Goal: Task Accomplishment & Management: Use online tool/utility

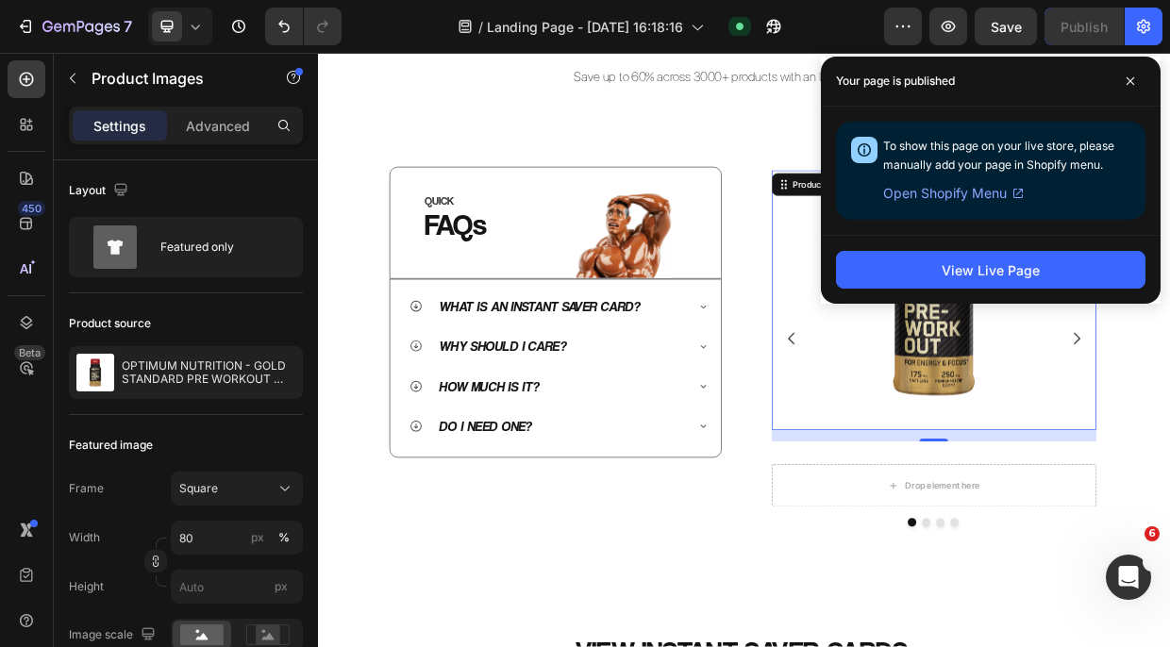
scroll to position [367, 0]
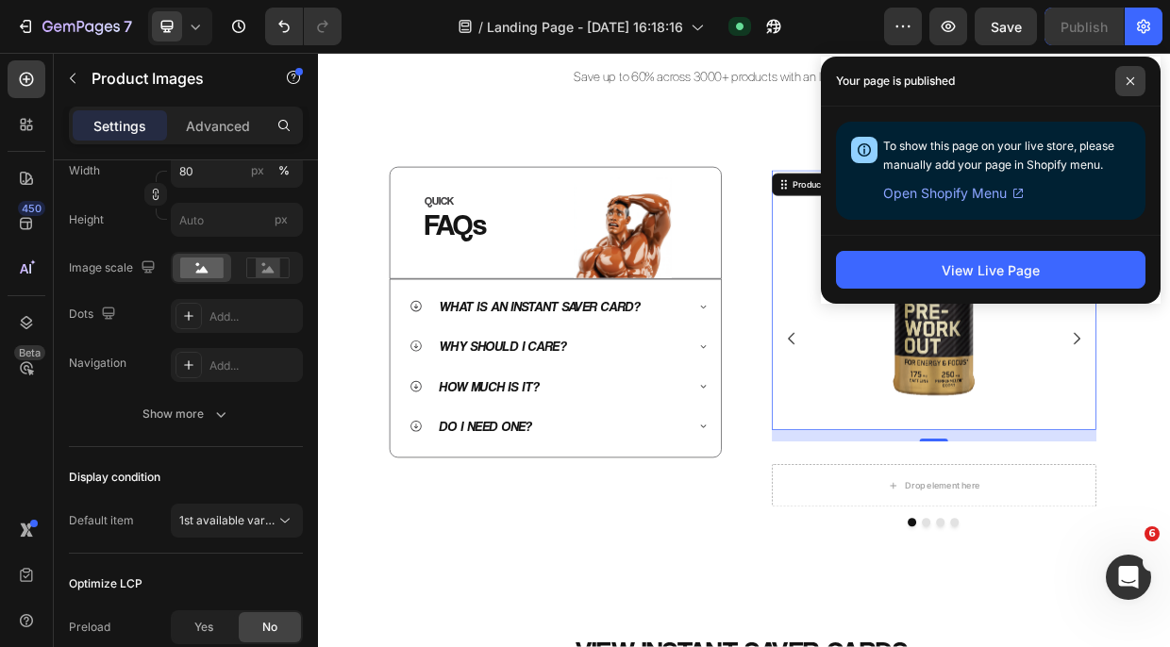
click at [1130, 86] on span at bounding box center [1130, 81] width 30 height 30
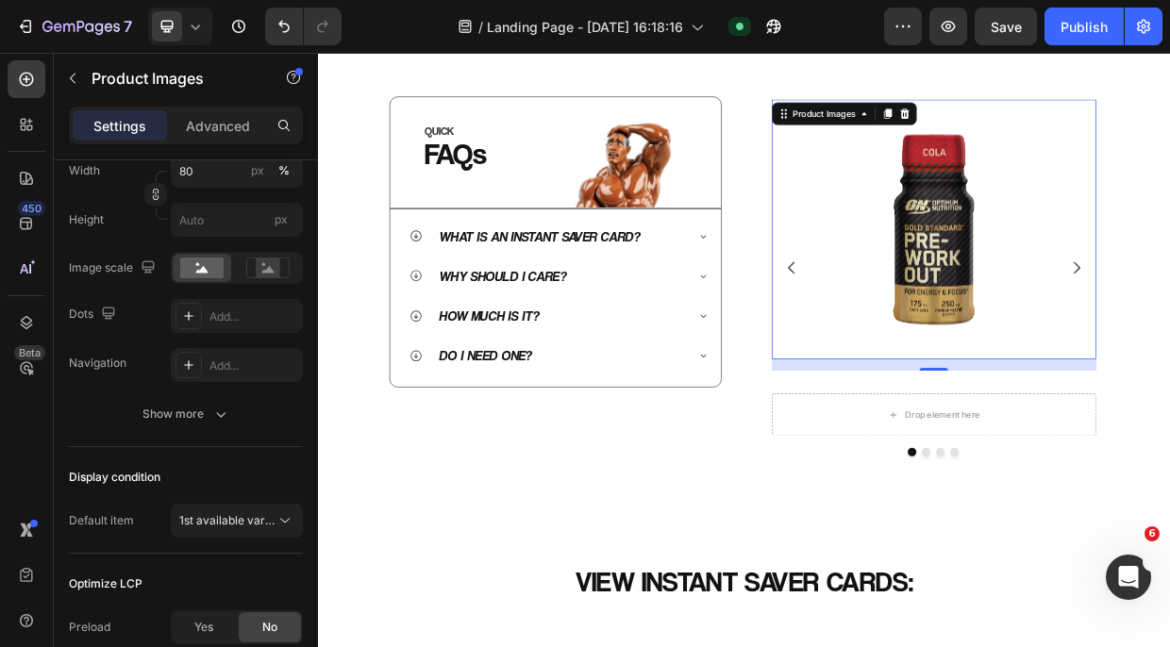
scroll to position [816, 0]
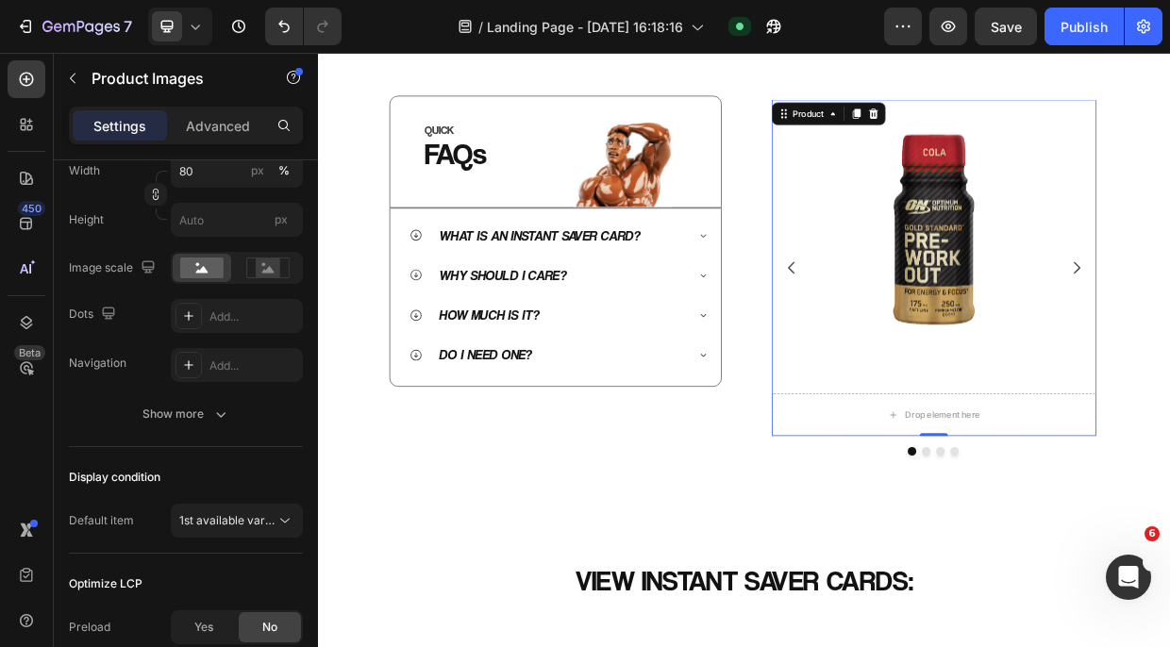
click at [1042, 487] on div "50% off Product Badge Product Images Drop element here Product 0" at bounding box center [1136, 338] width 432 height 447
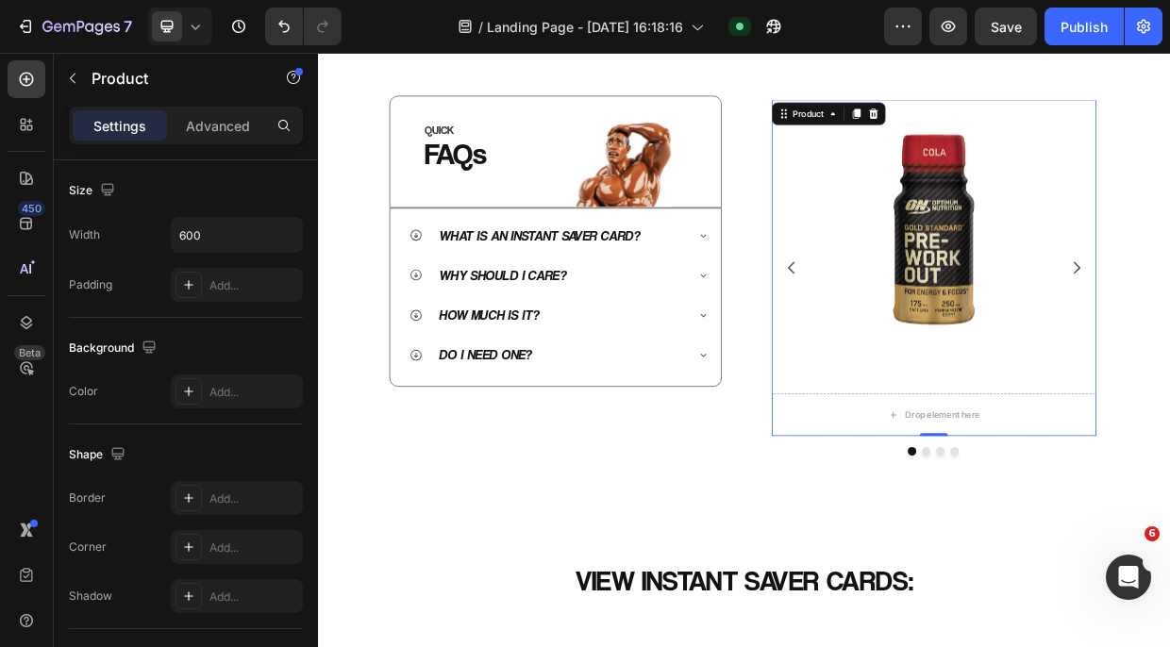
scroll to position [0, 0]
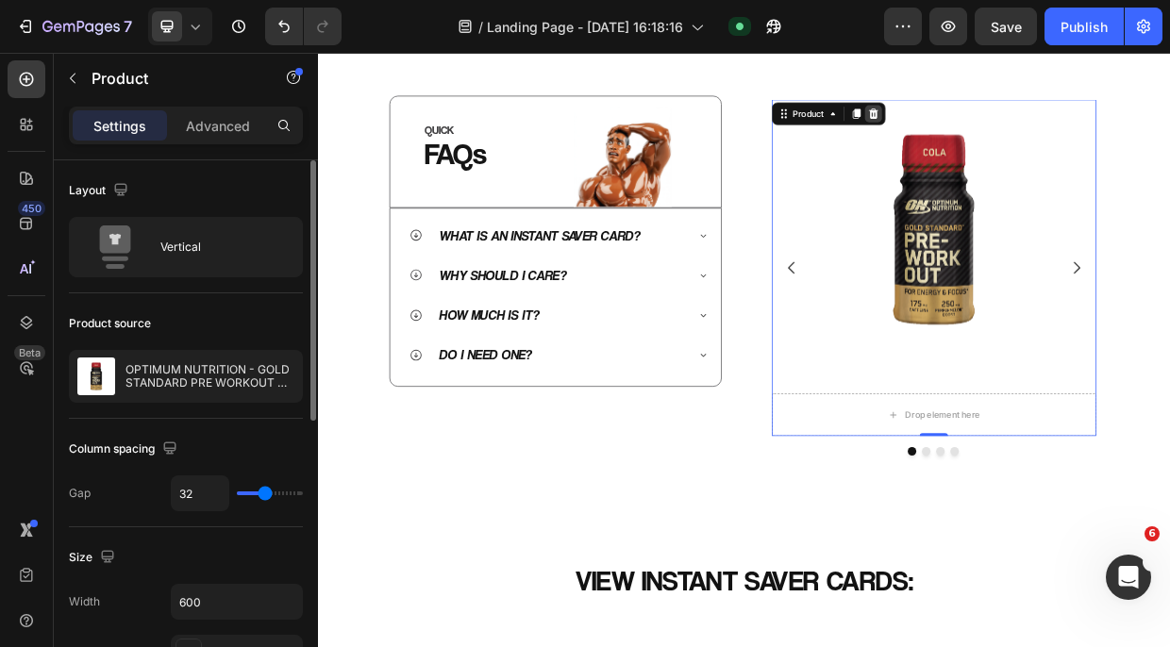
click at [1051, 135] on icon at bounding box center [1054, 133] width 12 height 13
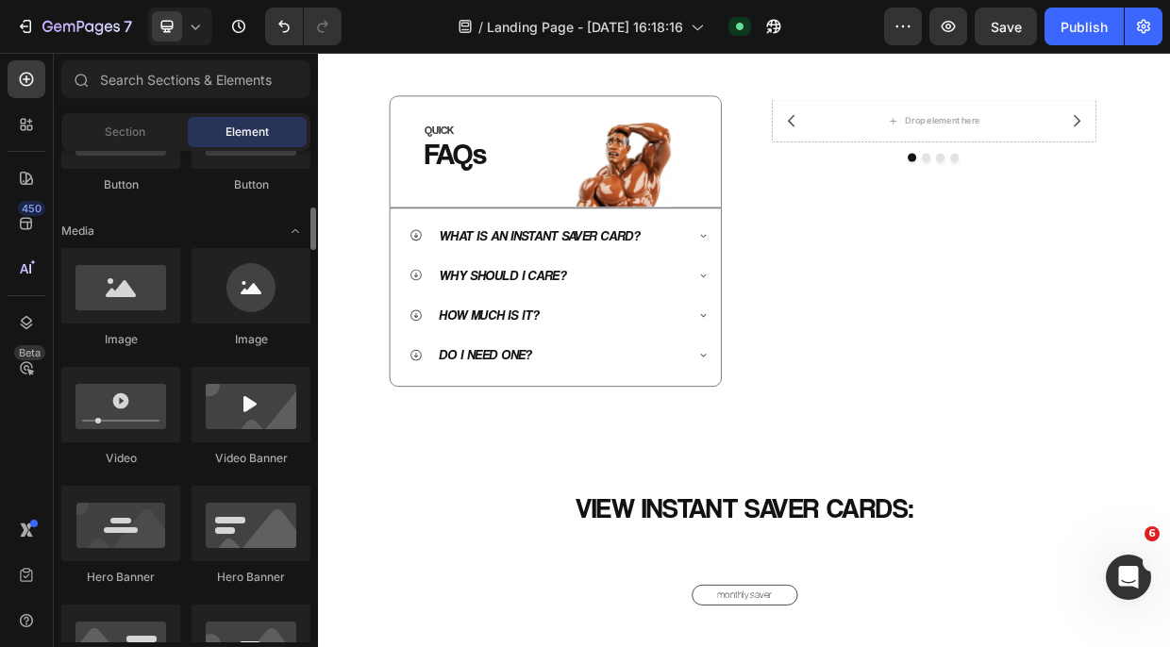
scroll to position [556, 0]
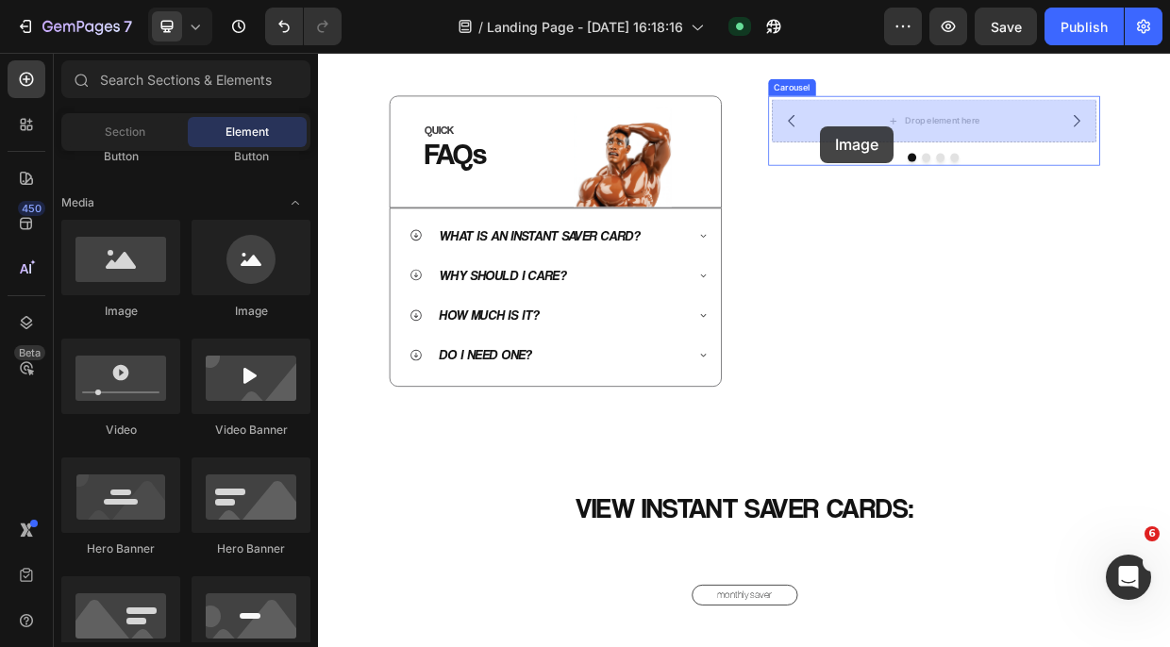
drag, startPoint x: 460, startPoint y: 314, endPoint x: 985, endPoint y: 150, distance: 550.6
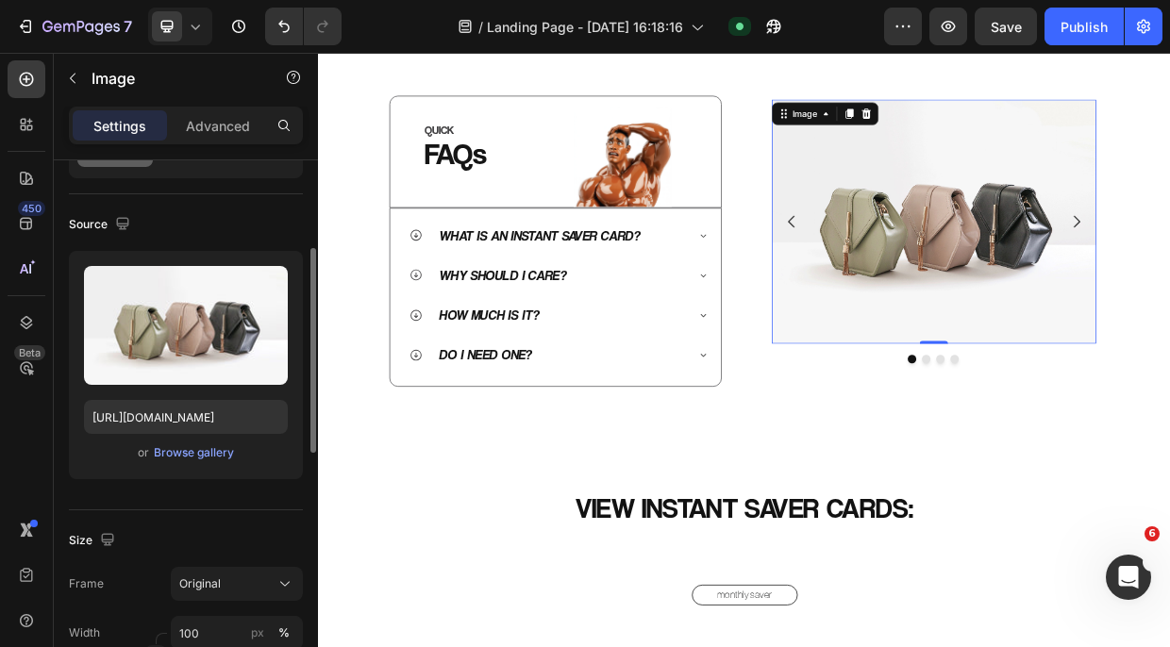
scroll to position [137, 0]
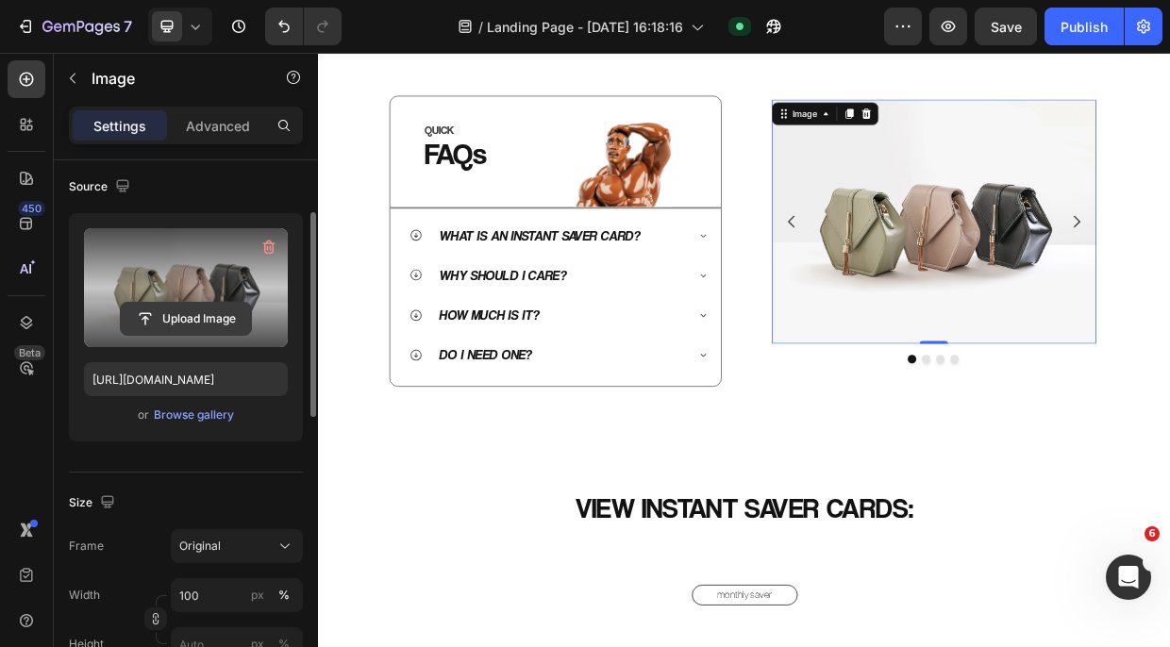
click at [200, 321] on input "file" at bounding box center [186, 319] width 130 height 32
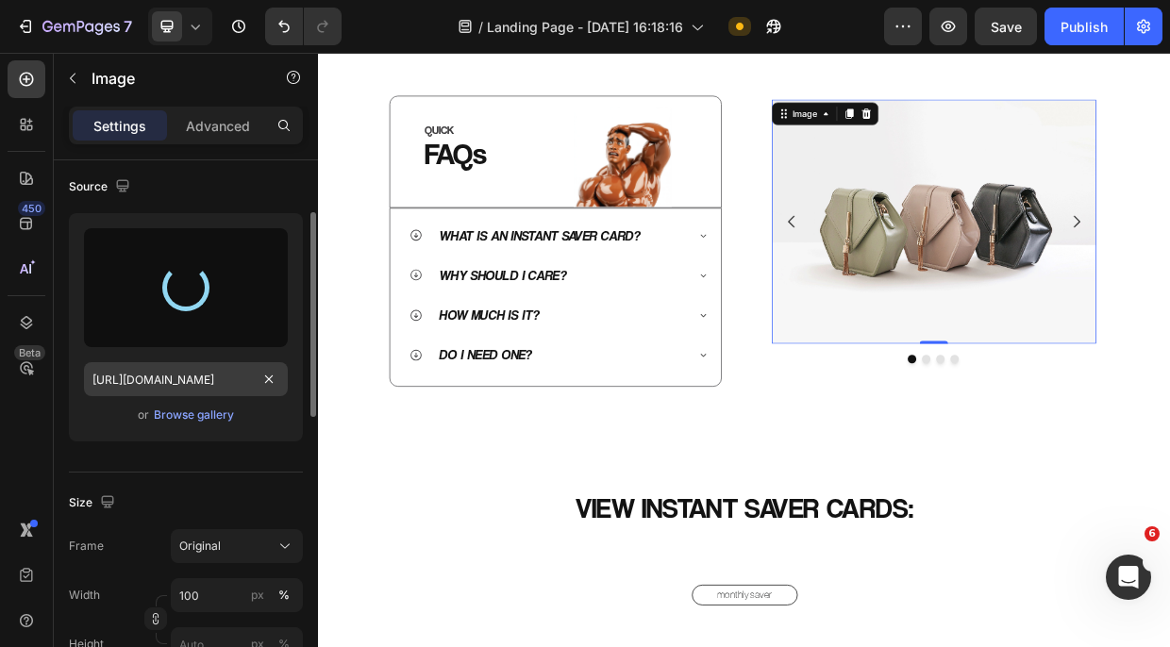
scroll to position [884, 0]
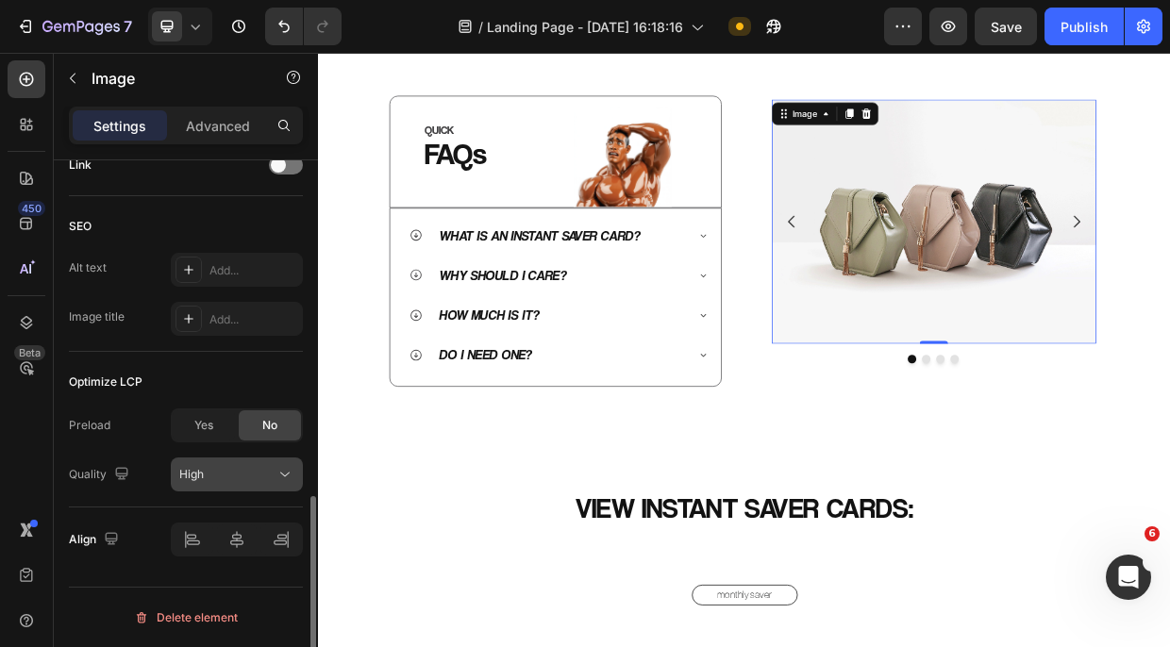
click at [244, 466] on div "High" at bounding box center [227, 474] width 96 height 17
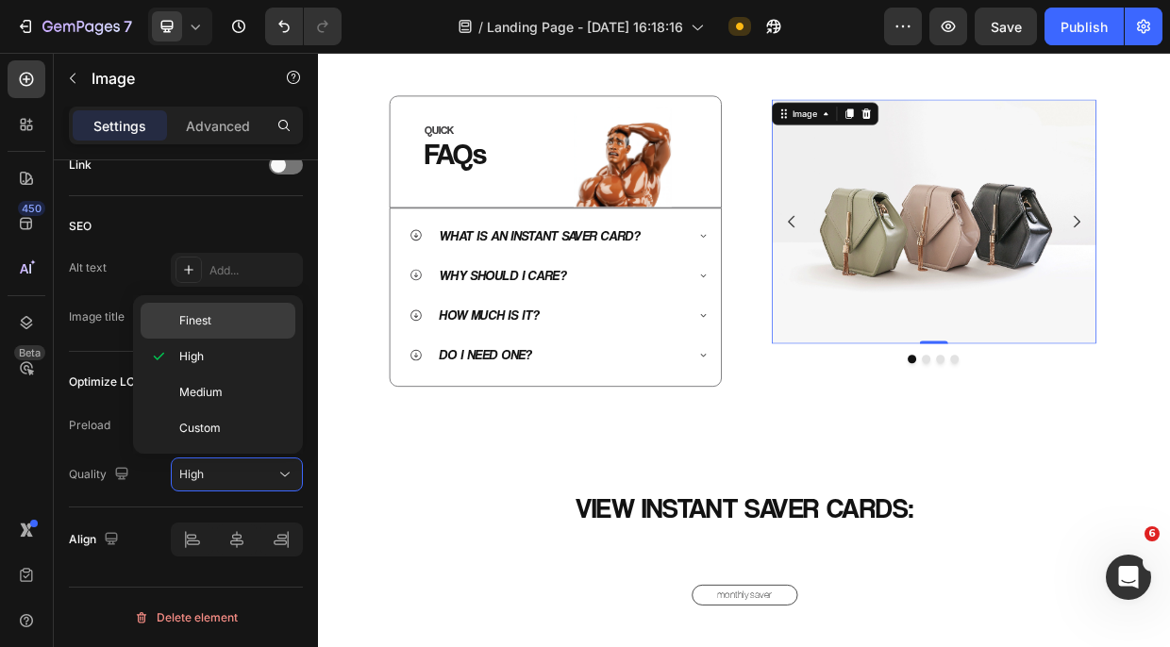
type input "[URL][DOMAIN_NAME]"
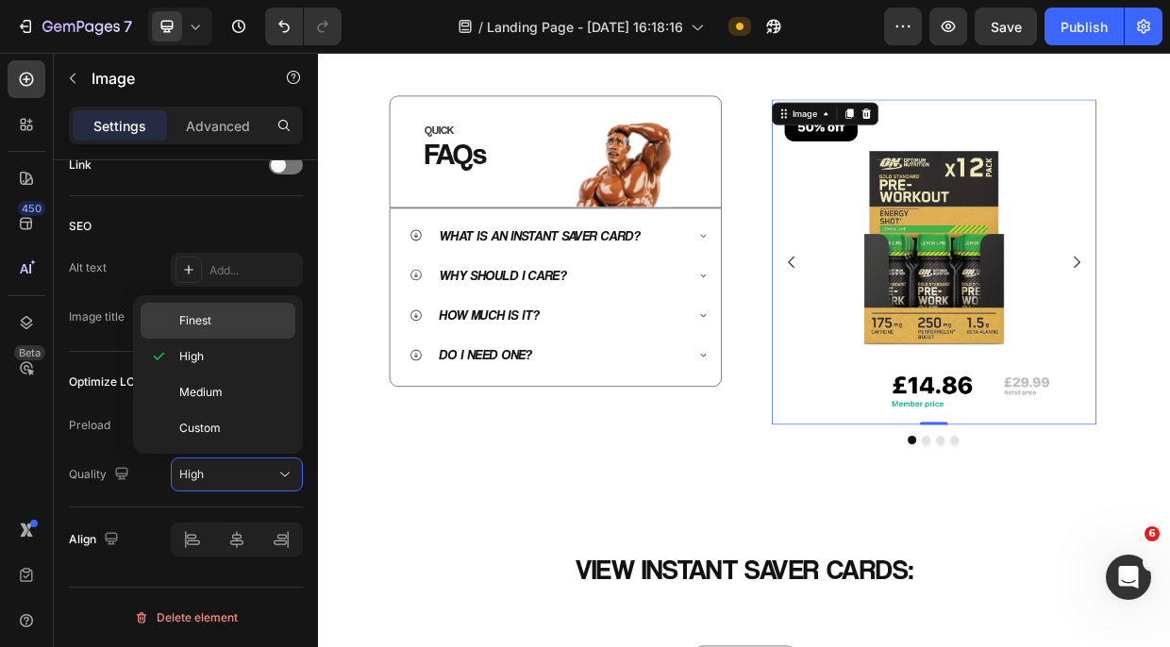
click at [221, 329] on div "Finest" at bounding box center [218, 321] width 155 height 36
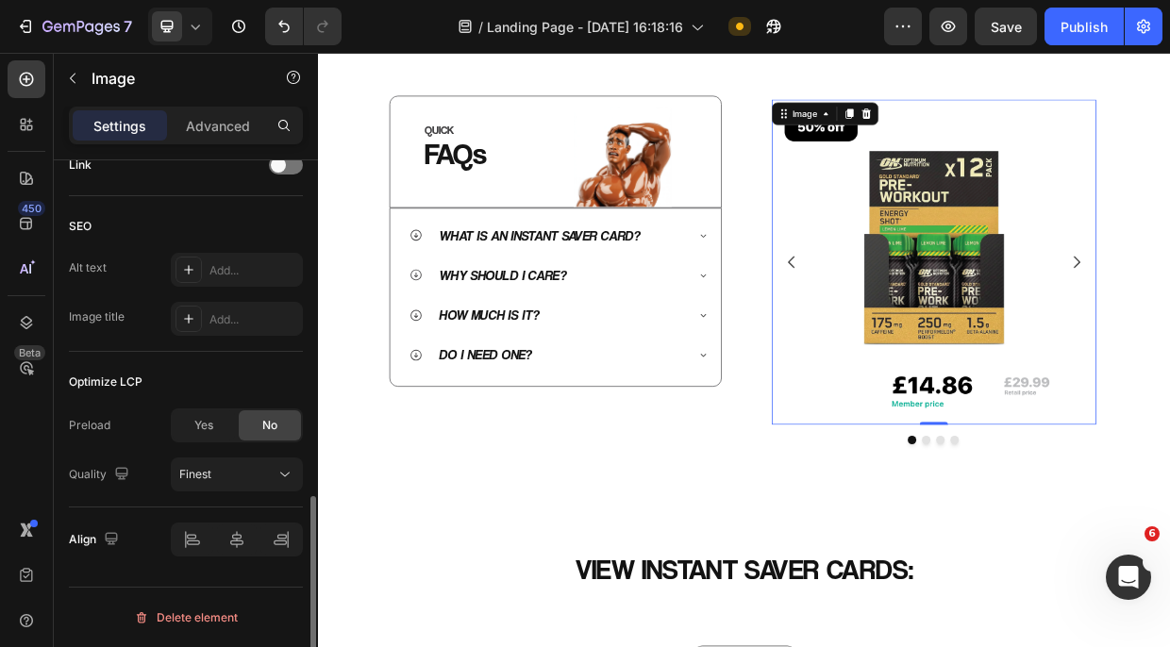
click at [164, 229] on div "SEO" at bounding box center [186, 226] width 234 height 30
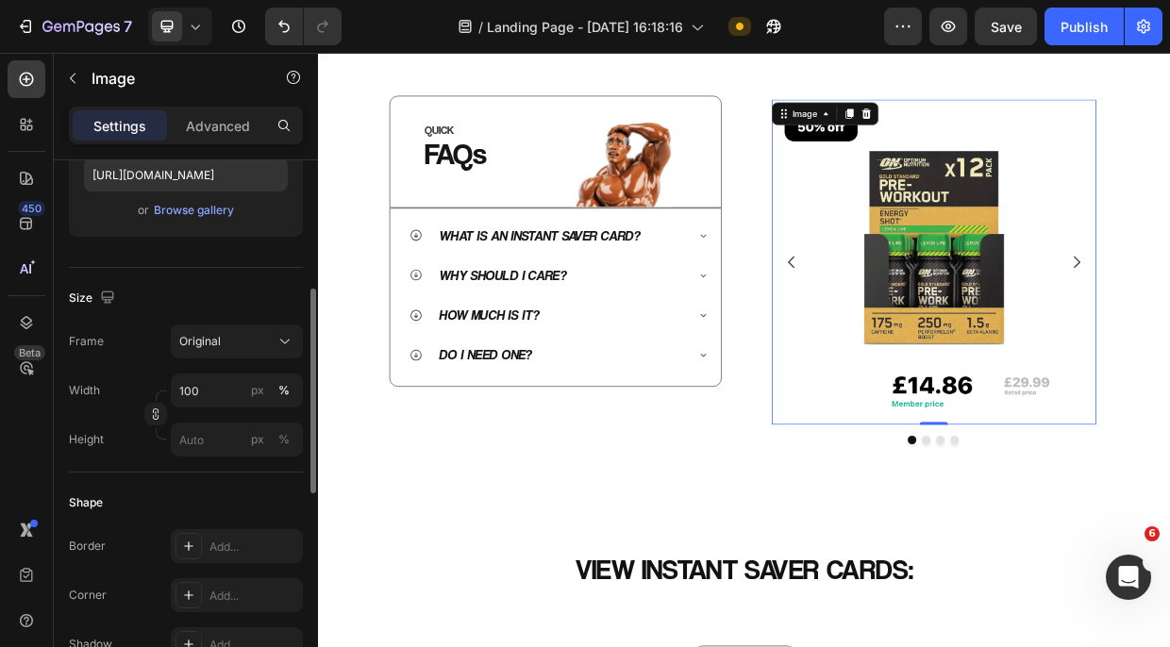
scroll to position [339, 0]
click at [207, 386] on input "100" at bounding box center [237, 393] width 132 height 34
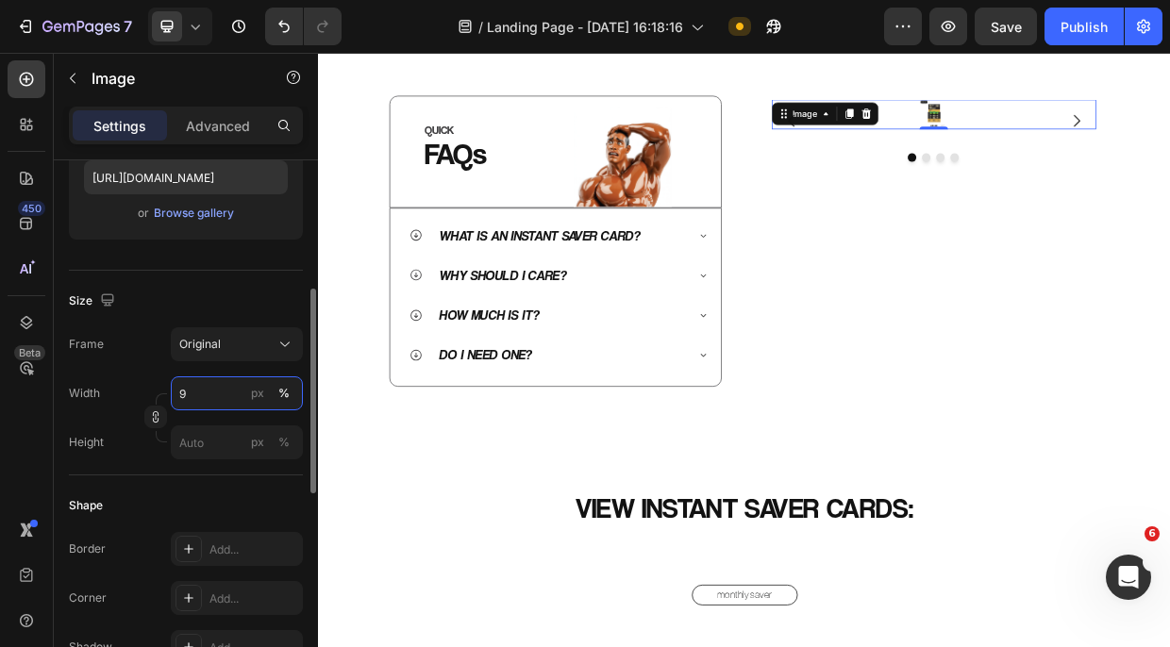
type input "90"
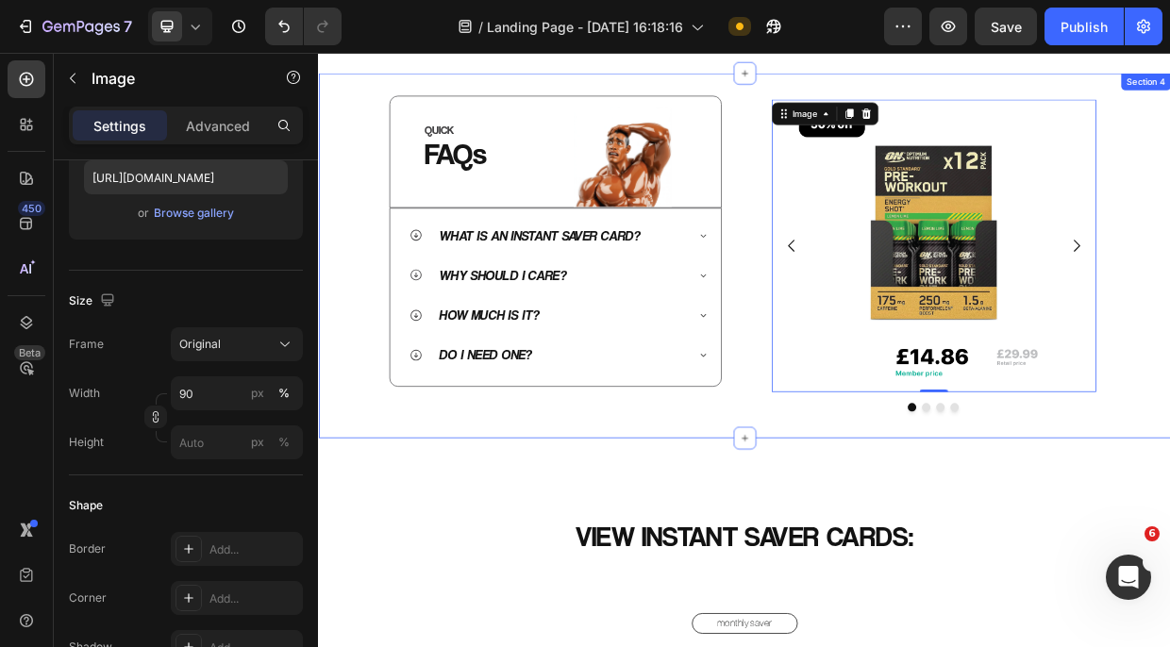
click at [624, 535] on div "QUICK Heading FAQs Heading Image Row Row What is an Instant Saver Card? Why sho…" at bounding box center [884, 322] width 1132 height 485
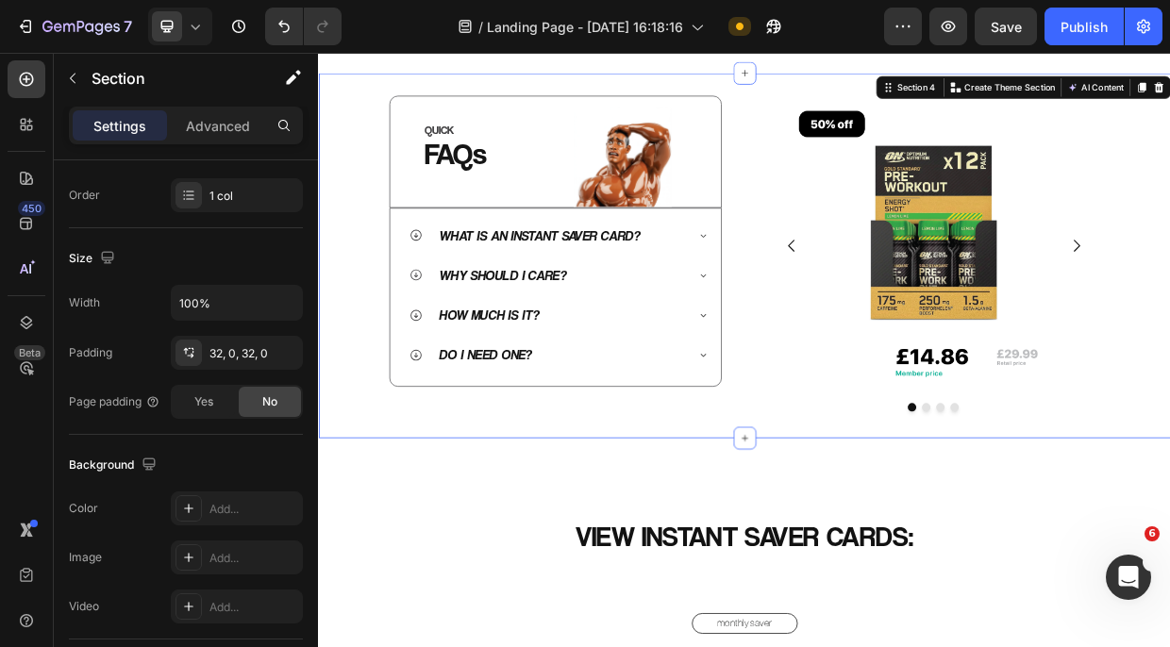
scroll to position [0, 0]
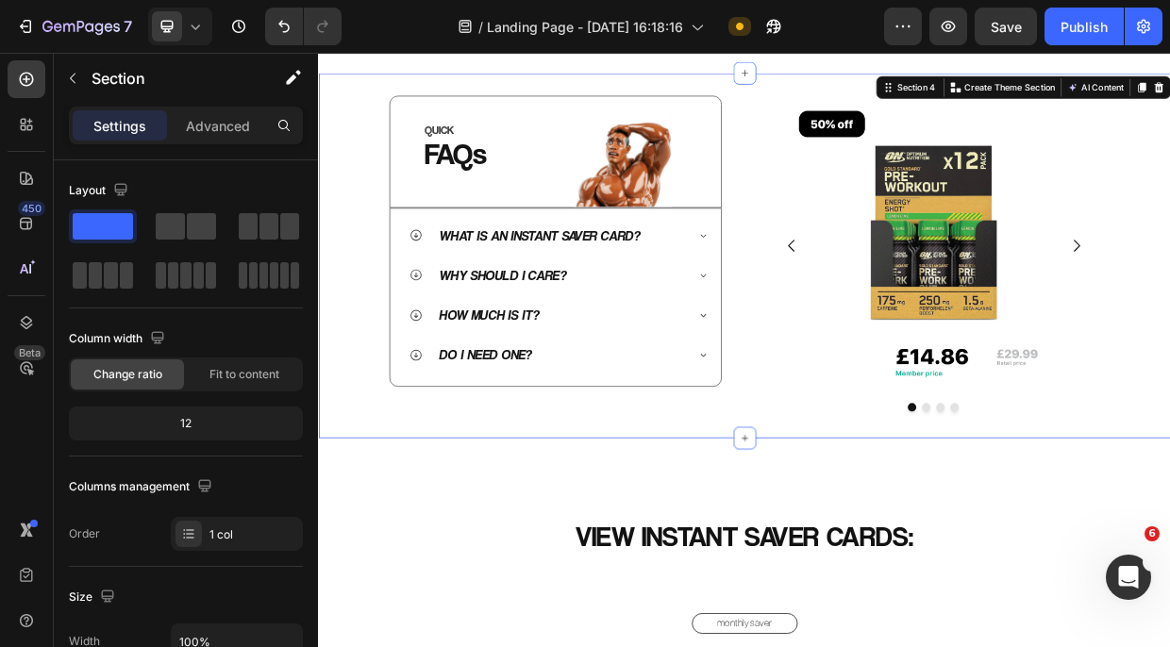
click at [1169, 486] on div "QUICK Heading FAQs Heading Image Row Row What is an Instant Saver Card? Why sho…" at bounding box center [884, 322] width 1132 height 425
click at [1067, 23] on div "Publish" at bounding box center [1084, 27] width 47 height 20
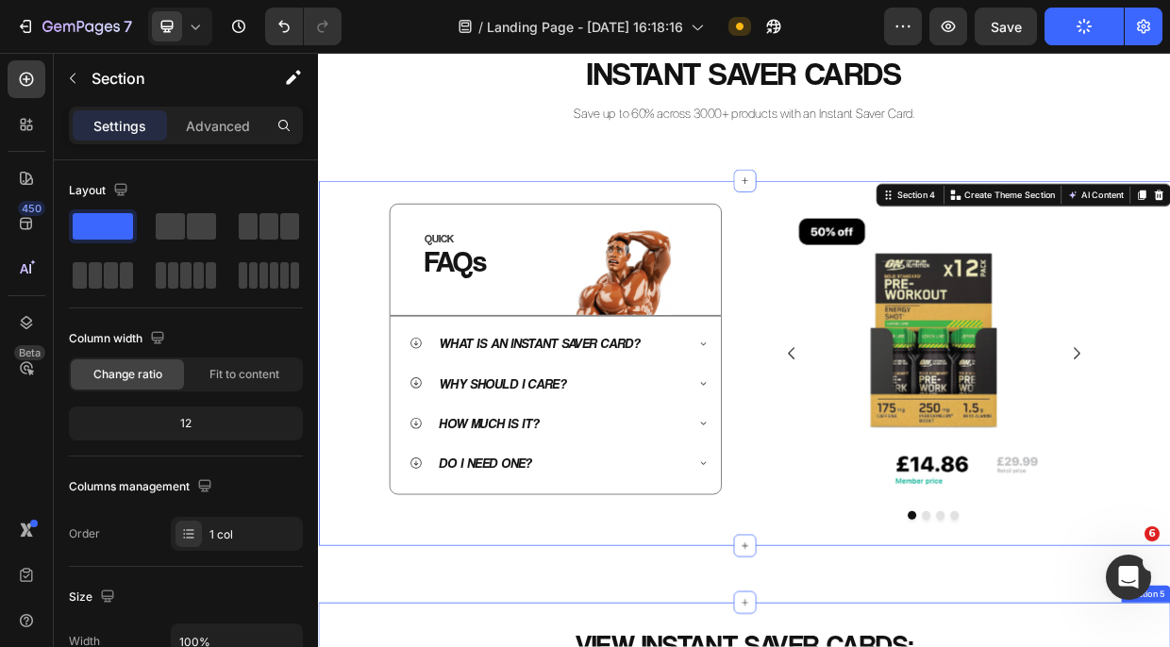
scroll to position [672, 0]
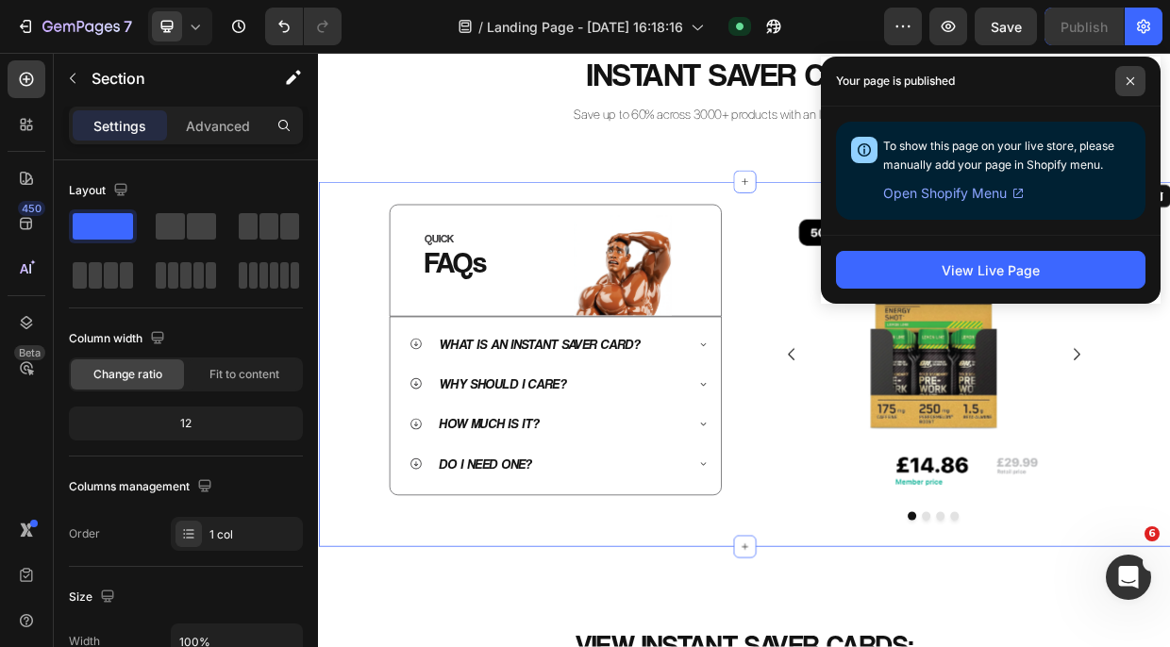
click at [1128, 78] on icon at bounding box center [1130, 80] width 9 height 9
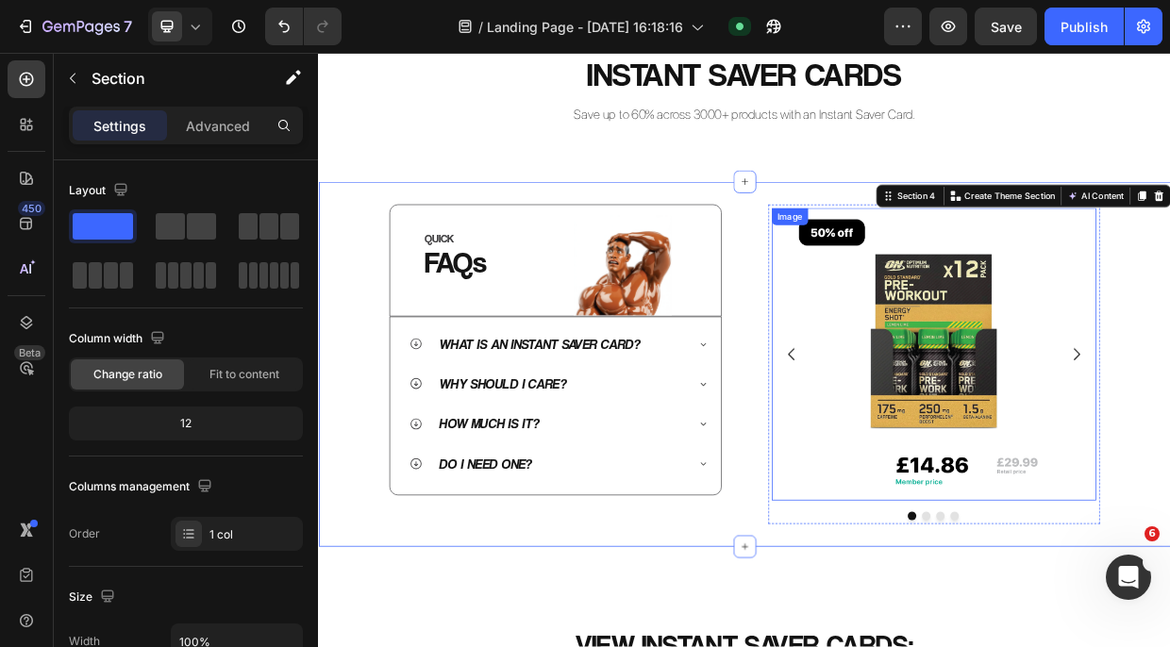
click at [1134, 429] on img at bounding box center [1135, 453] width 389 height 389
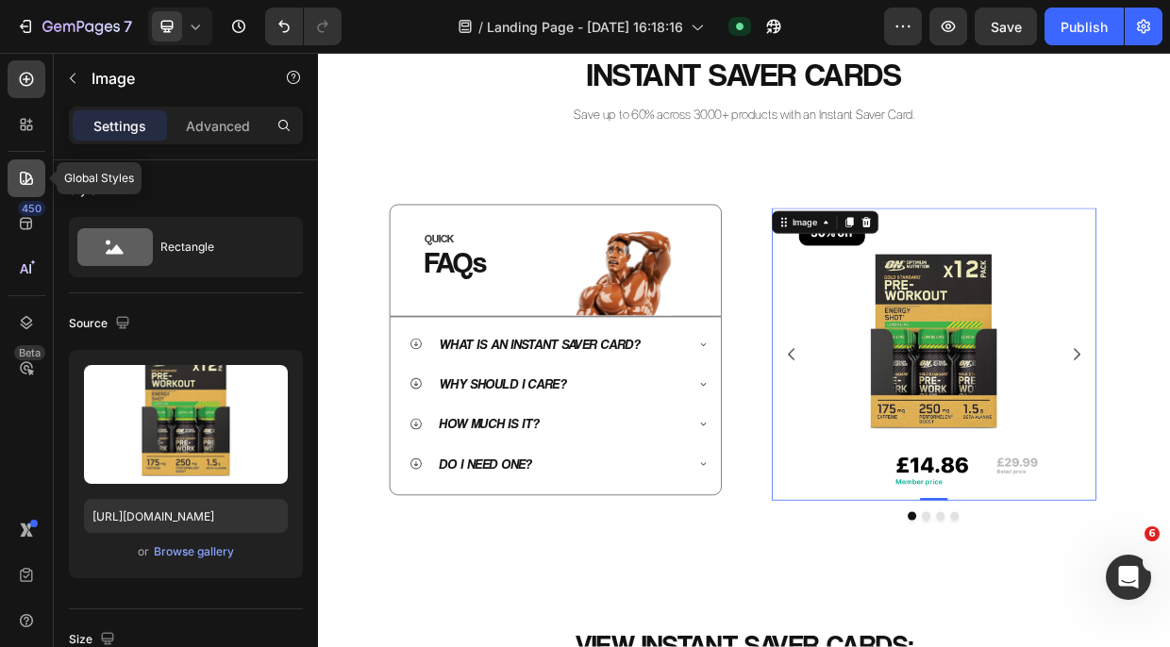
click at [26, 181] on icon at bounding box center [26, 178] width 13 height 13
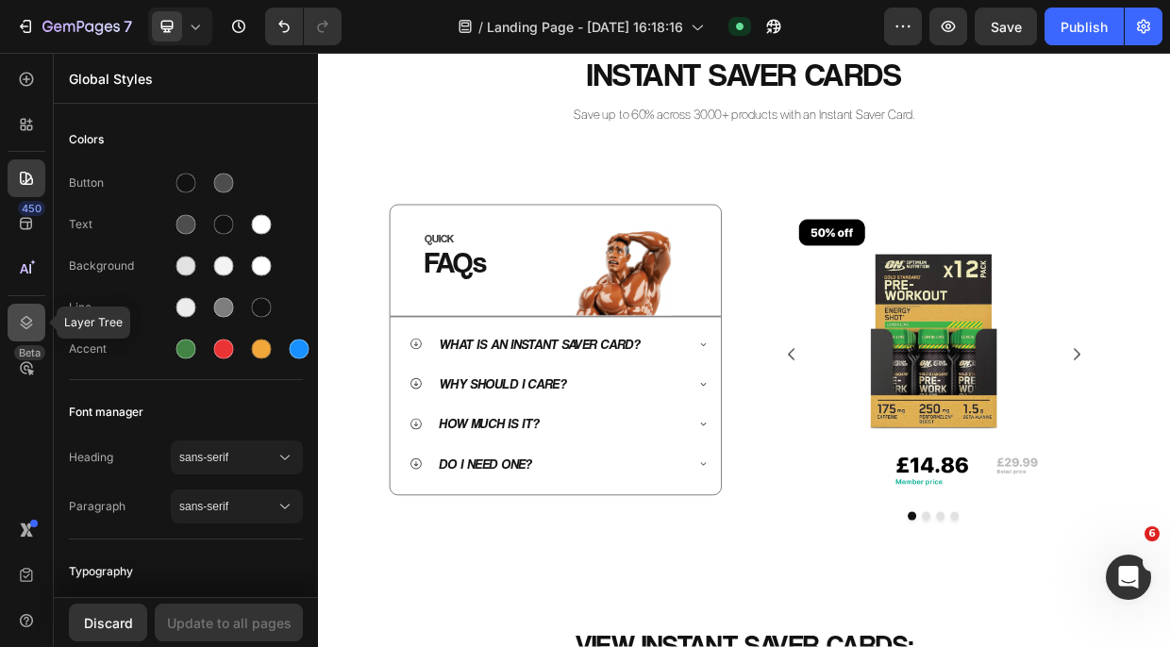
click at [29, 321] on icon at bounding box center [27, 322] width 12 height 13
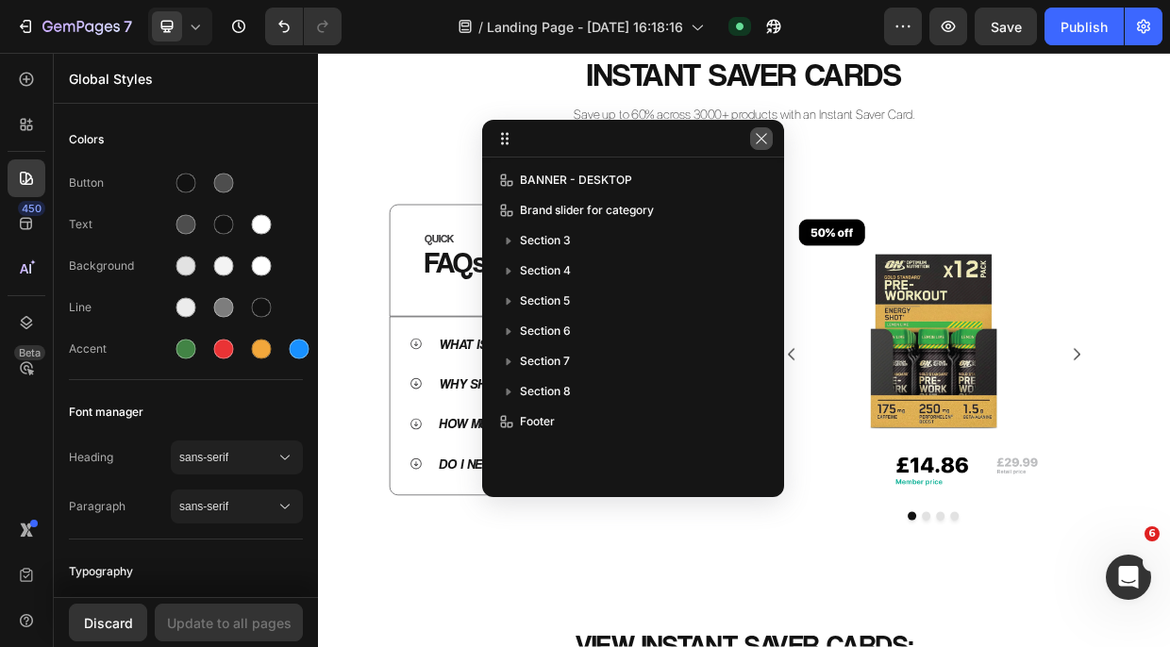
click at [750, 145] on div at bounding box center [761, 138] width 23 height 23
click at [770, 156] on div at bounding box center [633, 139] width 302 height 38
drag, startPoint x: 763, startPoint y: 142, endPoint x: 592, endPoint y: 119, distance: 173.2
click at [763, 142] on icon "button" at bounding box center [761, 138] width 15 height 15
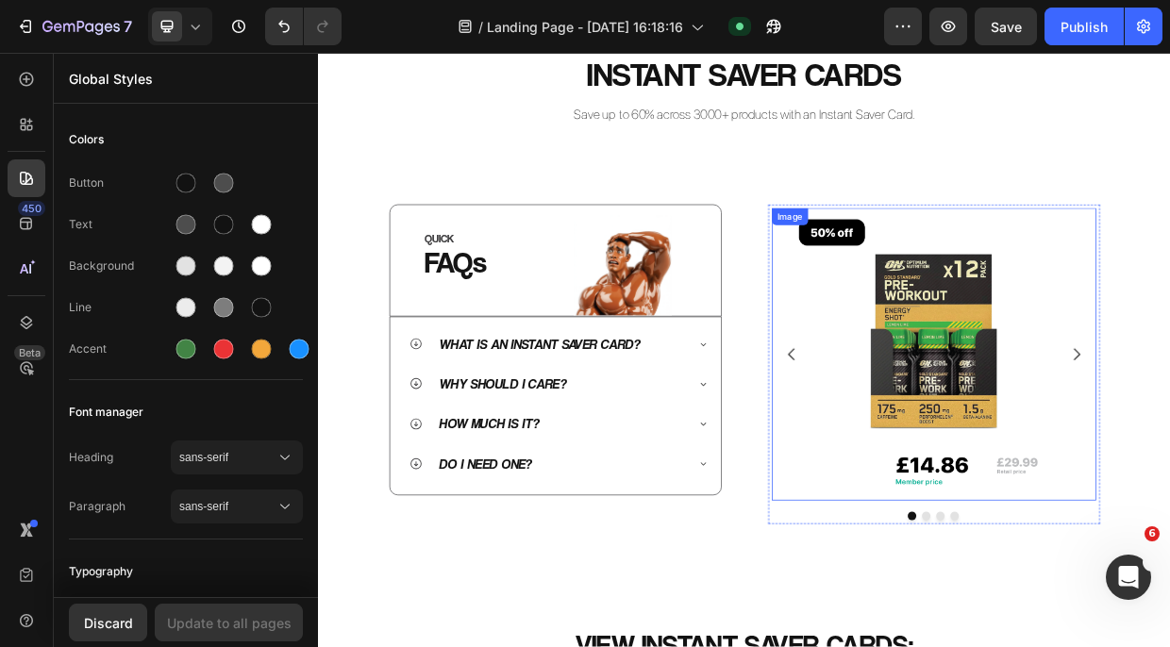
click at [1042, 519] on img at bounding box center [1135, 453] width 389 height 389
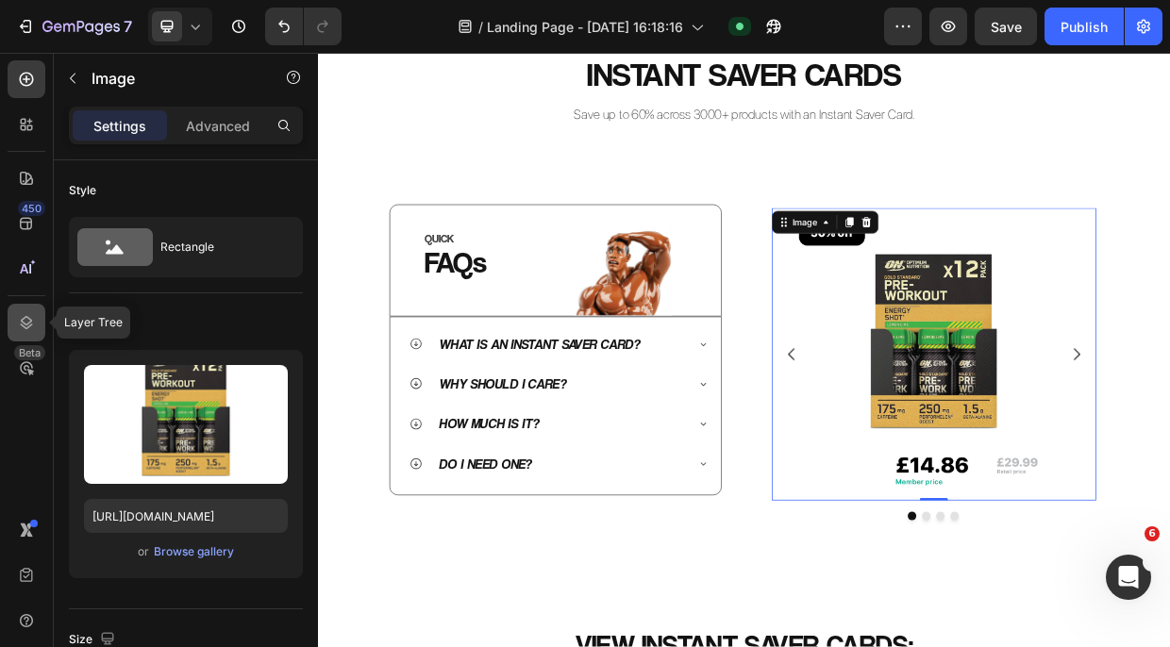
click at [25, 318] on icon at bounding box center [26, 322] width 19 height 19
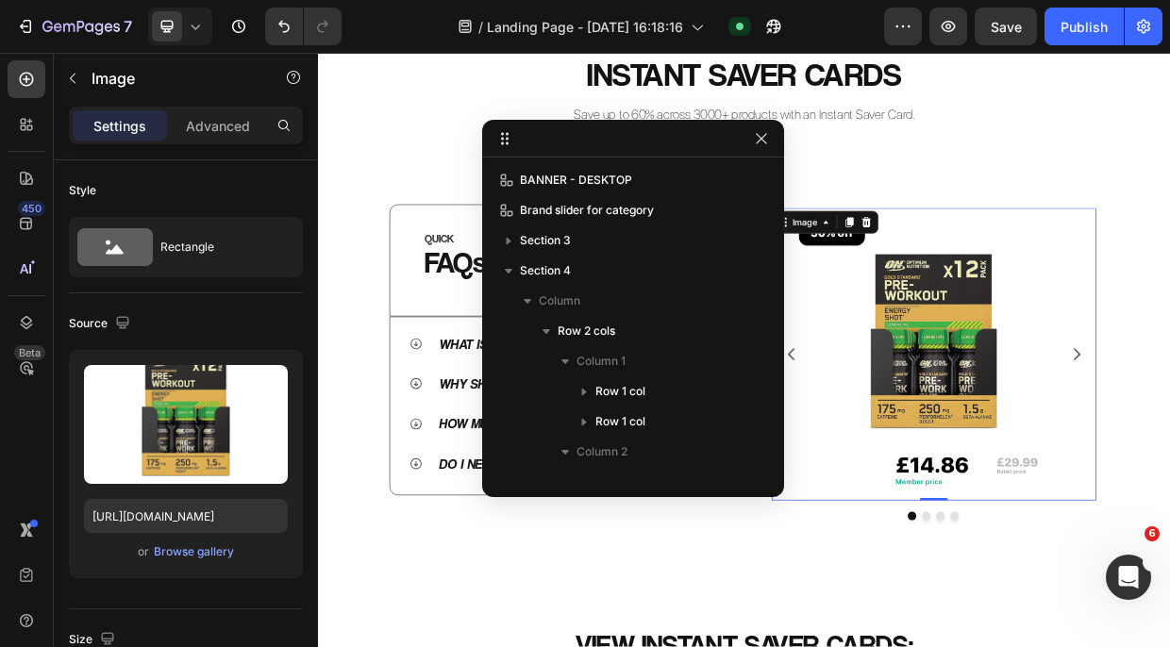
scroll to position [236, 0]
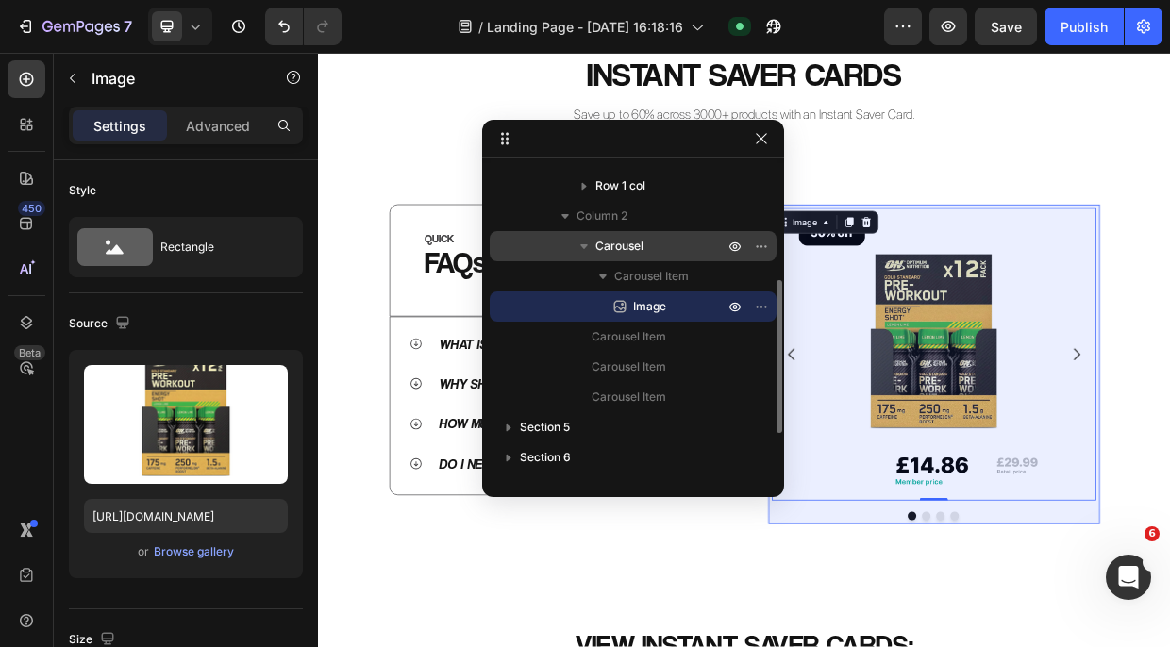
click at [626, 240] on span "Carousel" at bounding box center [619, 246] width 48 height 19
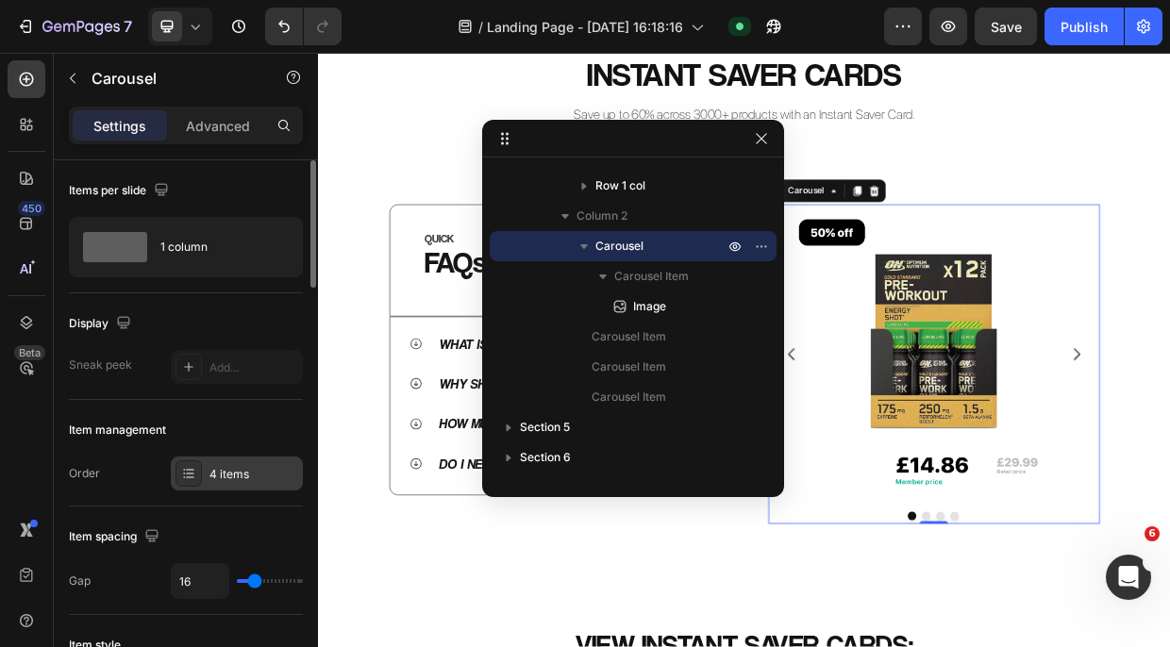
click at [220, 467] on div "4 items" at bounding box center [253, 474] width 89 height 17
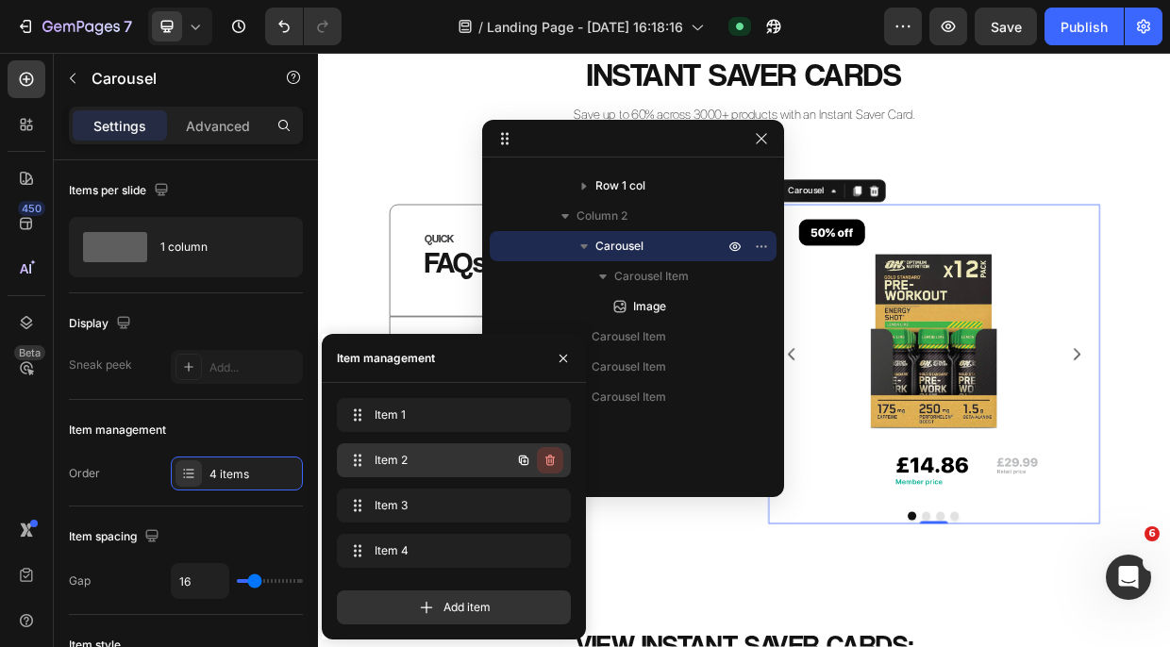
click at [551, 463] on icon "button" at bounding box center [550, 460] width 15 height 15
click at [551, 463] on div "Delete" at bounding box center [537, 460] width 35 height 17
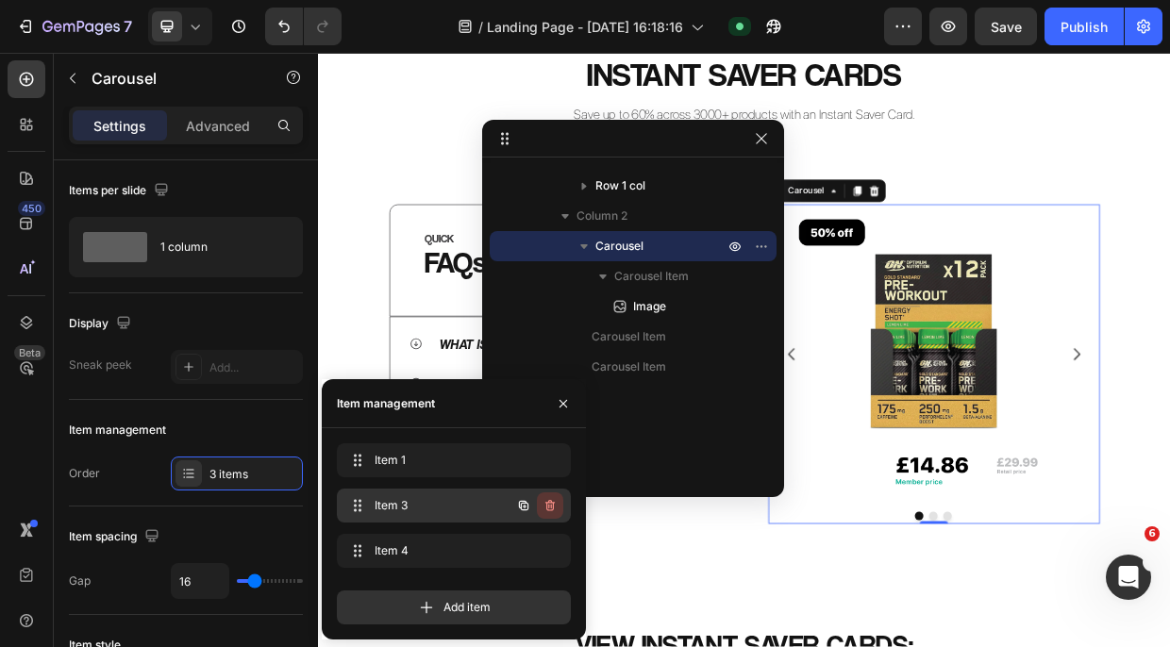
click at [551, 503] on icon "button" at bounding box center [550, 505] width 15 height 15
click at [550, 506] on div "Delete" at bounding box center [537, 505] width 35 height 17
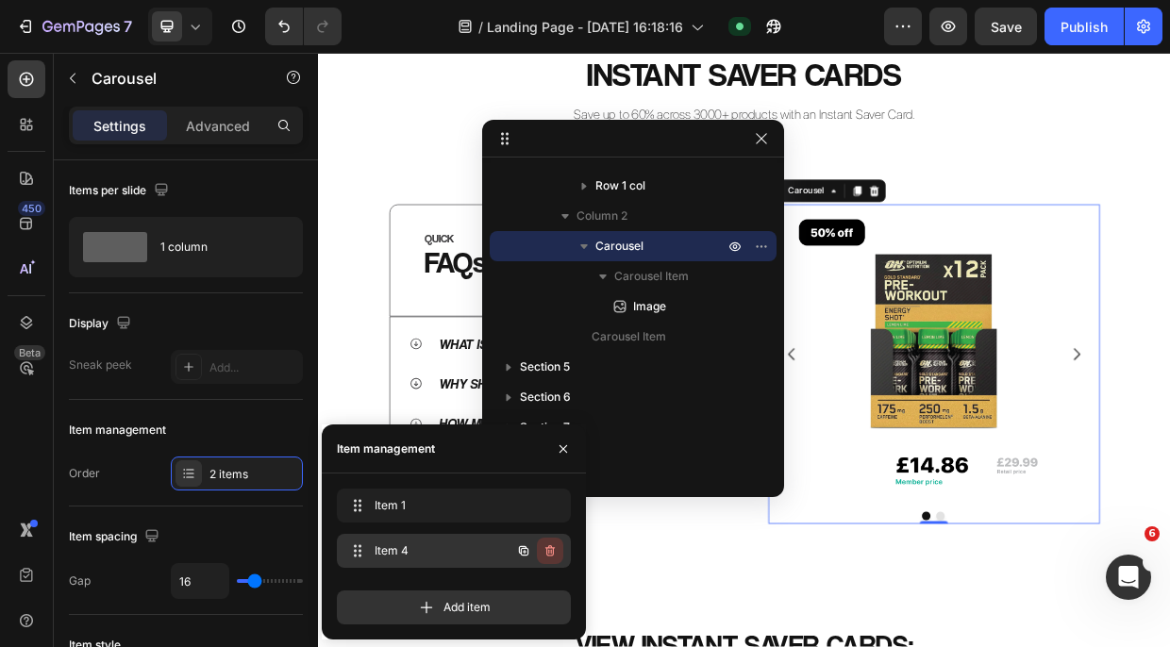
click at [549, 556] on icon "button" at bounding box center [550, 550] width 15 height 15
click at [549, 556] on div "Delete" at bounding box center [537, 551] width 35 height 17
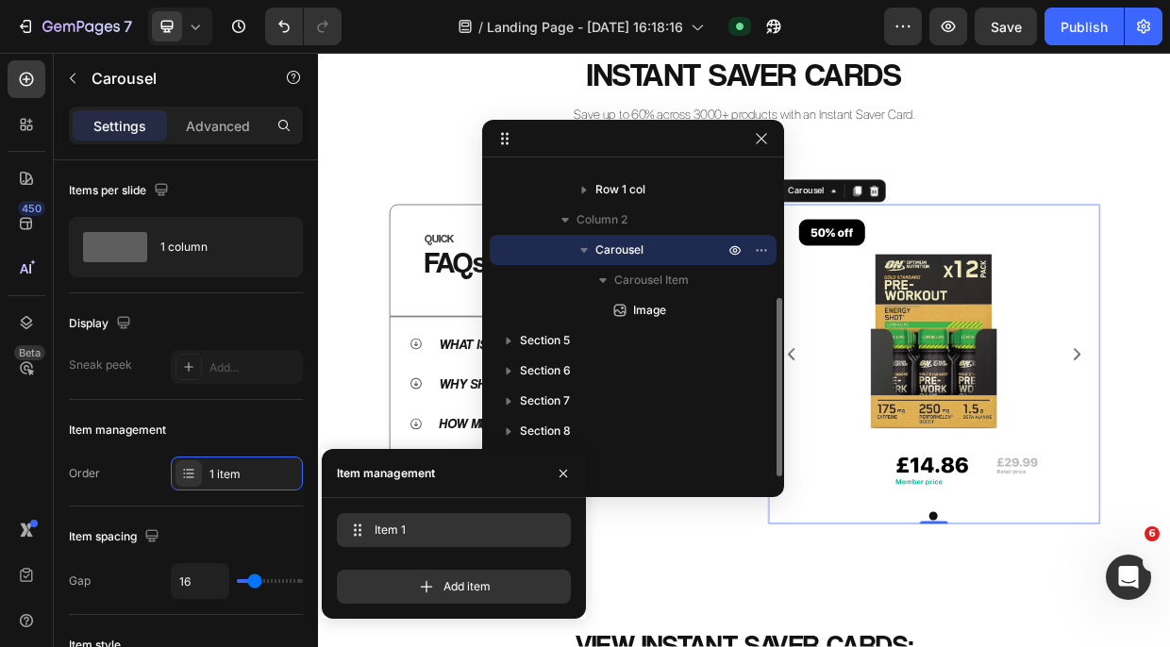
scroll to position [232, 0]
click at [521, 527] on icon "button" at bounding box center [523, 530] width 15 height 15
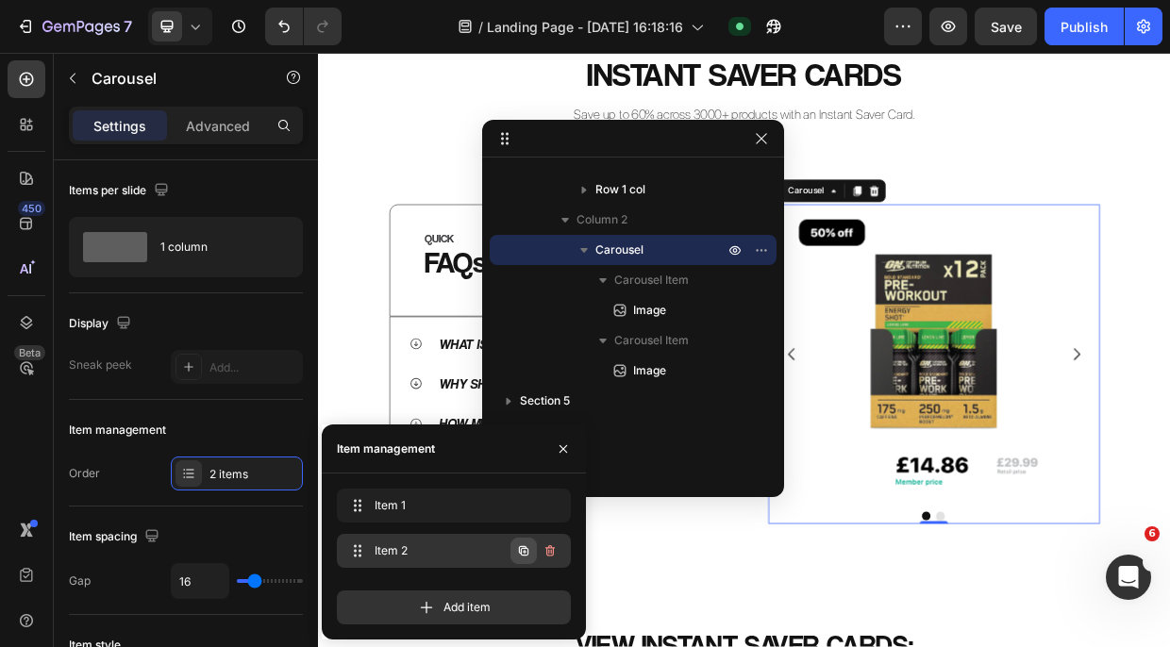
click at [524, 552] on icon "button" at bounding box center [525, 552] width 4 height 4
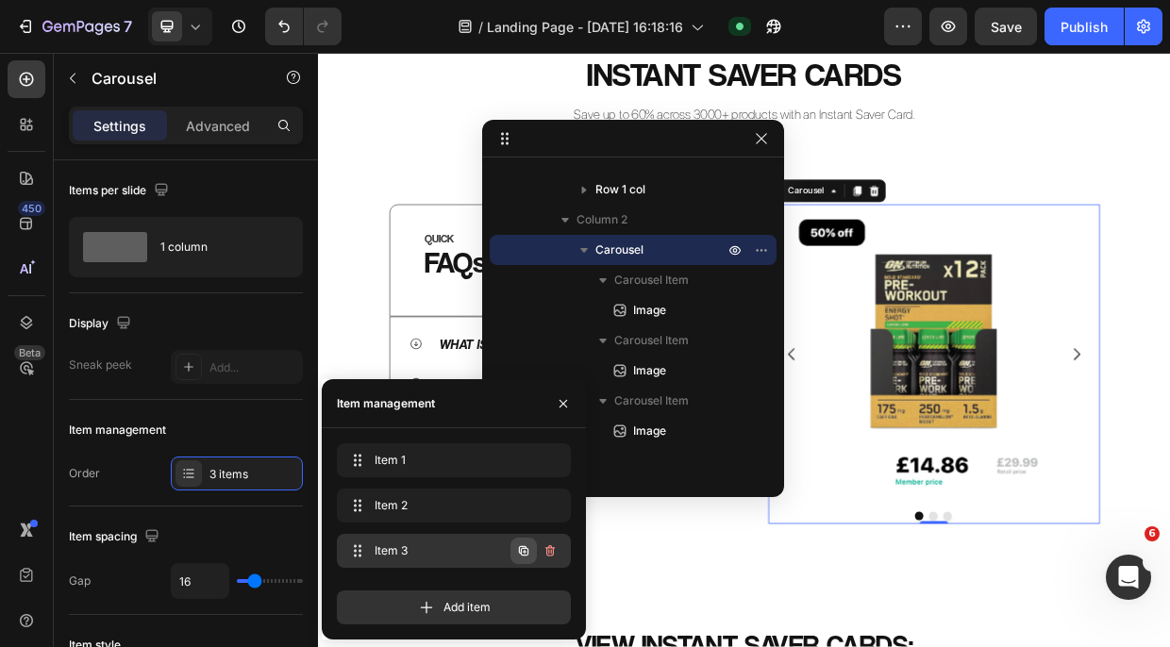
click at [522, 556] on icon "button" at bounding box center [523, 550] width 15 height 15
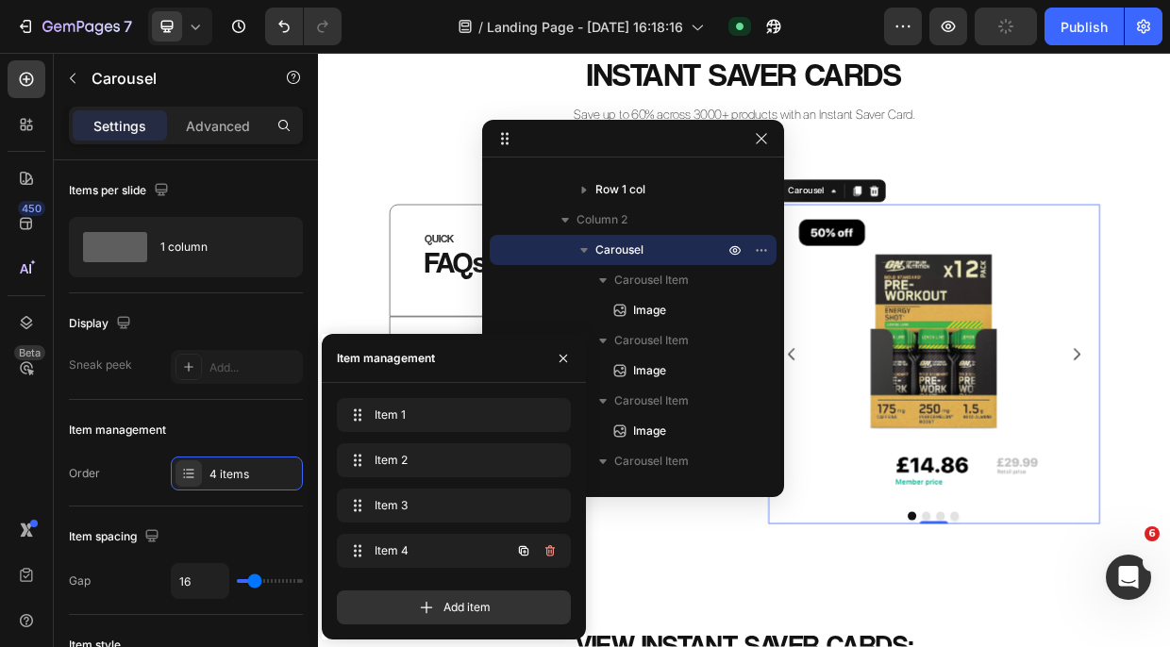
click at [522, 554] on icon "button" at bounding box center [523, 550] width 15 height 15
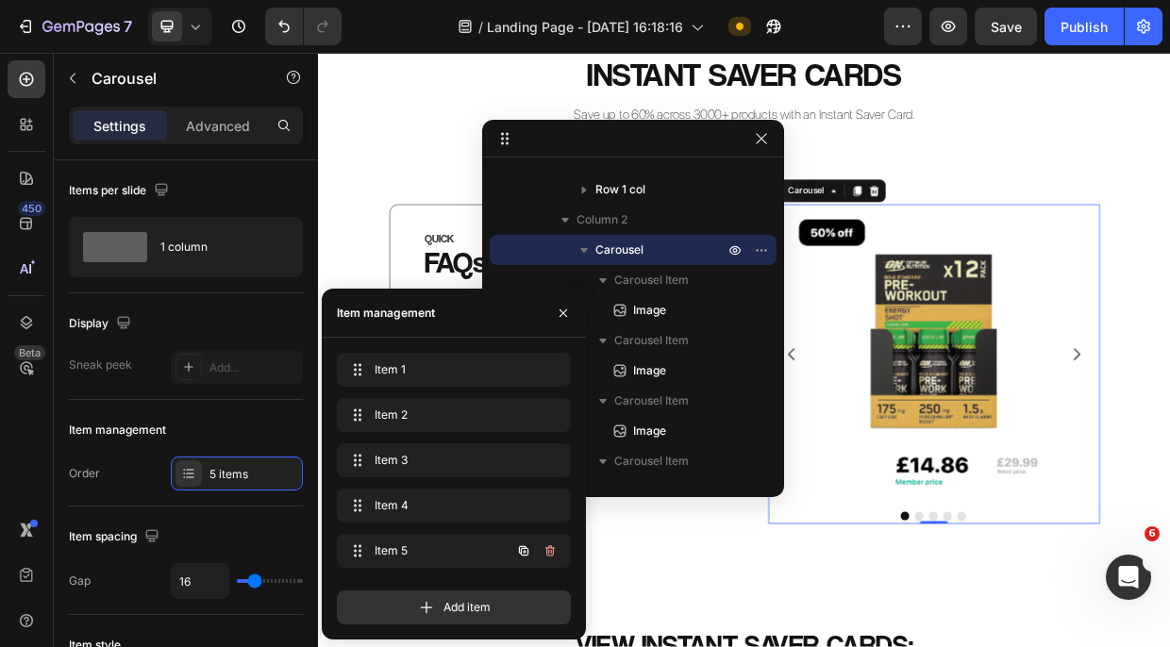
click at [522, 554] on icon "button" at bounding box center [523, 550] width 15 height 15
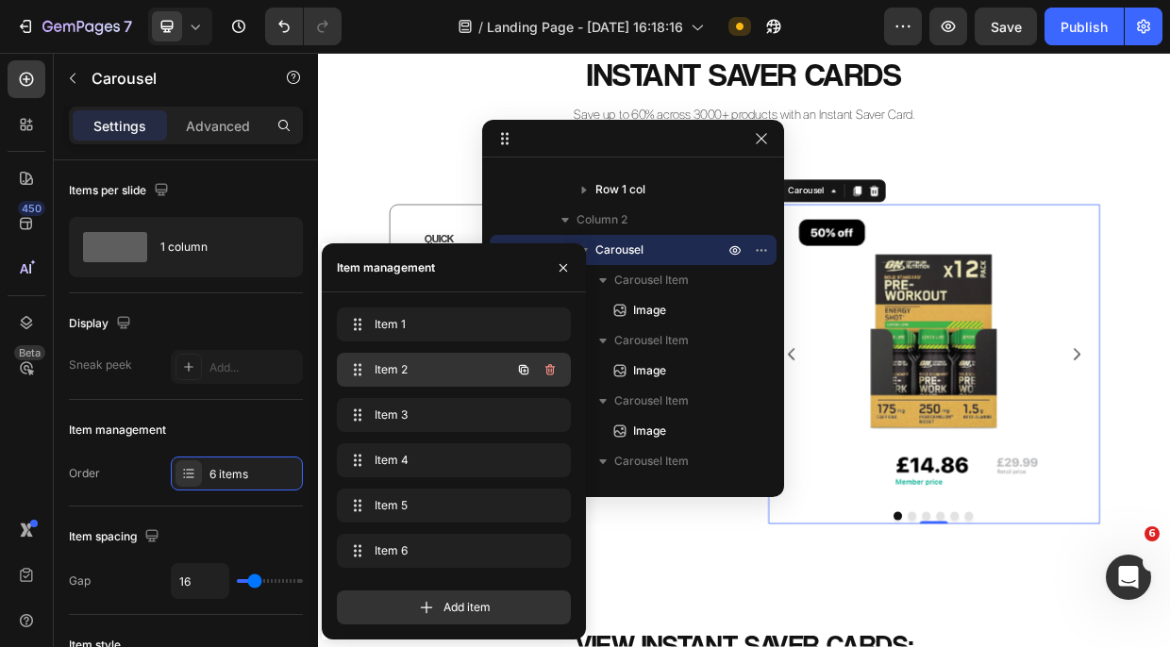
click at [403, 358] on div "Item 2 Item 2" at bounding box center [427, 370] width 166 height 26
click at [402, 366] on span "Item 2" at bounding box center [428, 369] width 107 height 17
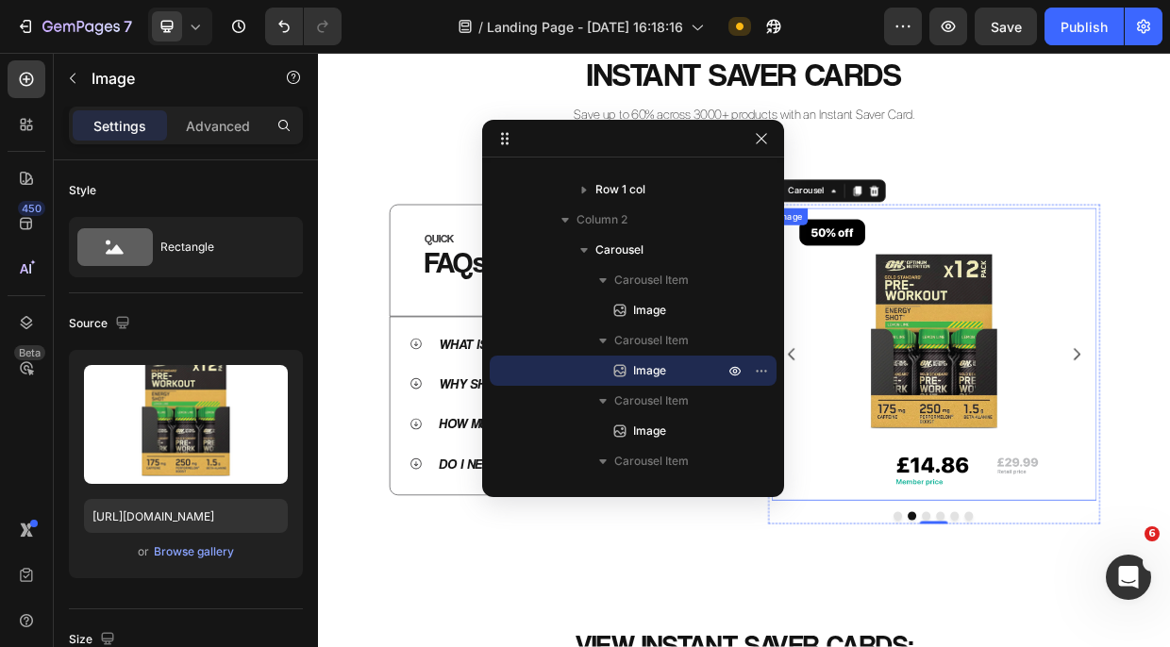
click at [1095, 456] on img at bounding box center [1135, 453] width 389 height 389
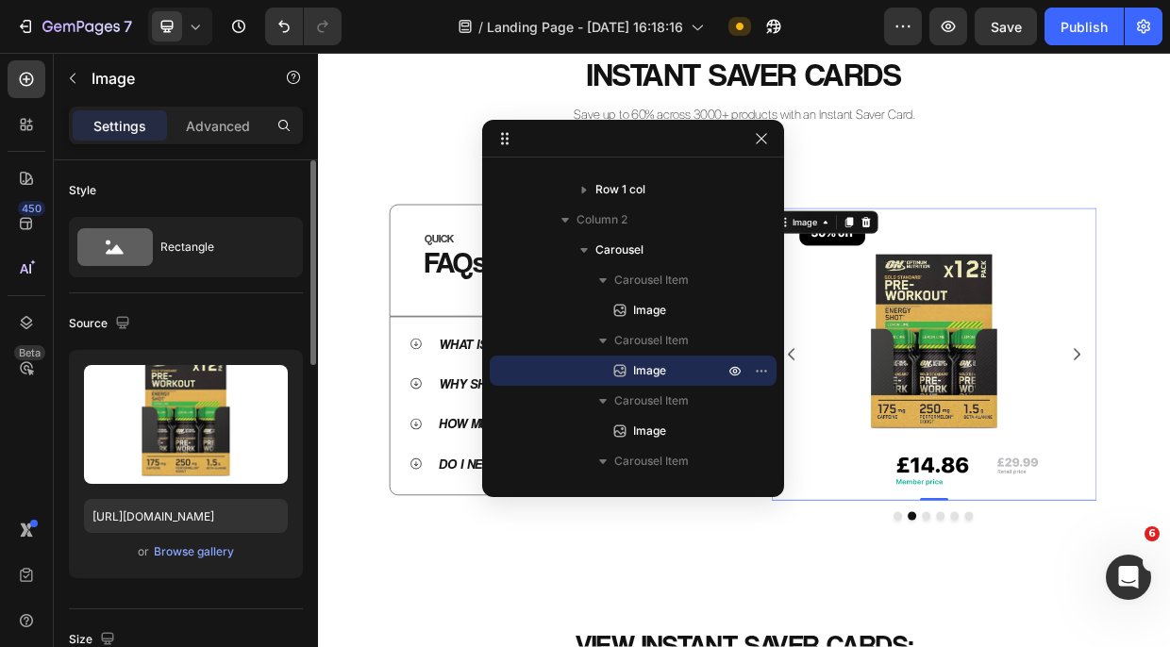
scroll to position [17, 0]
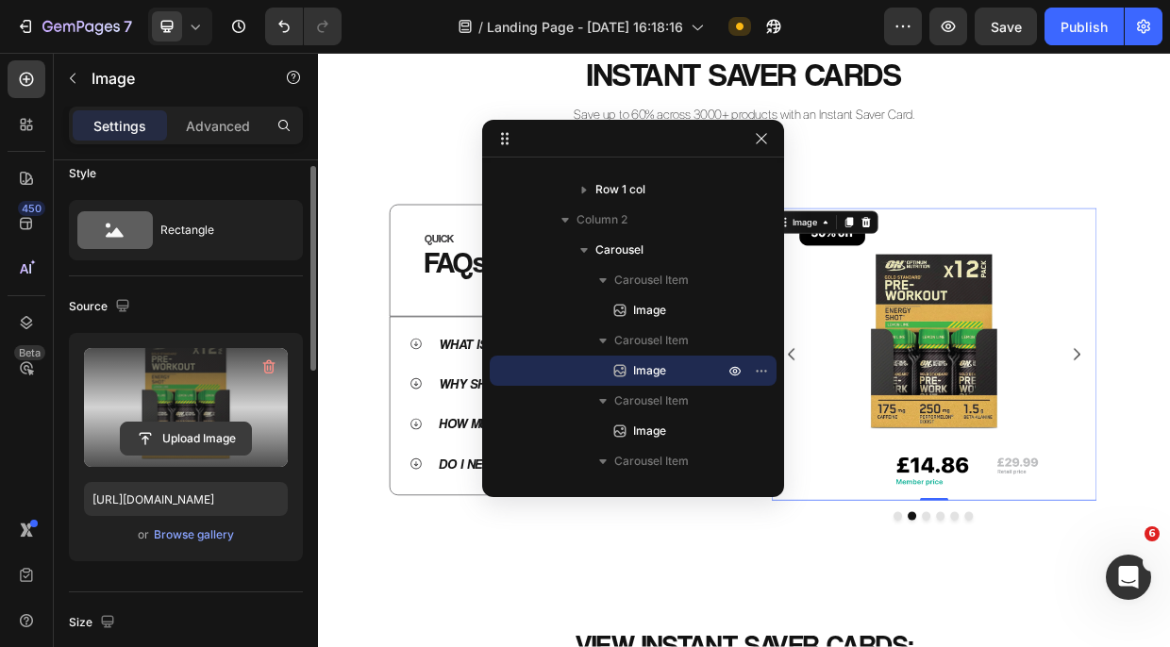
click at [208, 440] on input "file" at bounding box center [186, 439] width 130 height 32
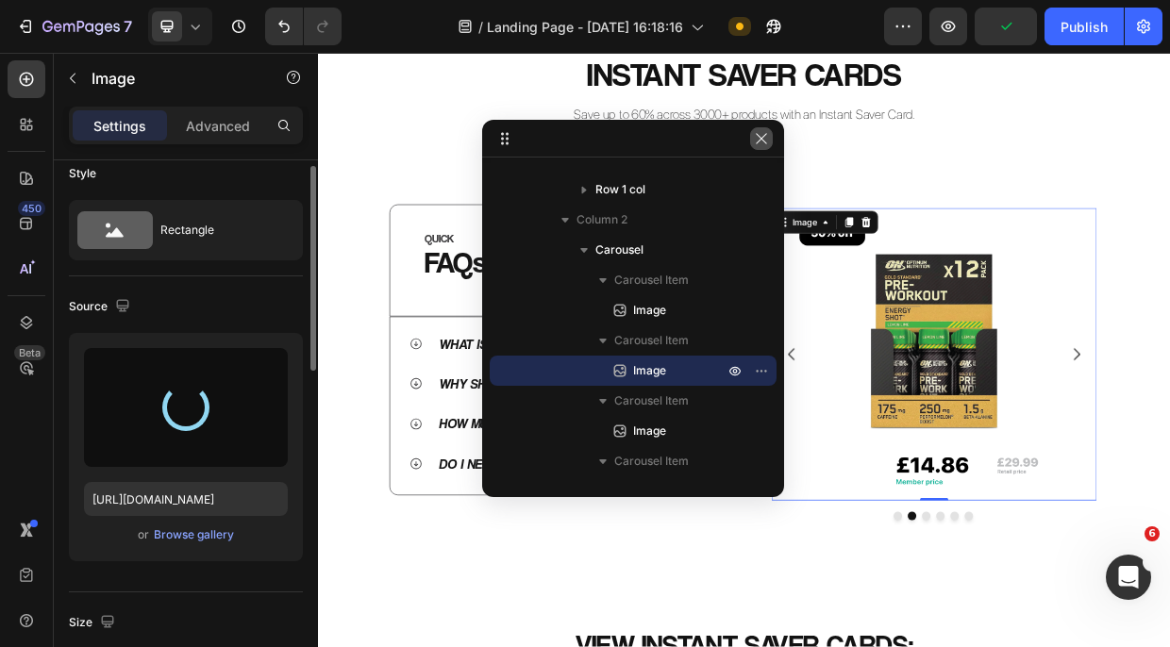
click at [760, 136] on icon "button" at bounding box center [761, 138] width 10 height 10
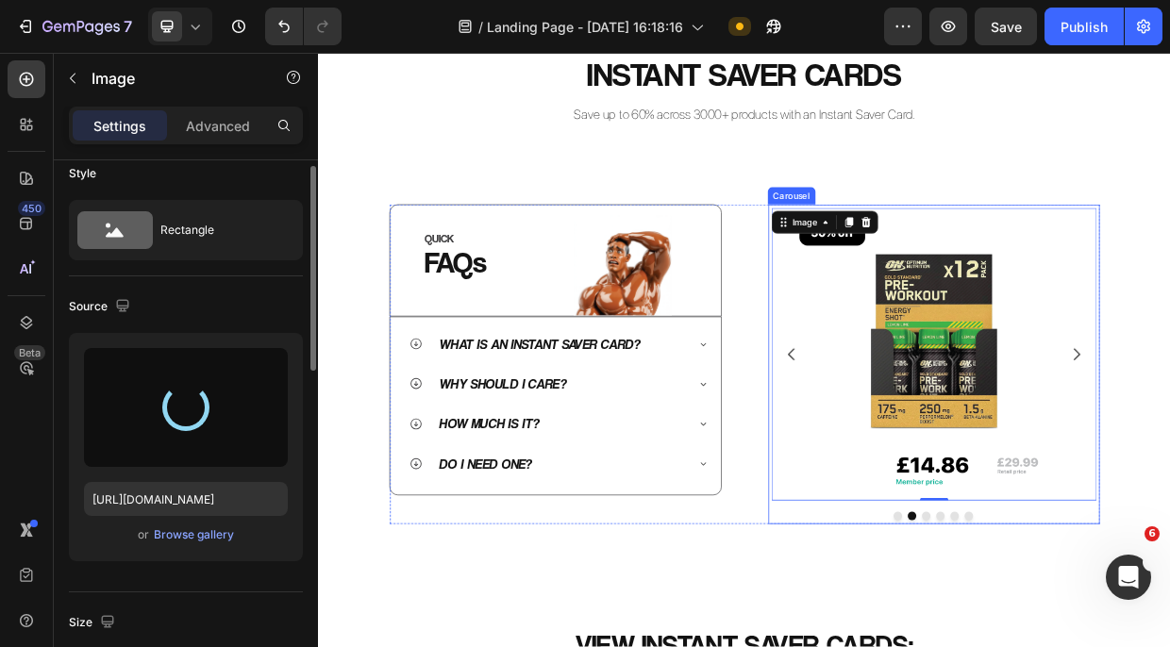
type input "[URL][DOMAIN_NAME]"
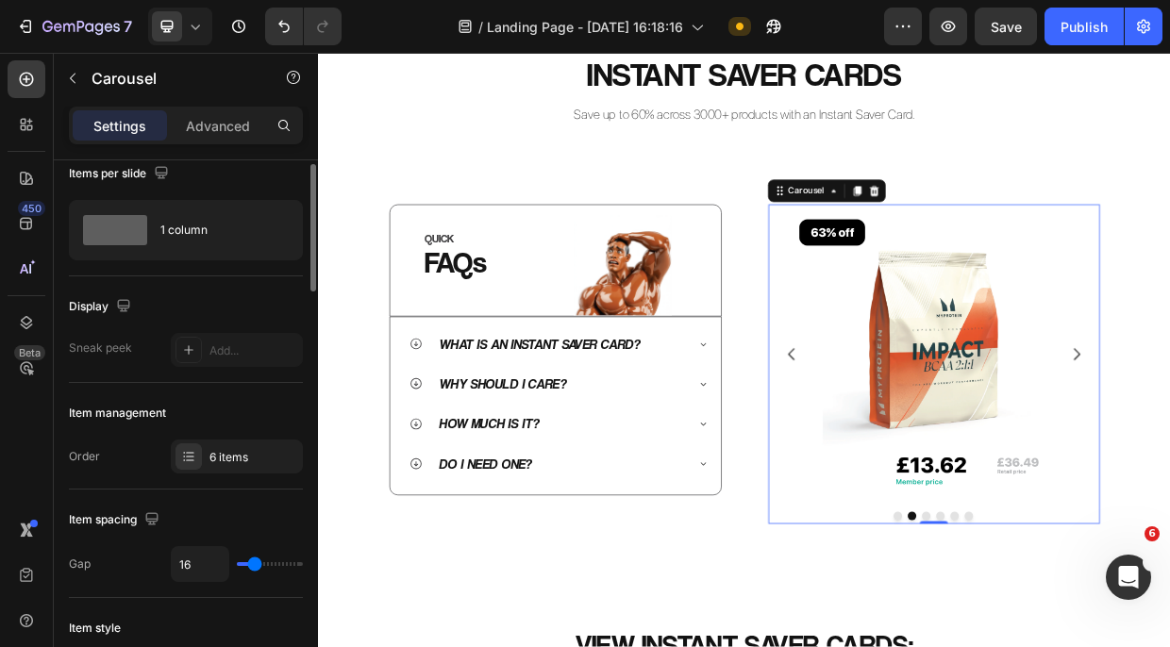
scroll to position [0, 0]
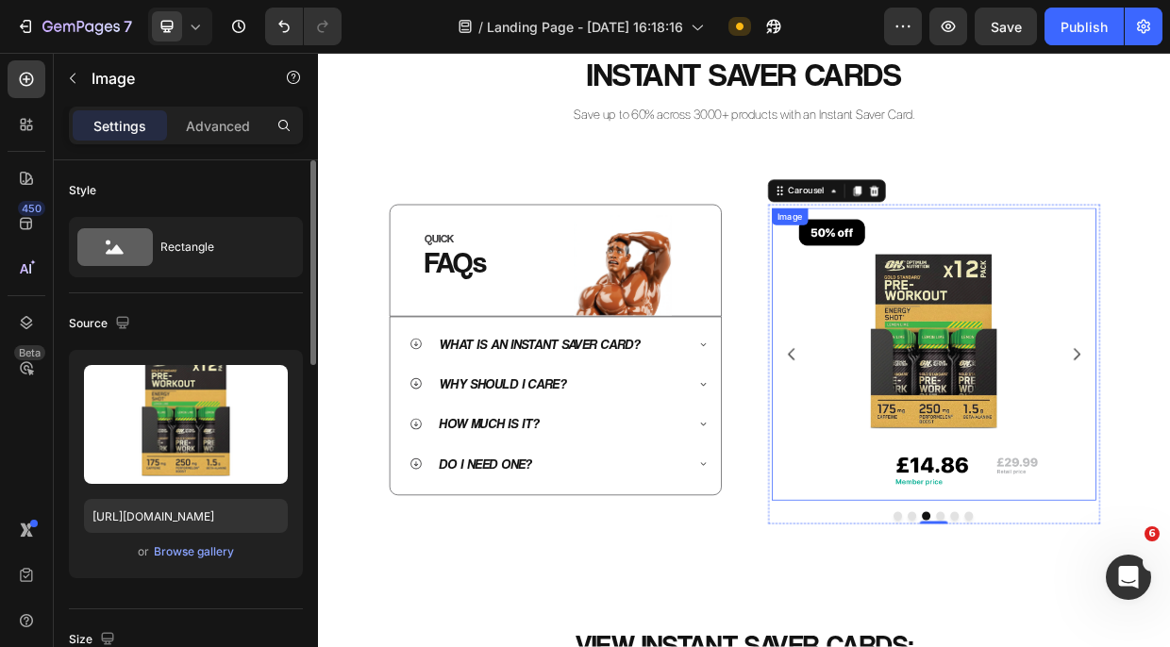
click at [1112, 467] on img at bounding box center [1135, 453] width 389 height 389
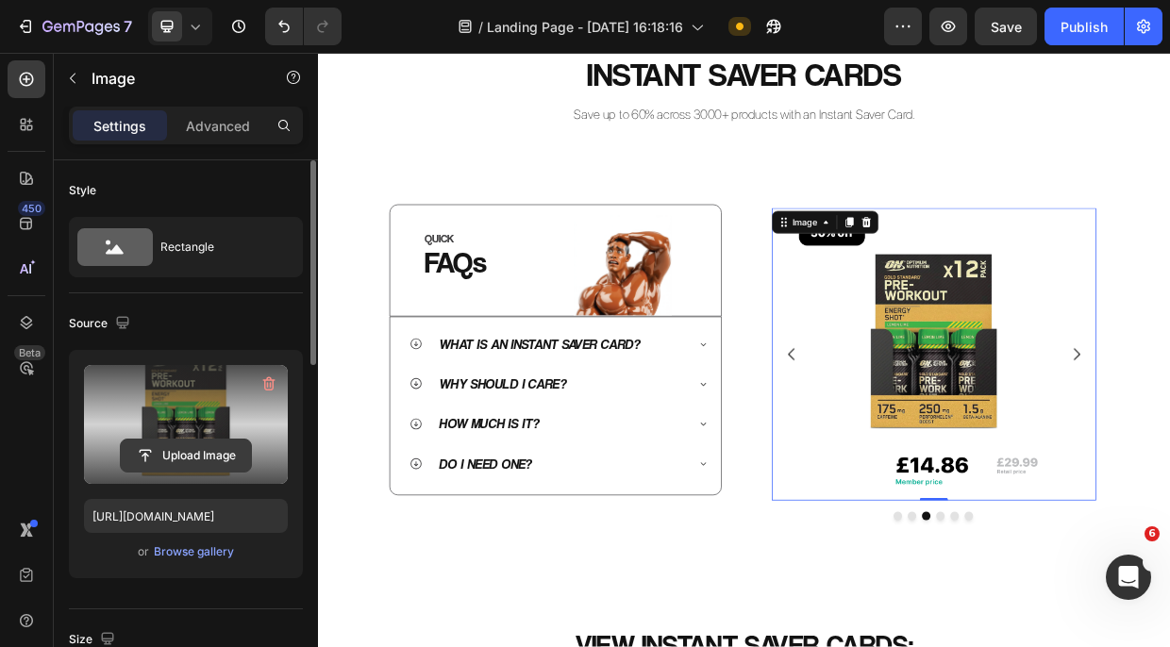
click at [204, 456] on input "file" at bounding box center [186, 456] width 130 height 32
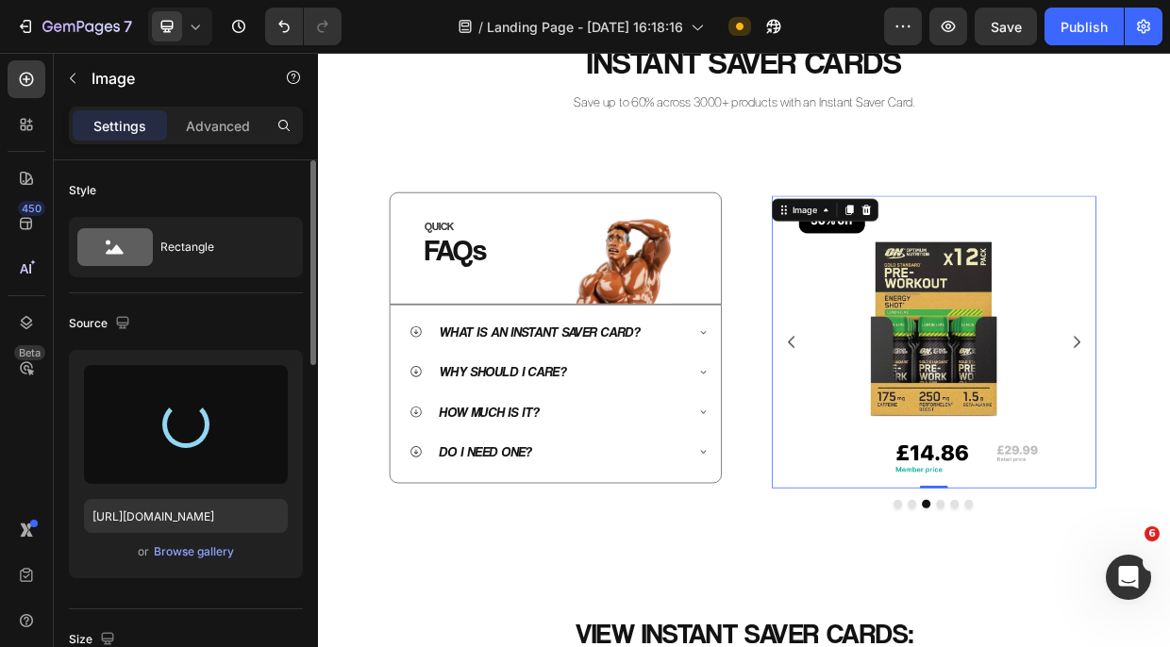
type input "[URL][DOMAIN_NAME]"
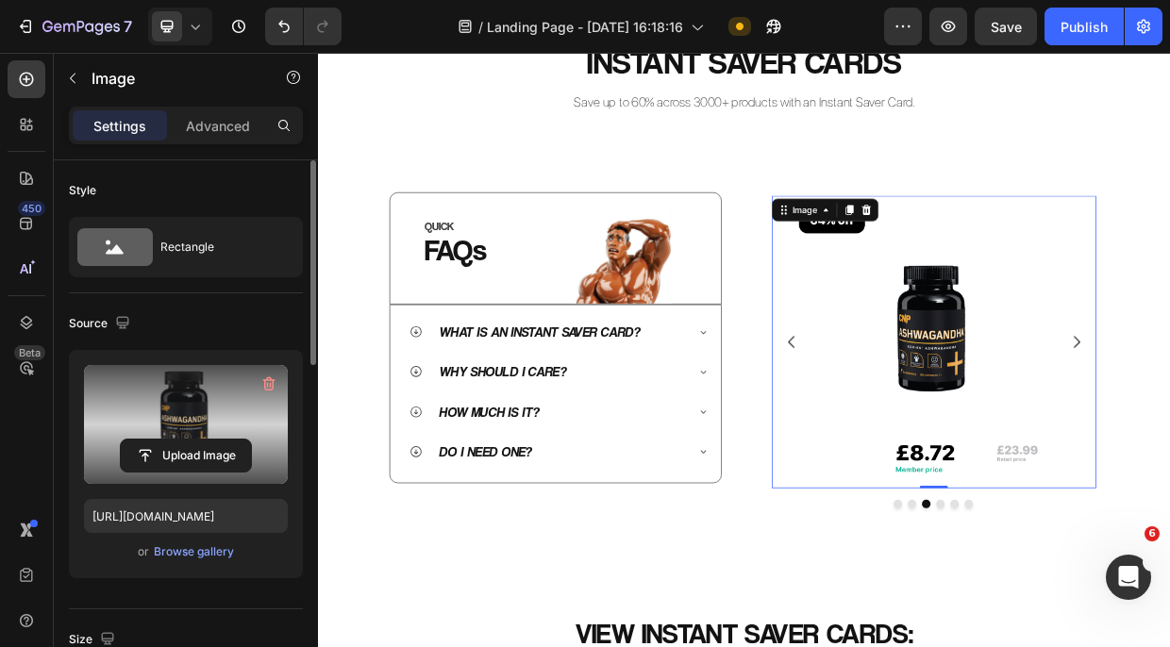
scroll to position [697, 0]
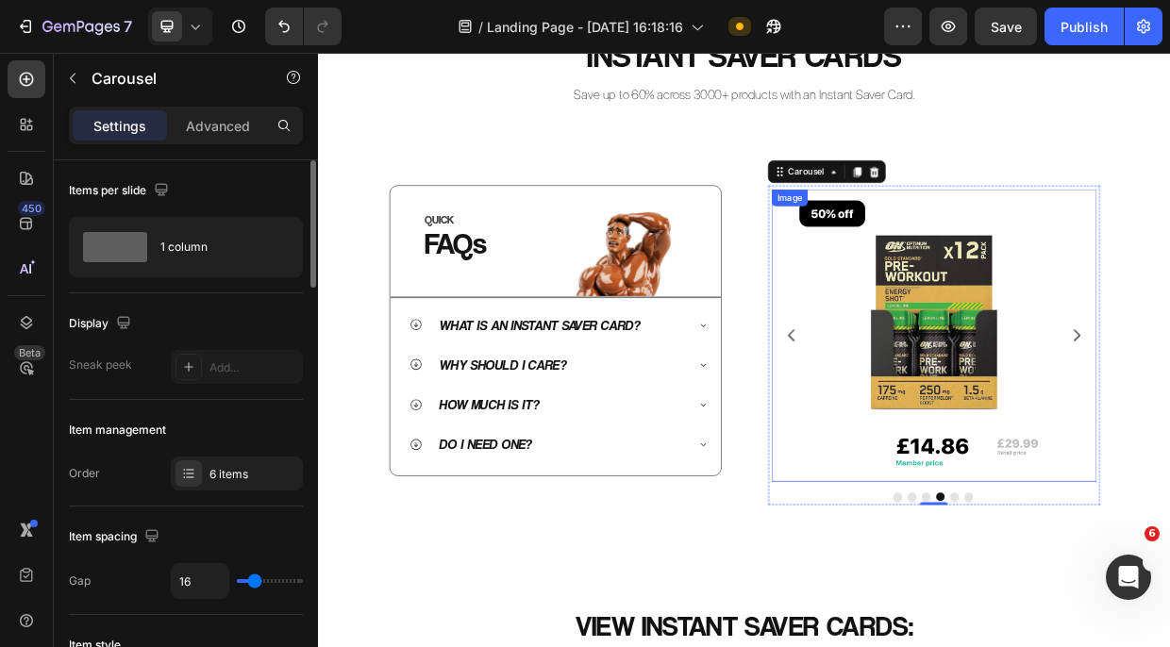
click at [1169, 488] on img at bounding box center [1135, 428] width 389 height 389
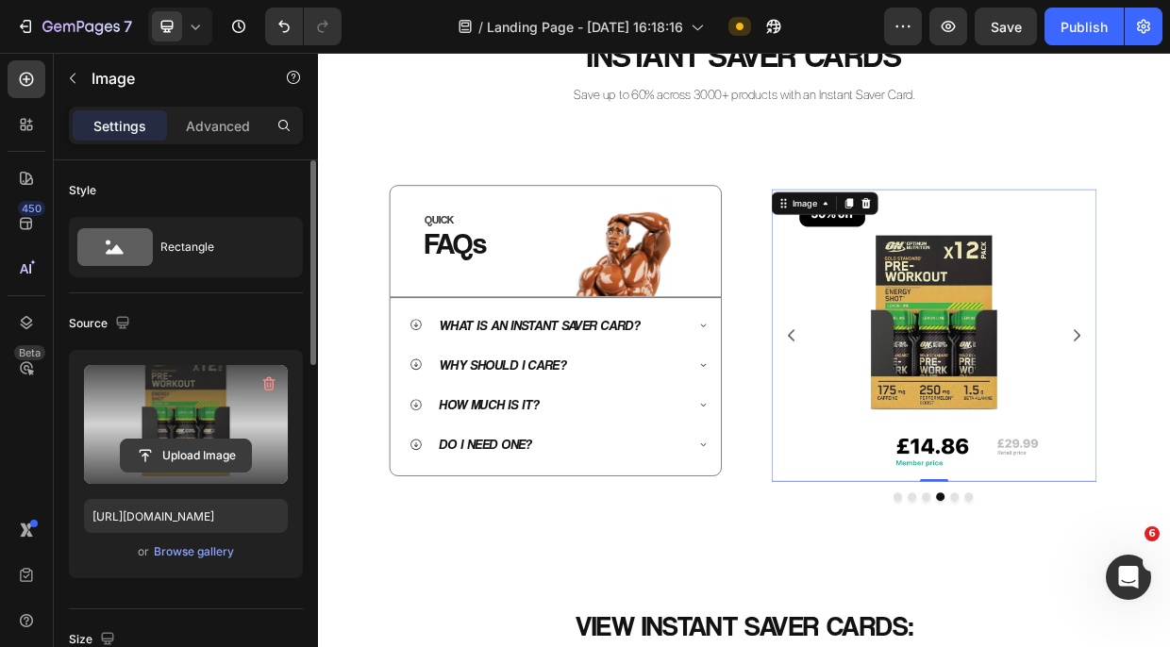
click at [193, 452] on input "file" at bounding box center [186, 456] width 130 height 32
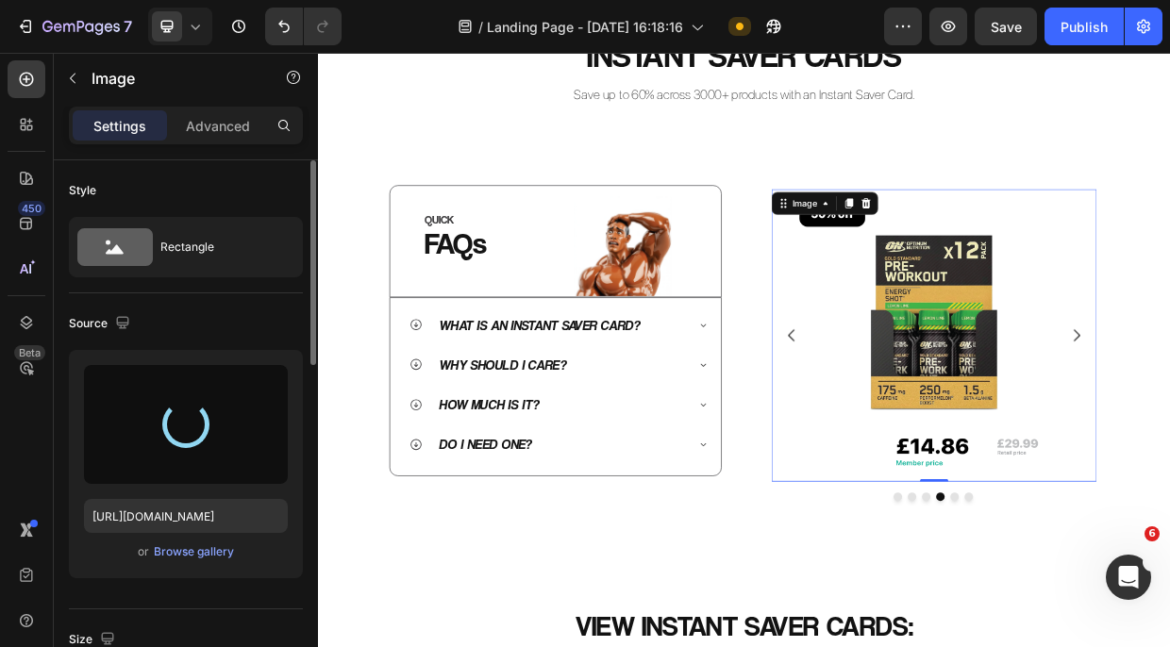
type input "[URL][DOMAIN_NAME]"
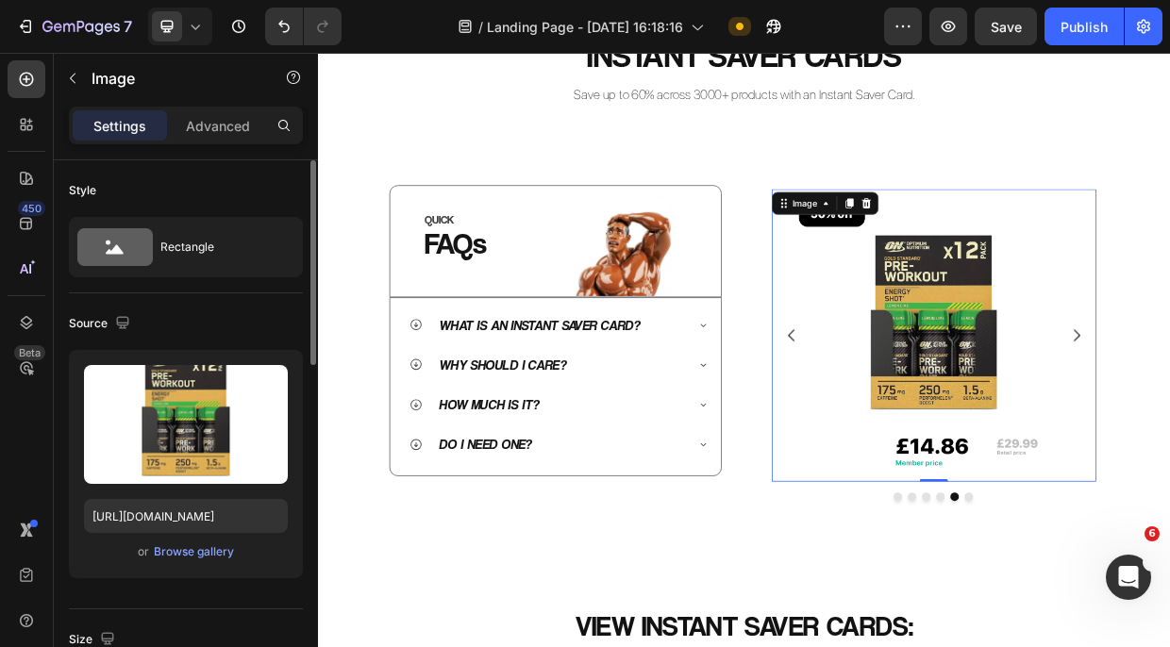
click at [1155, 448] on img at bounding box center [1135, 428] width 389 height 389
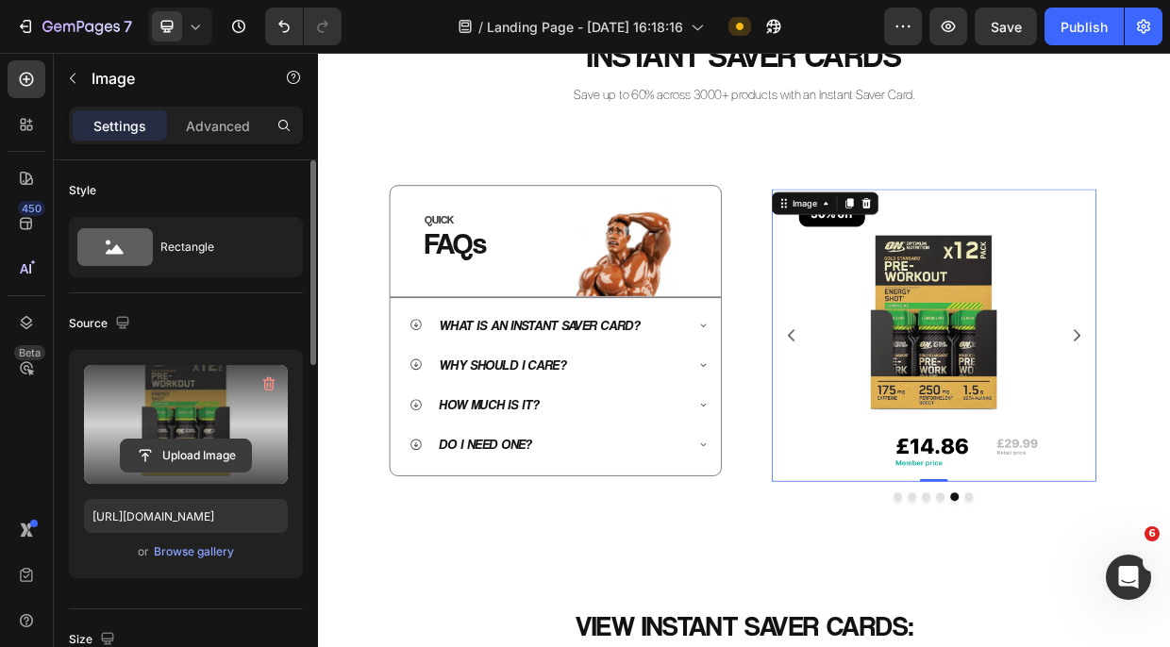
click at [190, 458] on input "file" at bounding box center [186, 456] width 130 height 32
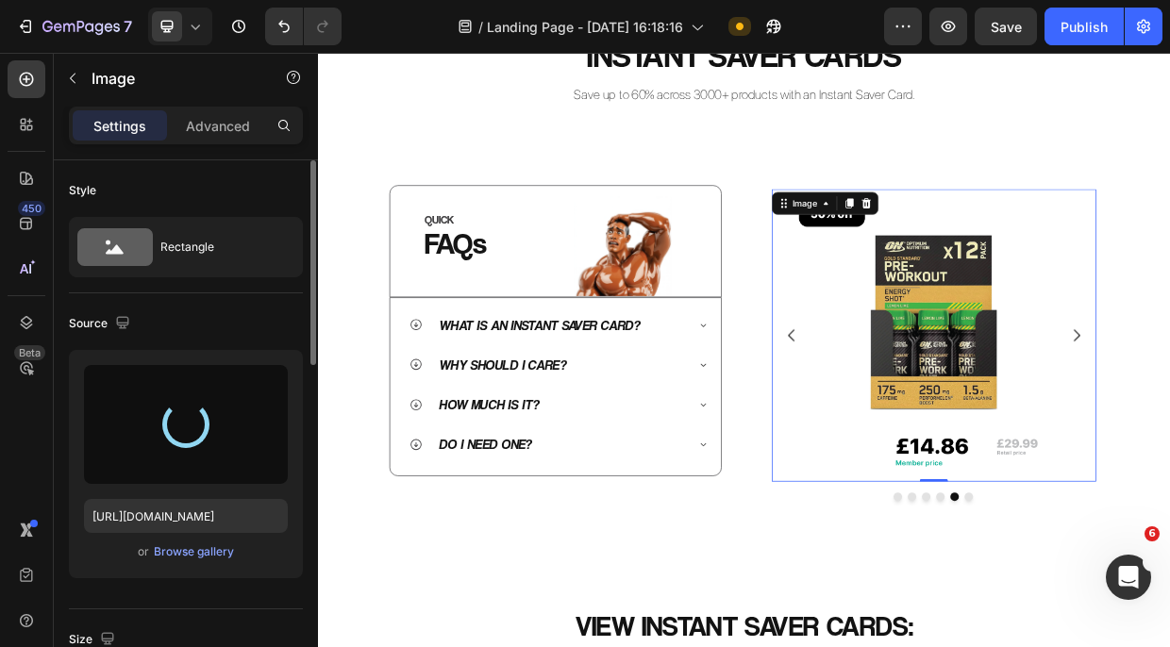
type input "[URL][DOMAIN_NAME]"
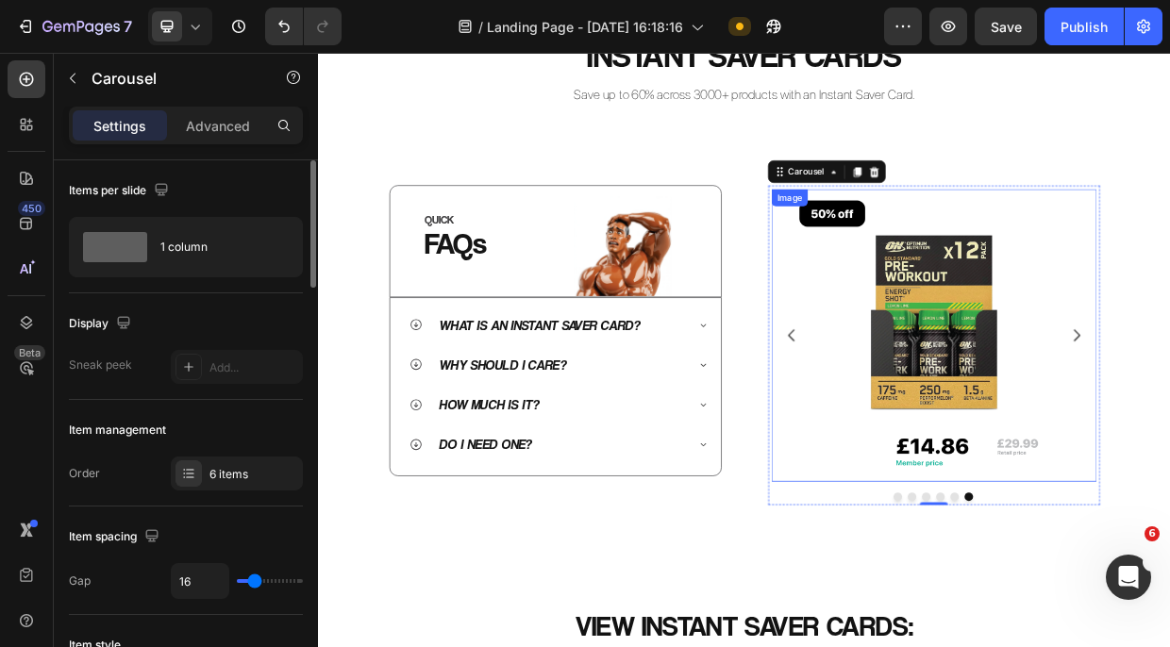
click at [1120, 457] on img at bounding box center [1135, 428] width 389 height 389
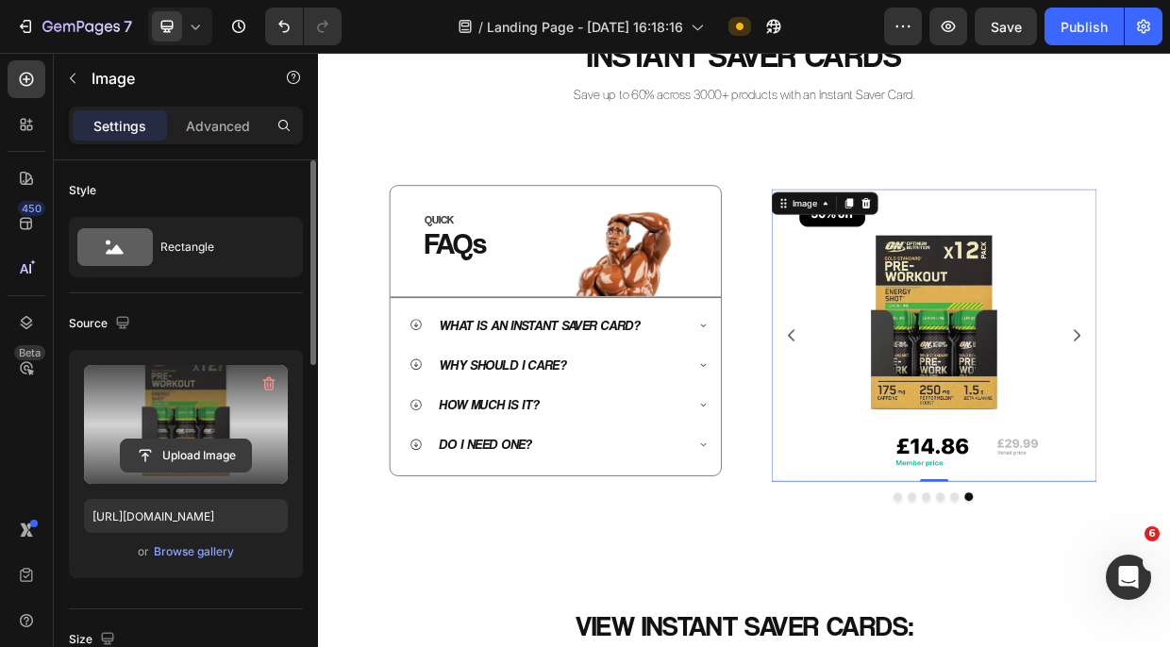
click at [173, 455] on input "file" at bounding box center [186, 456] width 130 height 32
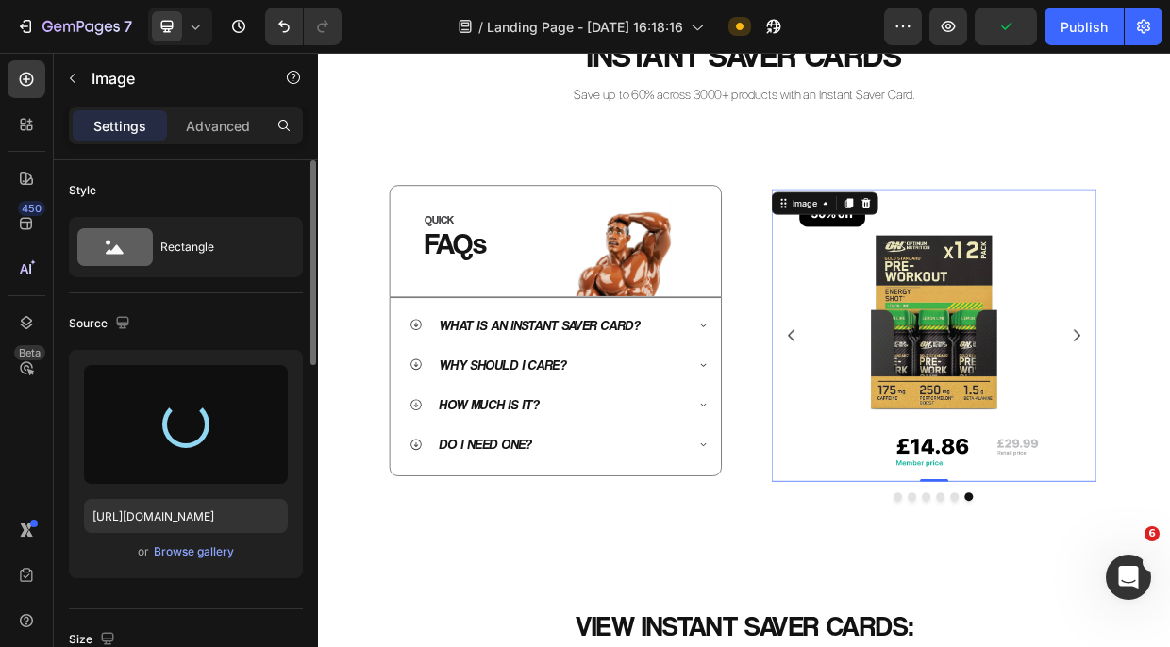
type input "[URL][DOMAIN_NAME]"
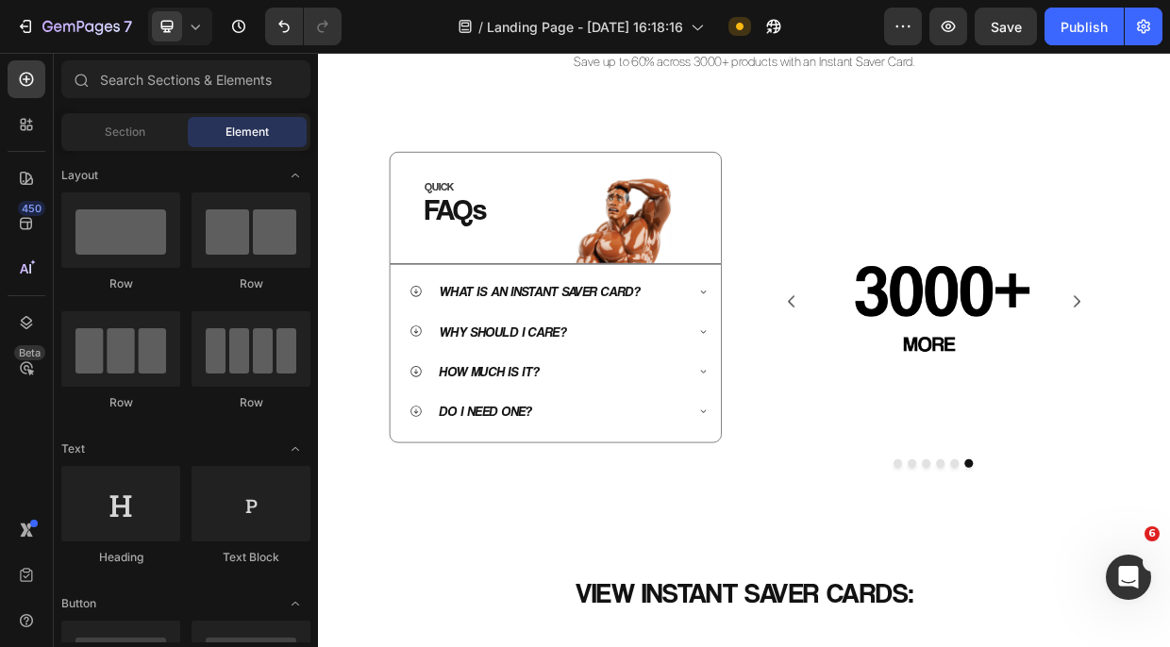
scroll to position [743, 0]
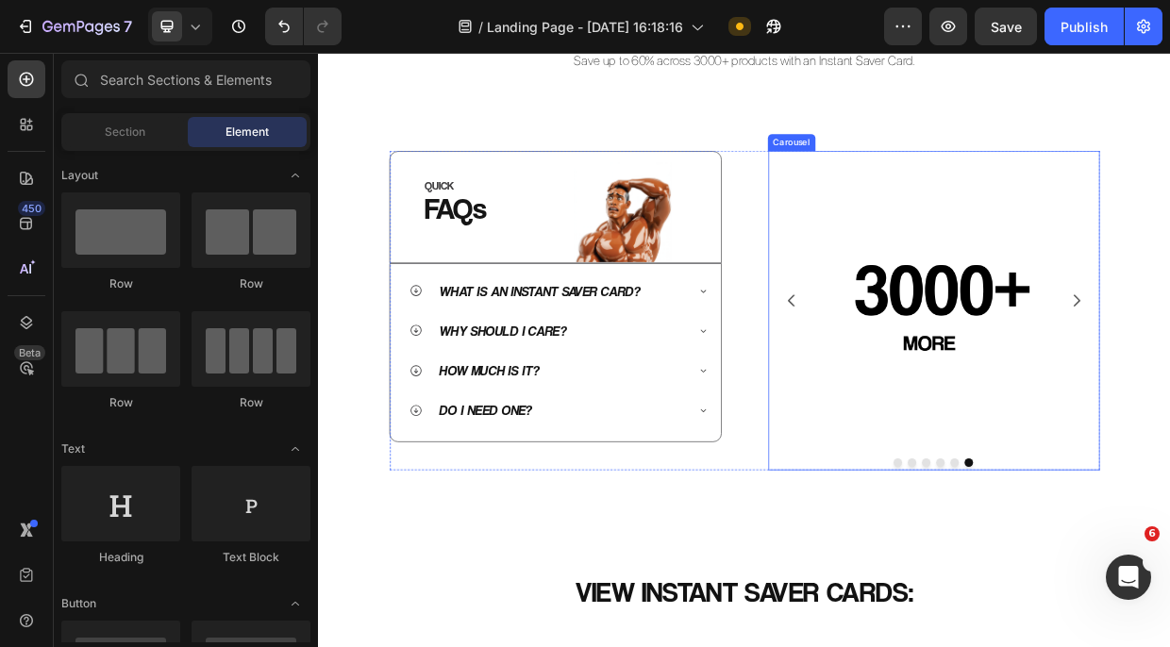
click at [1006, 593] on div at bounding box center [1136, 598] width 432 height 11
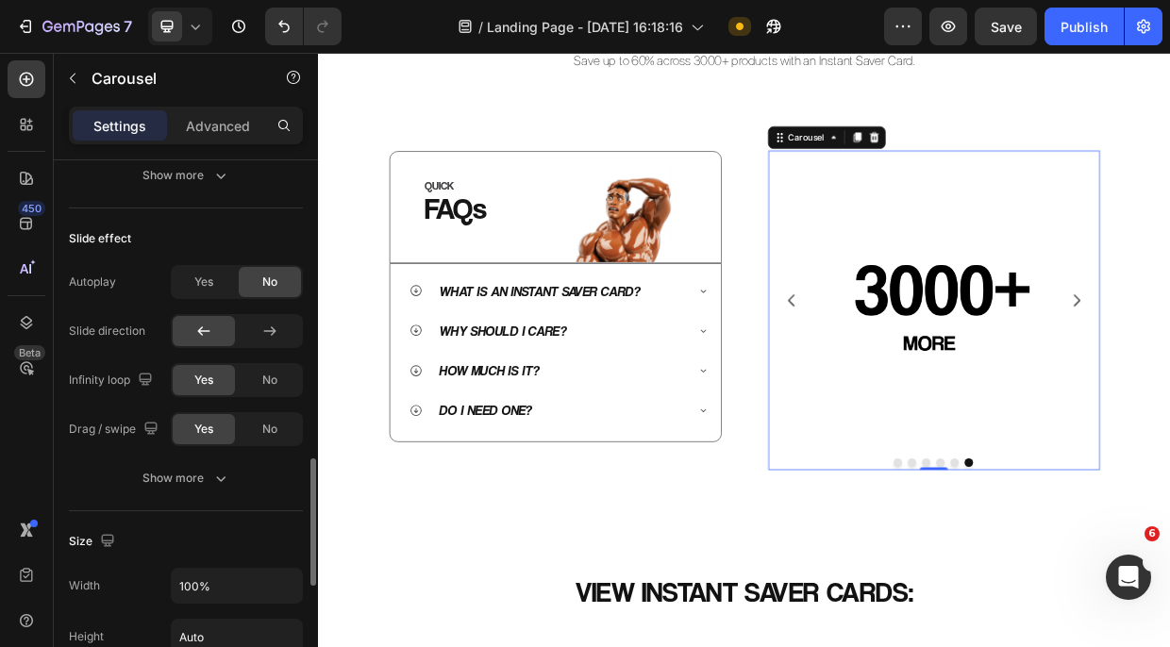
scroll to position [1192, 0]
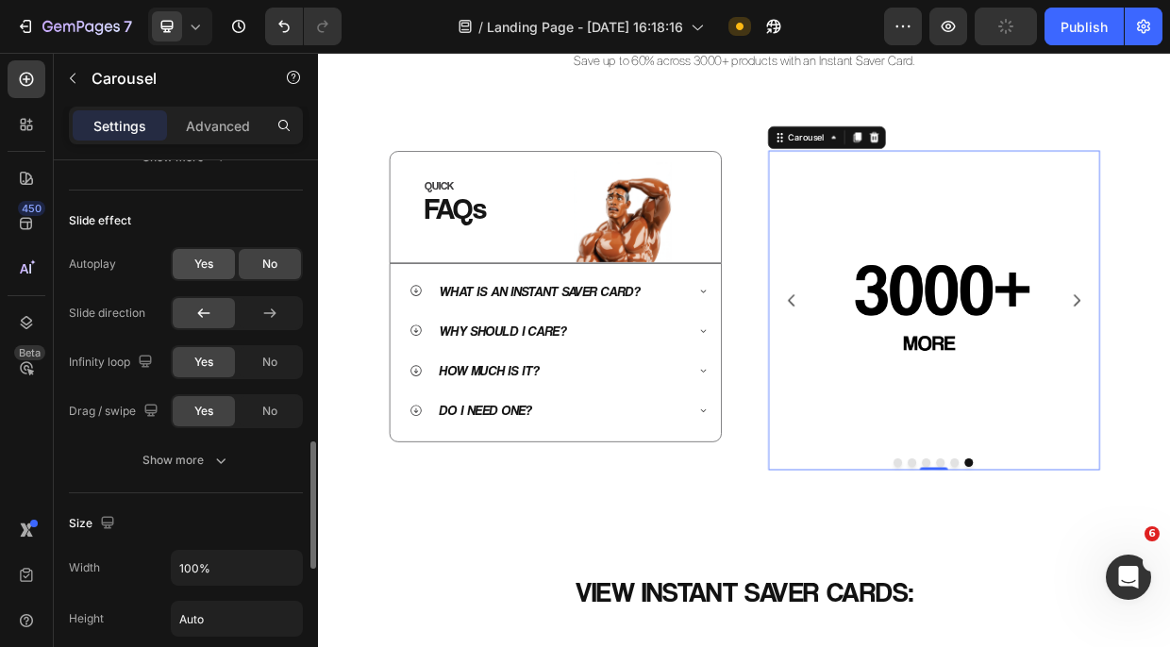
click at [209, 259] on span "Yes" at bounding box center [203, 264] width 19 height 17
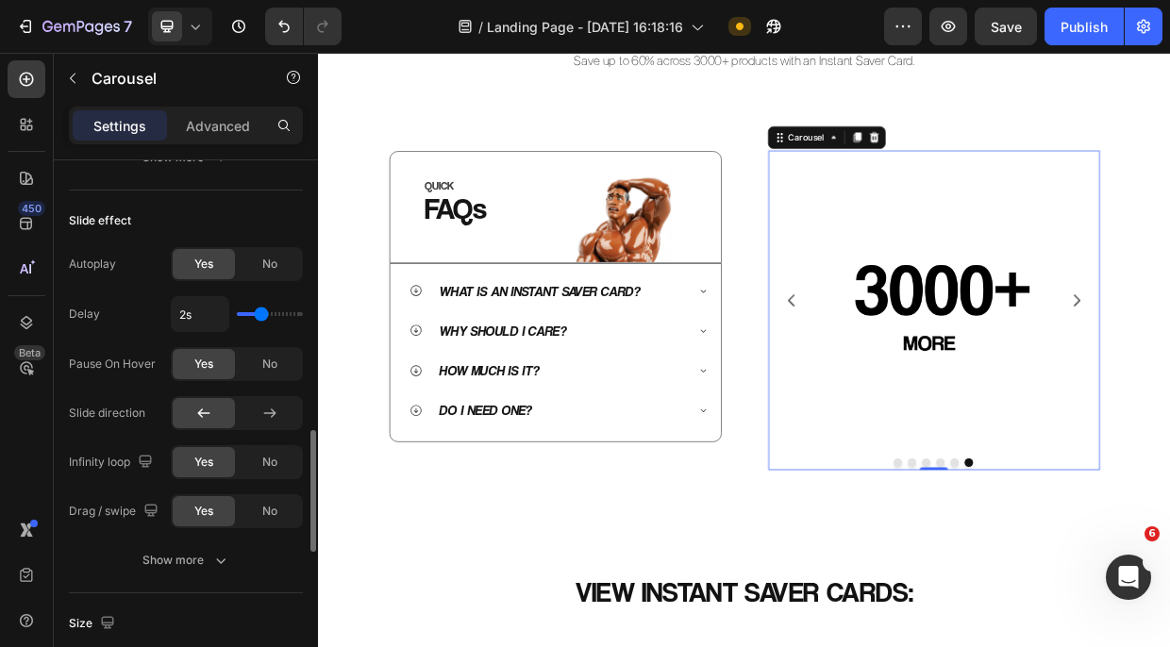
type input "2.1s"
type input "2.1"
type input "2.2s"
type input "2.2"
type input "2.3s"
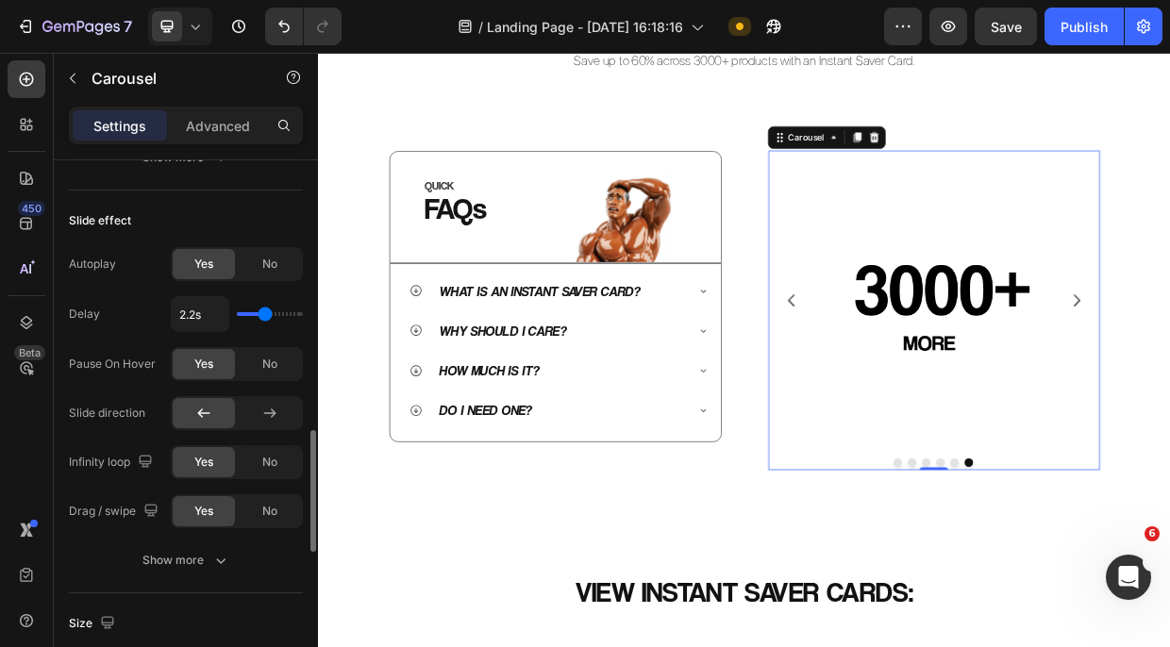
type input "2.3"
type input "2.4s"
type input "2.4"
type input "2.5s"
type input "2.5"
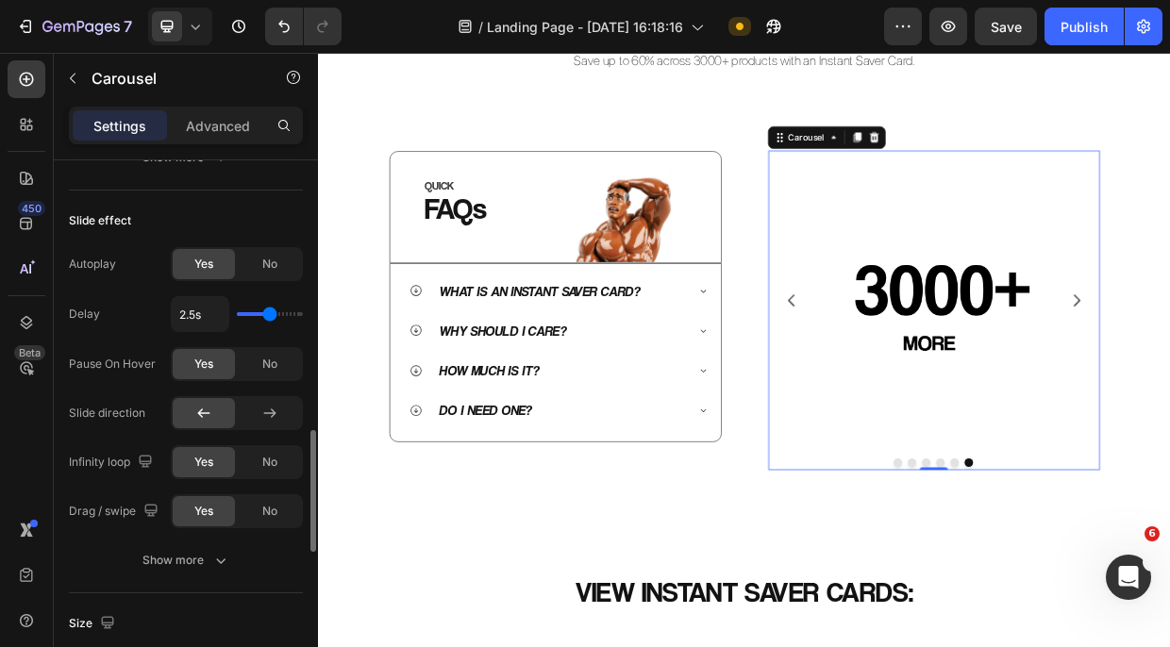
type input "2.7s"
type input "2.7"
type input "2.8s"
type input "2.8"
type input "2.9s"
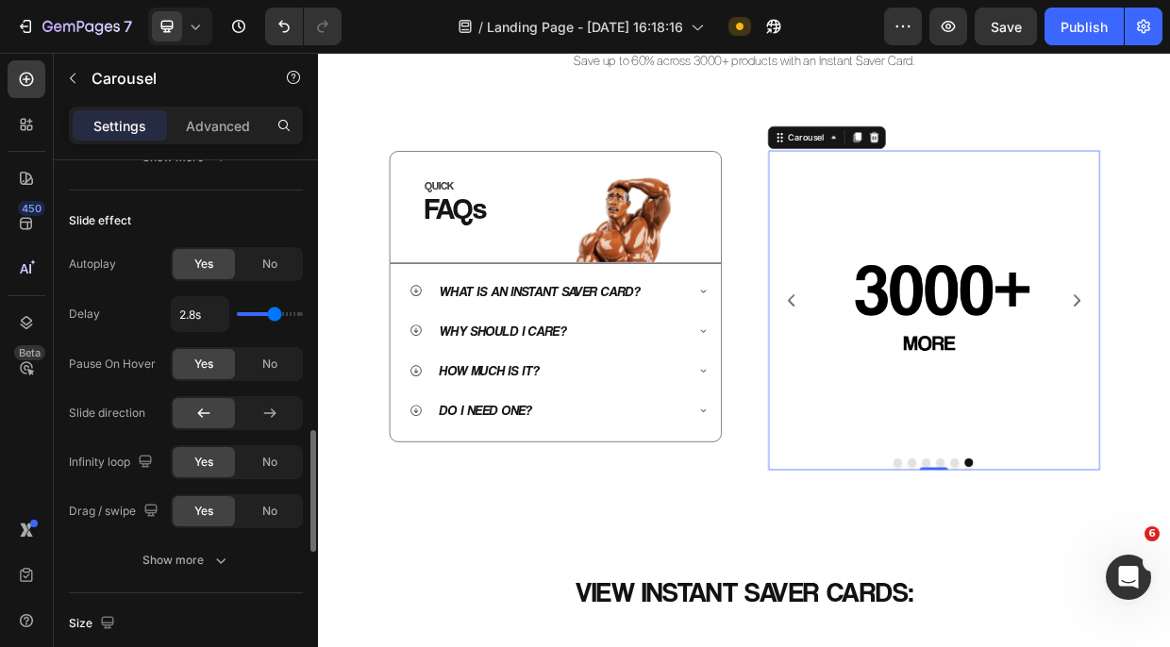
type input "2.9"
type input "3s"
drag, startPoint x: 259, startPoint y: 317, endPoint x: 277, endPoint y: 318, distance: 18.0
type input "3"
click at [277, 316] on input "range" at bounding box center [270, 314] width 66 height 4
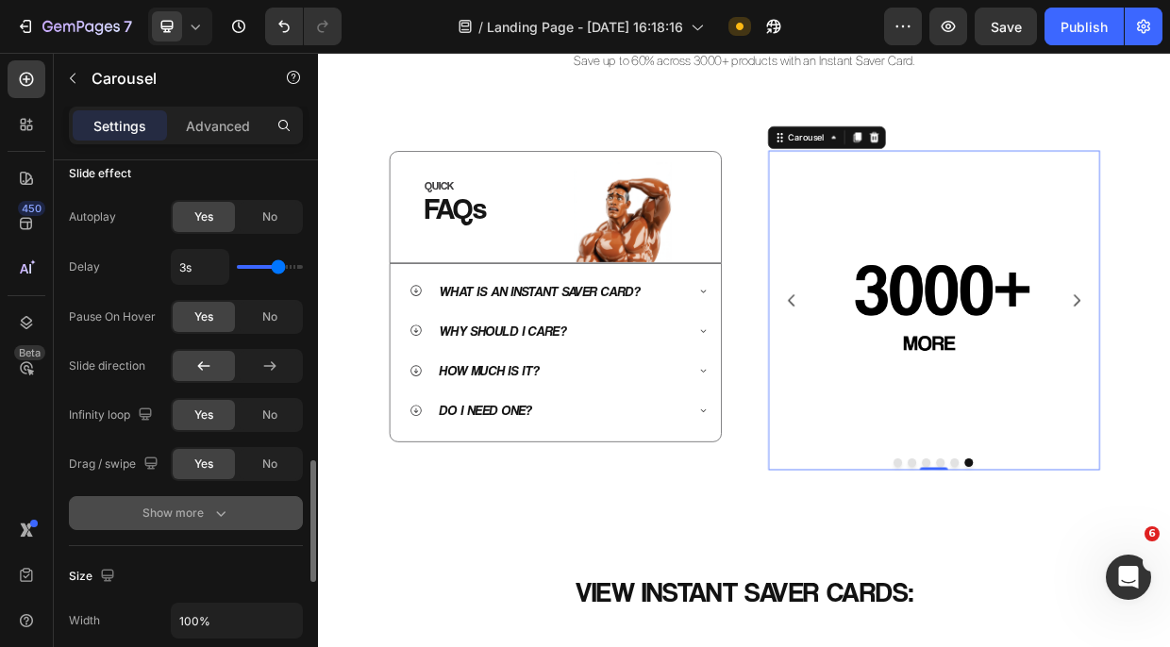
scroll to position [1262, 0]
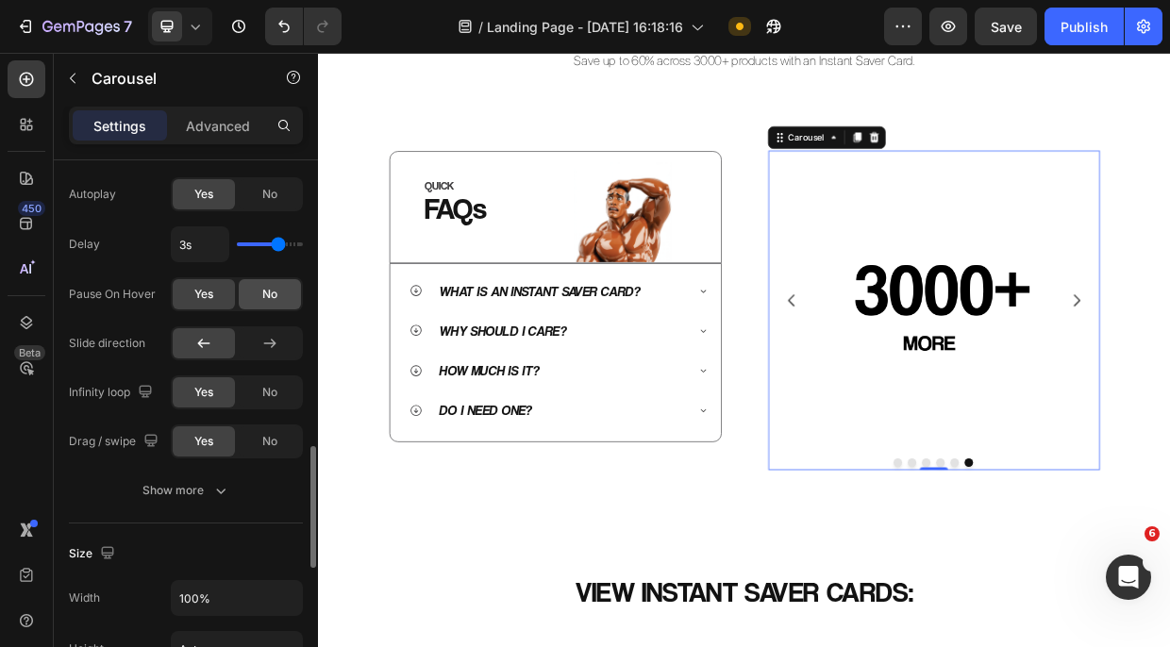
click at [274, 293] on span "No" at bounding box center [269, 294] width 15 height 17
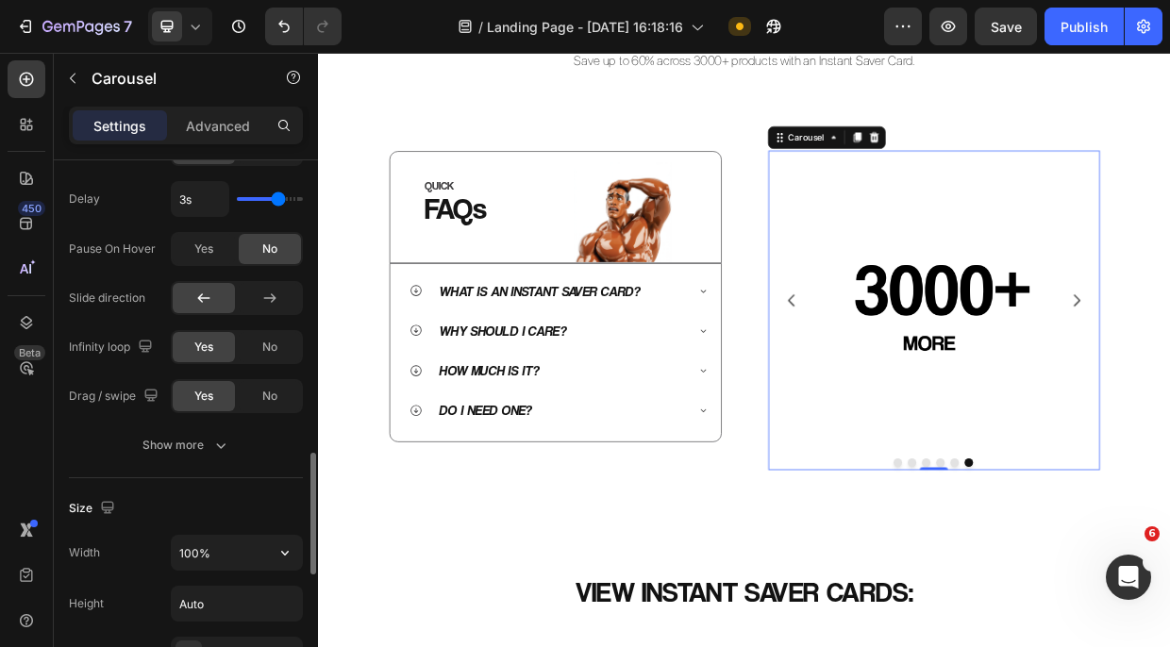
scroll to position [1308, 0]
click at [1093, 31] on div "Publish" at bounding box center [1084, 27] width 47 height 20
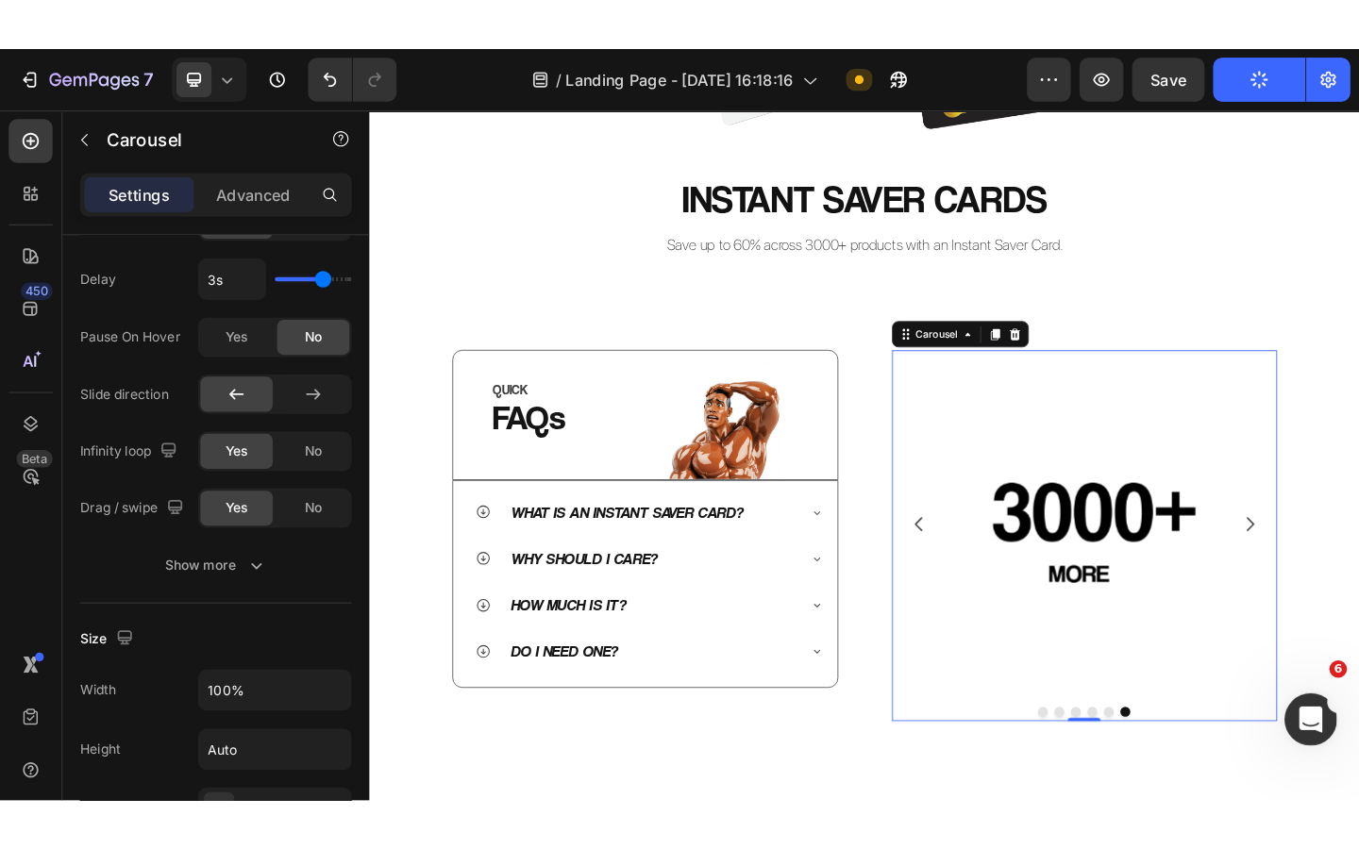
scroll to position [597, 0]
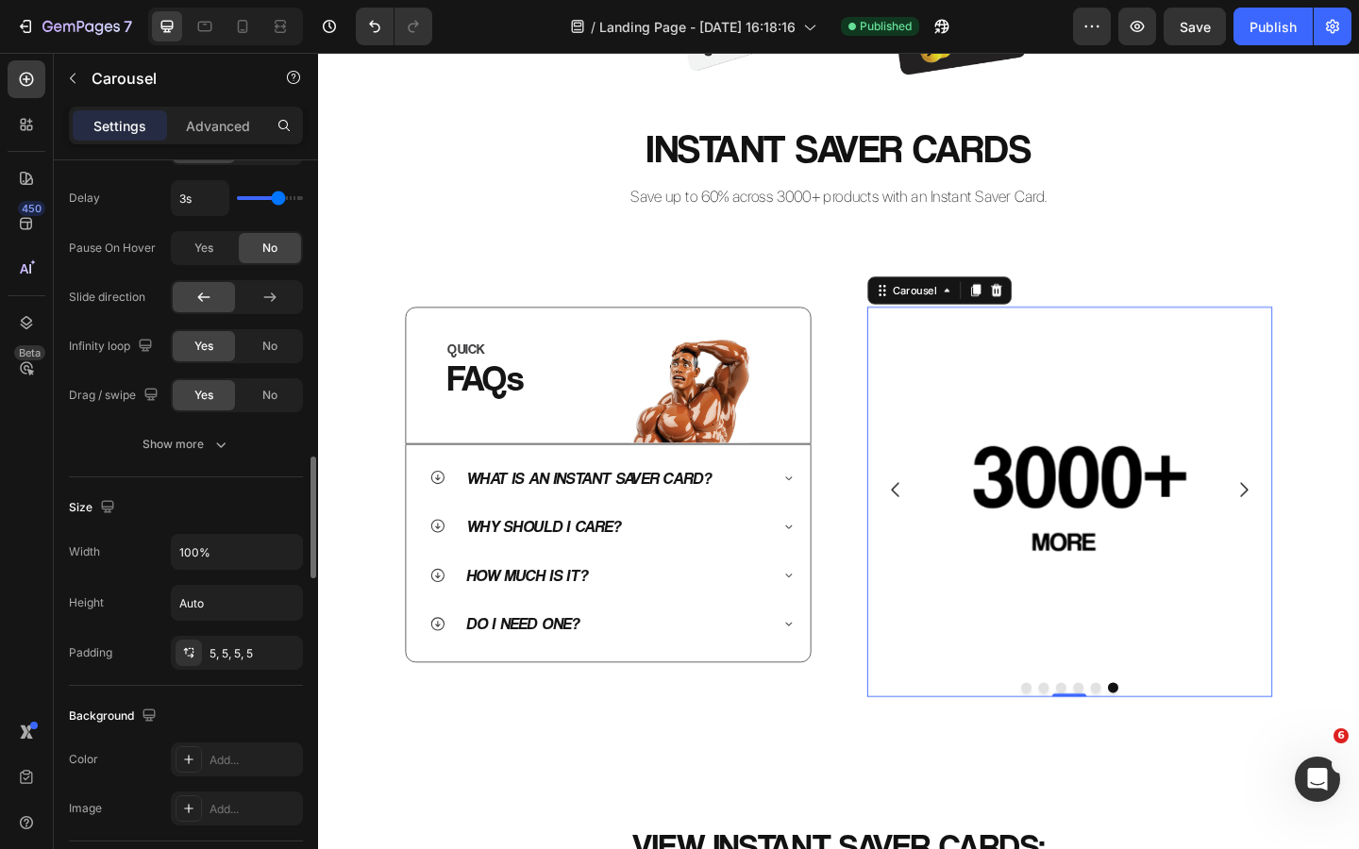
type input "3.4s"
type input "3.4"
type input "3.5s"
type input "3.5"
type input "3.6s"
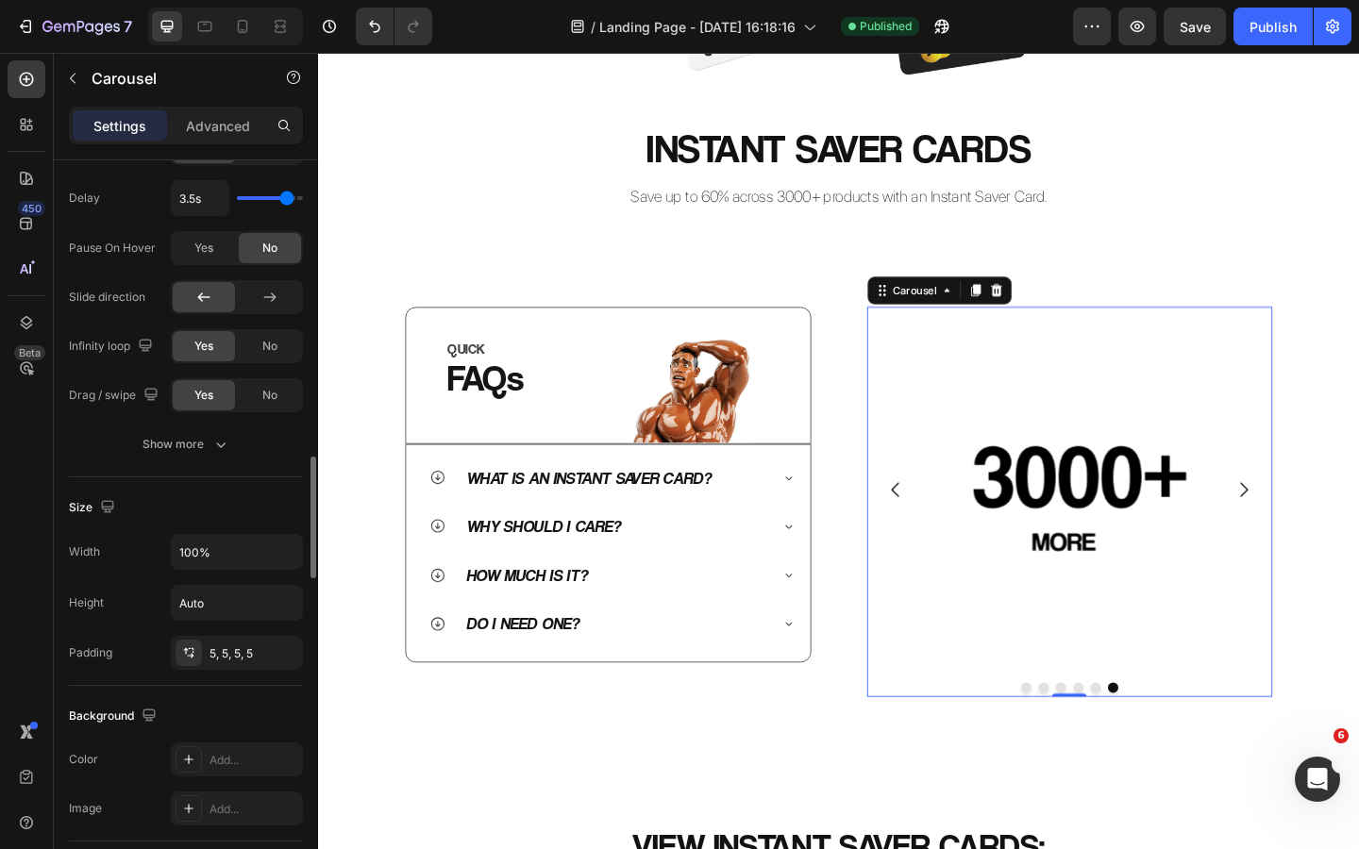
type input "3.6"
type input "3.7s"
type input "3.7"
type input "3.8s"
type input "3.8"
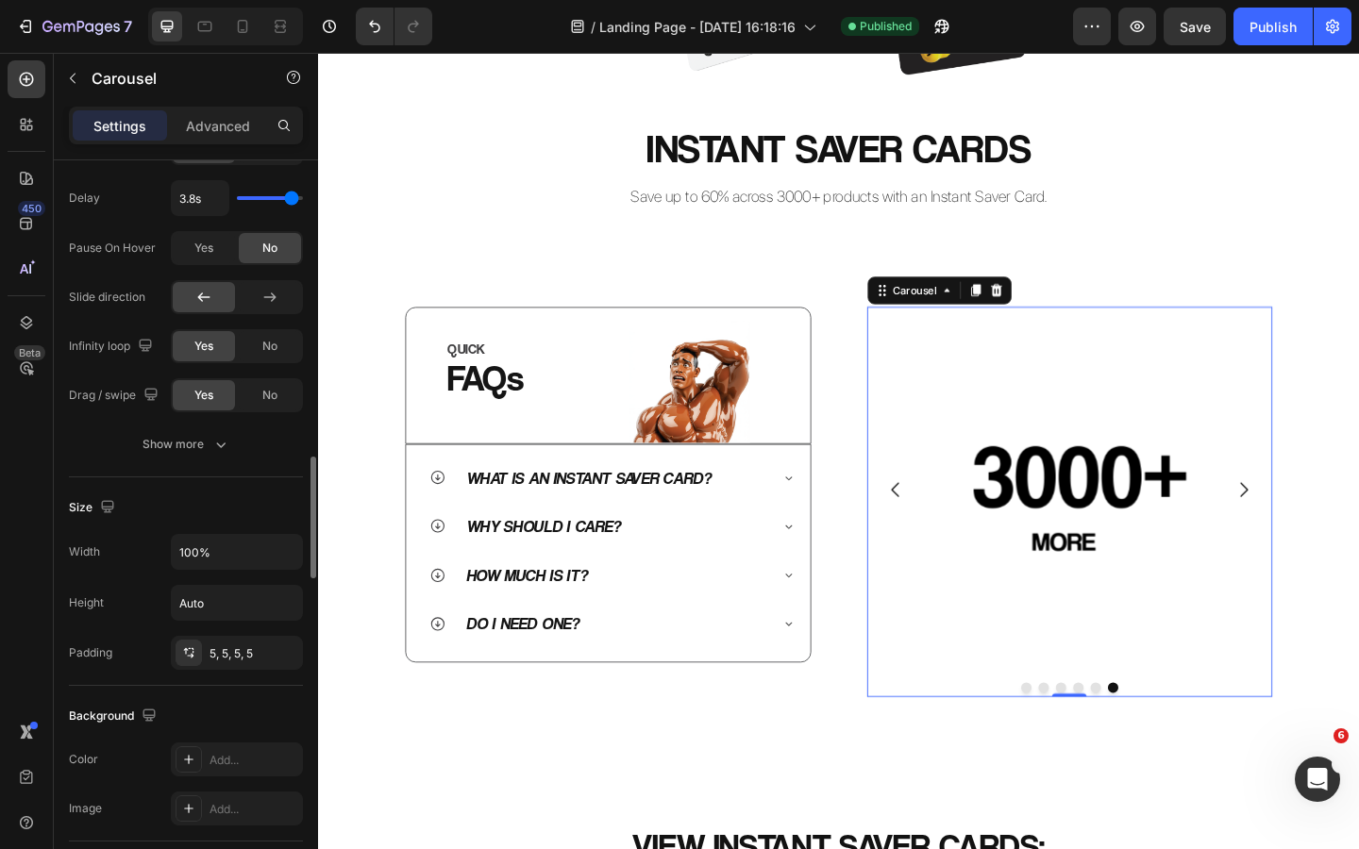
type input "3.9s"
type input "3.9"
type input "4s"
drag, startPoint x: 276, startPoint y: 200, endPoint x: 305, endPoint y: 200, distance: 29.3
type input "4"
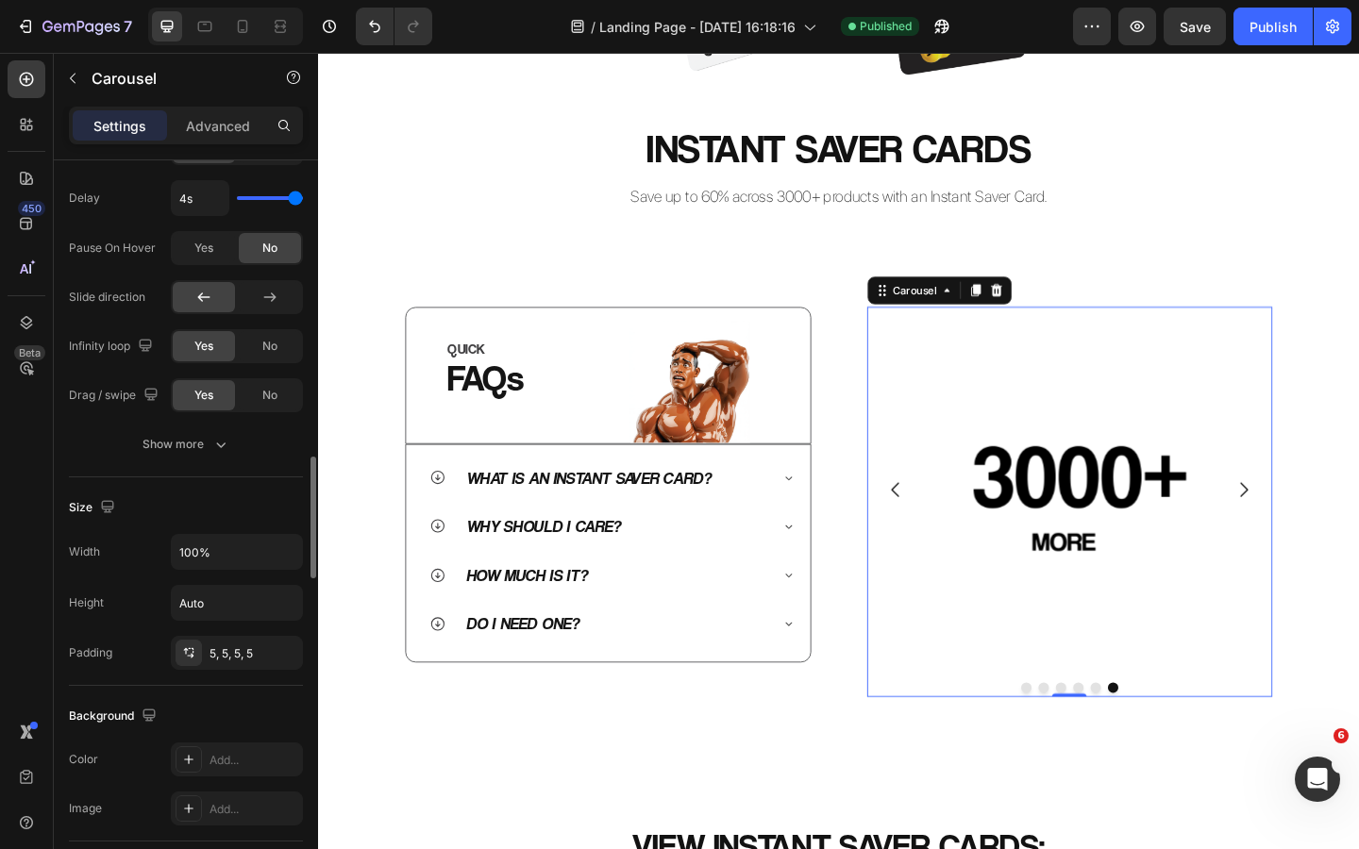
click at [303, 200] on input "range" at bounding box center [270, 198] width 66 height 4
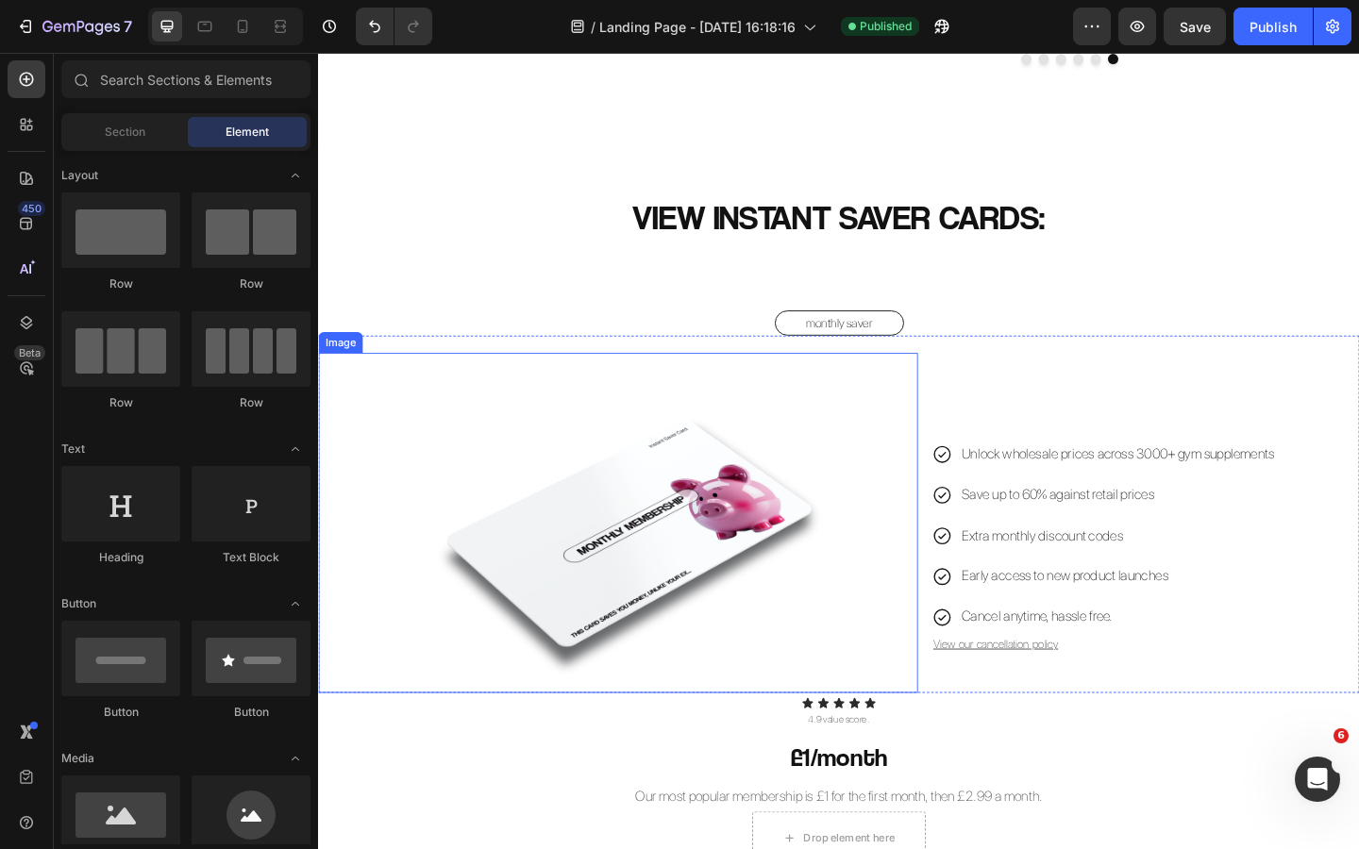
scroll to position [1285, 0]
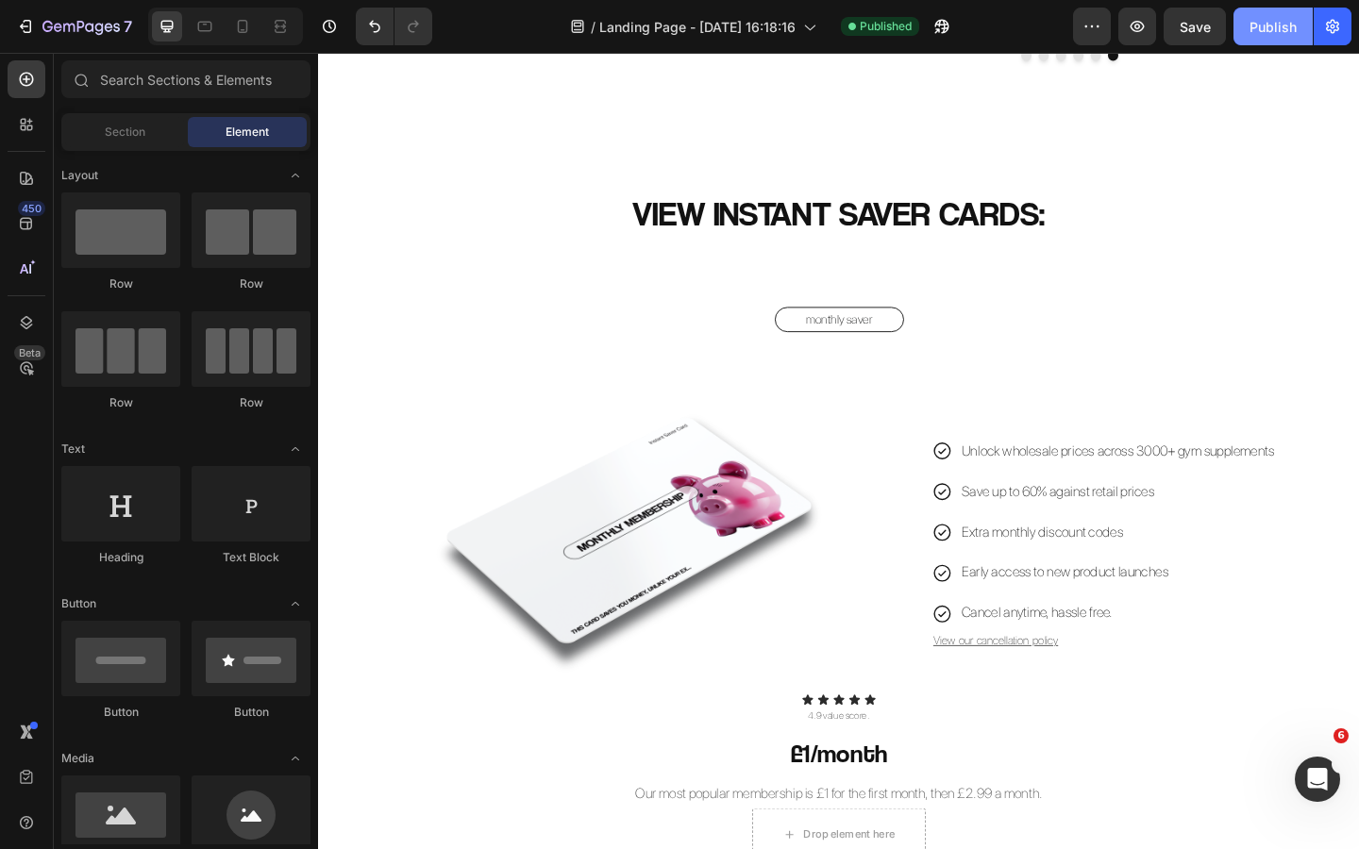
click at [1169, 29] on div "Publish" at bounding box center [1272, 27] width 47 height 20
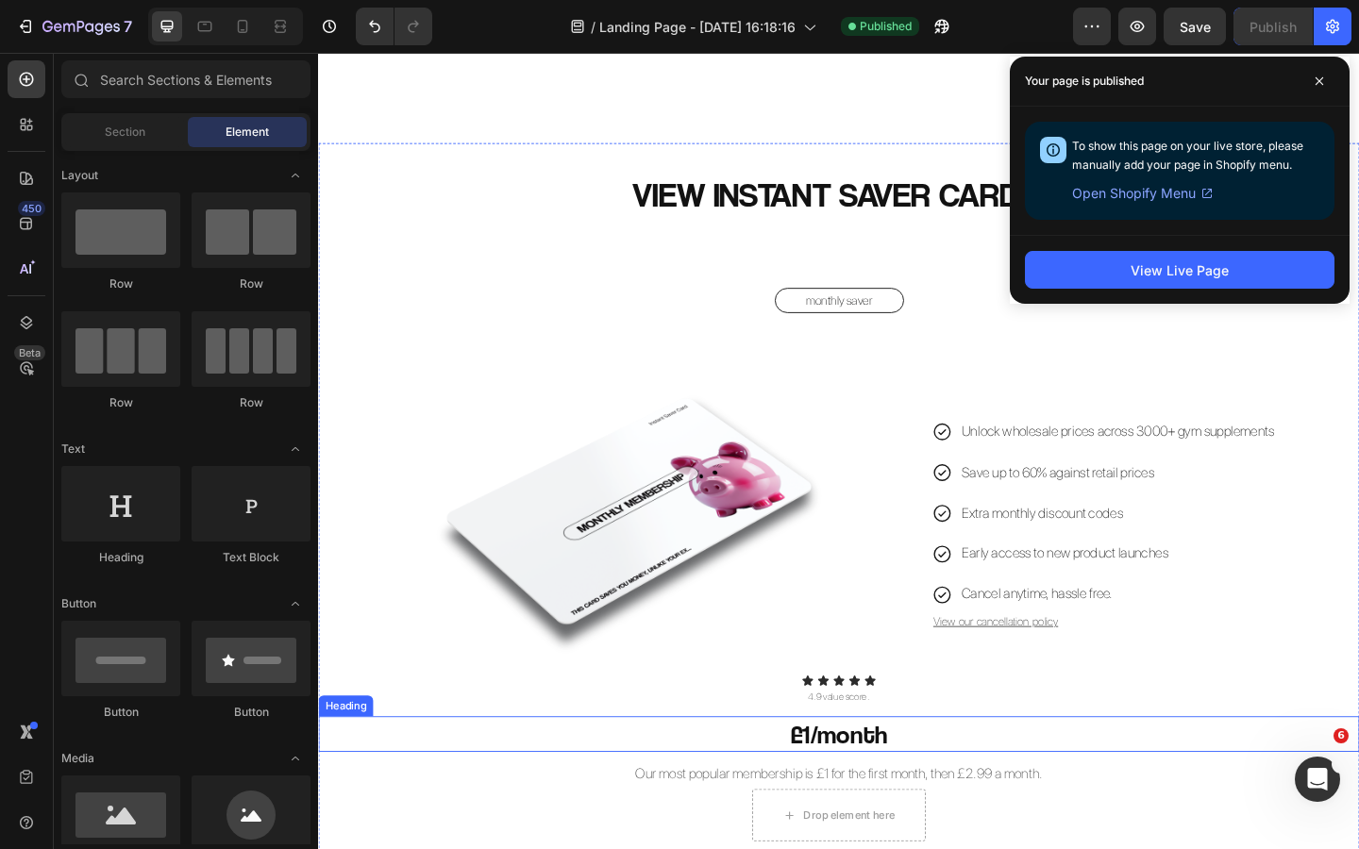
scroll to position [1430, 0]
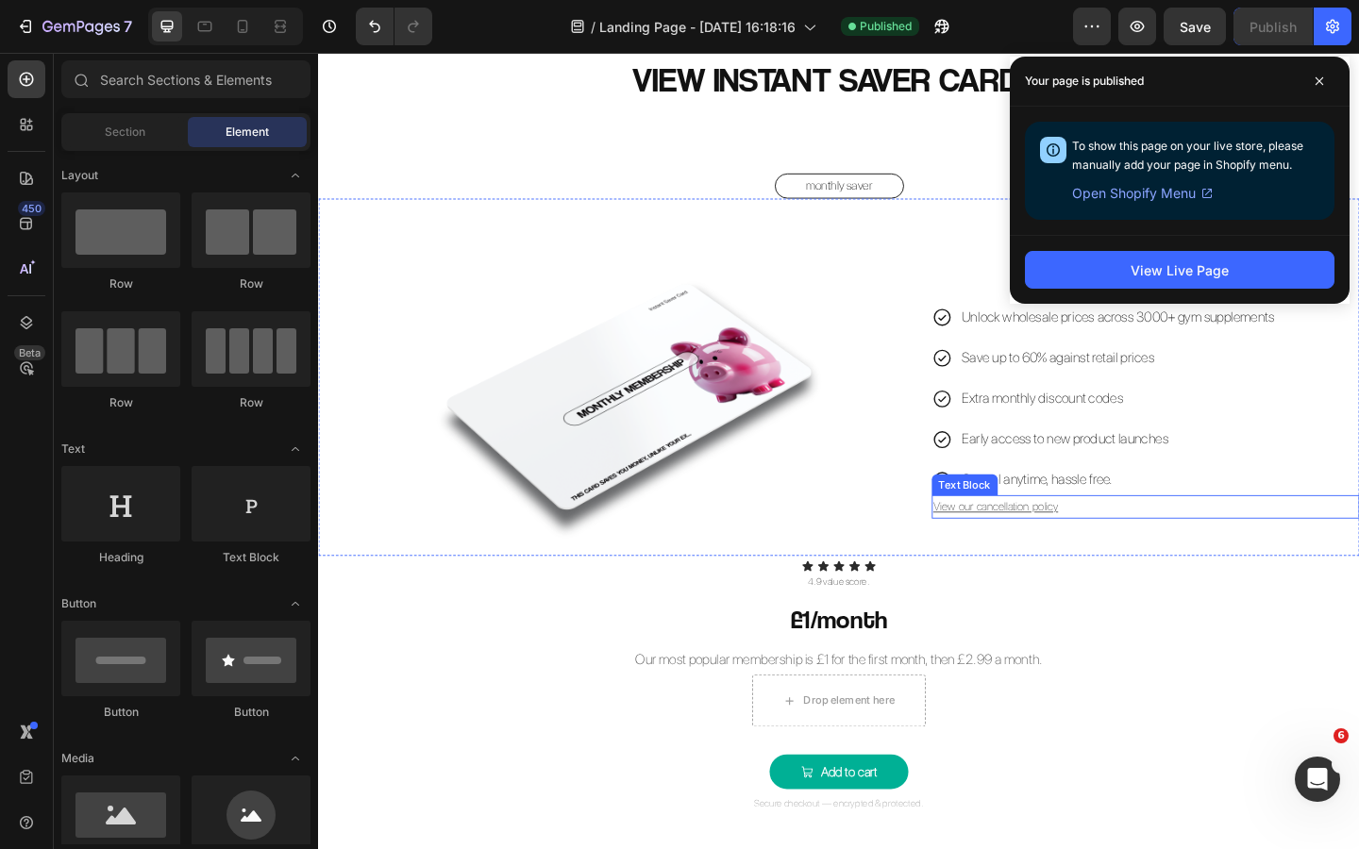
click at [1061, 545] on u "View our cancellation policy" at bounding box center [1055, 547] width 136 height 14
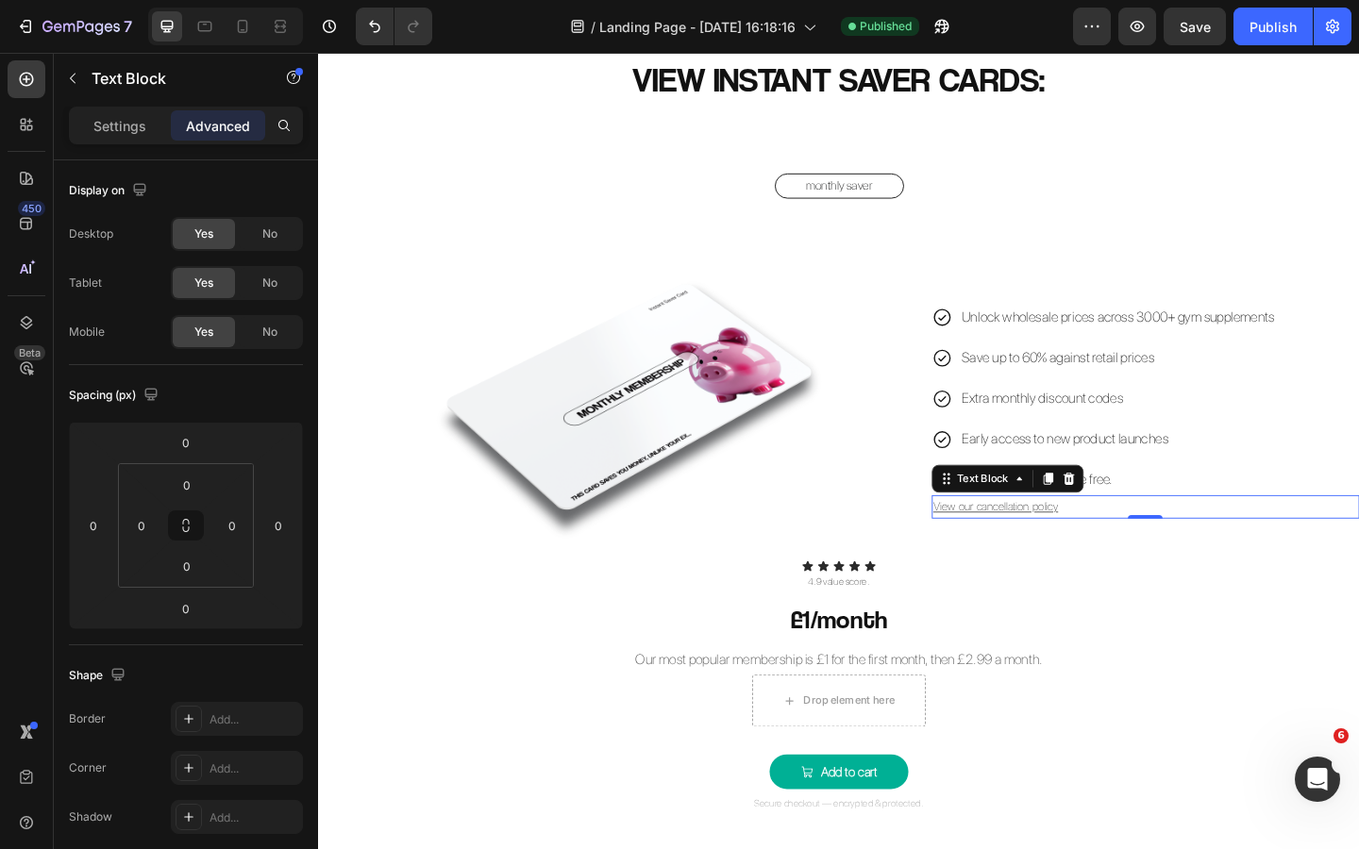
click at [1067, 543] on u "View our cancellation policy" at bounding box center [1055, 547] width 136 height 14
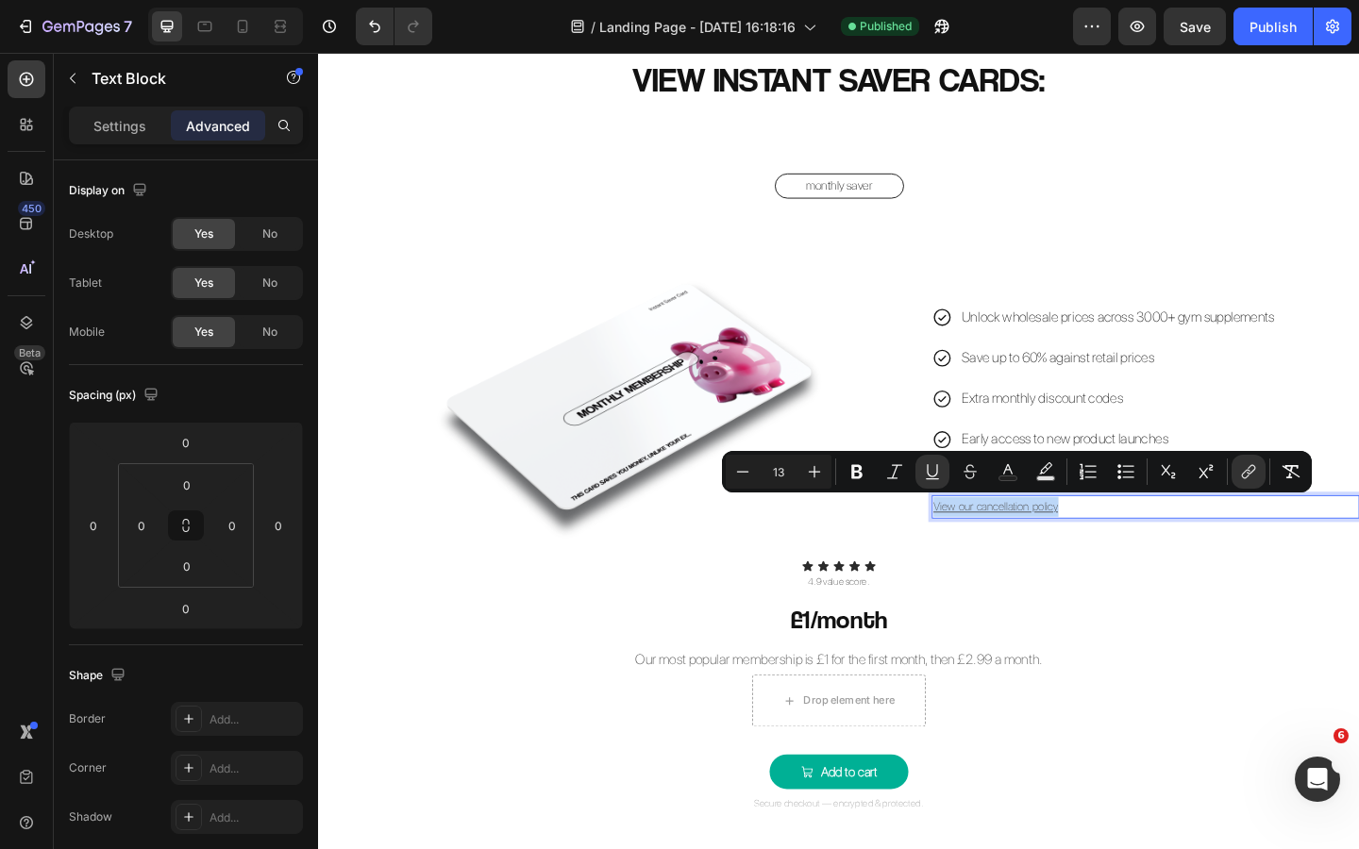
click at [1081, 551] on u "View our cancellation policy" at bounding box center [1055, 547] width 136 height 14
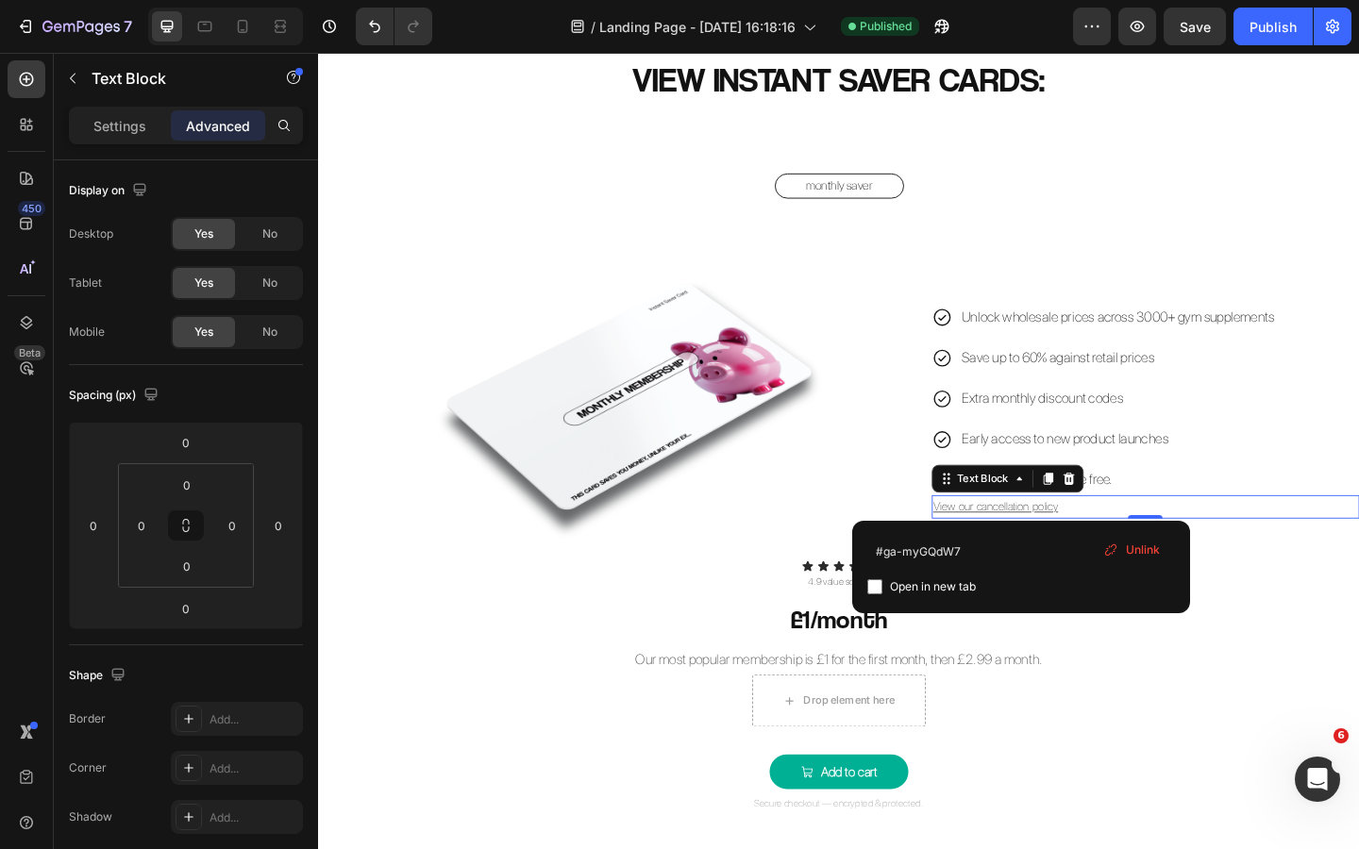
click at [1121, 549] on div "Unlink" at bounding box center [1131, 550] width 72 height 25
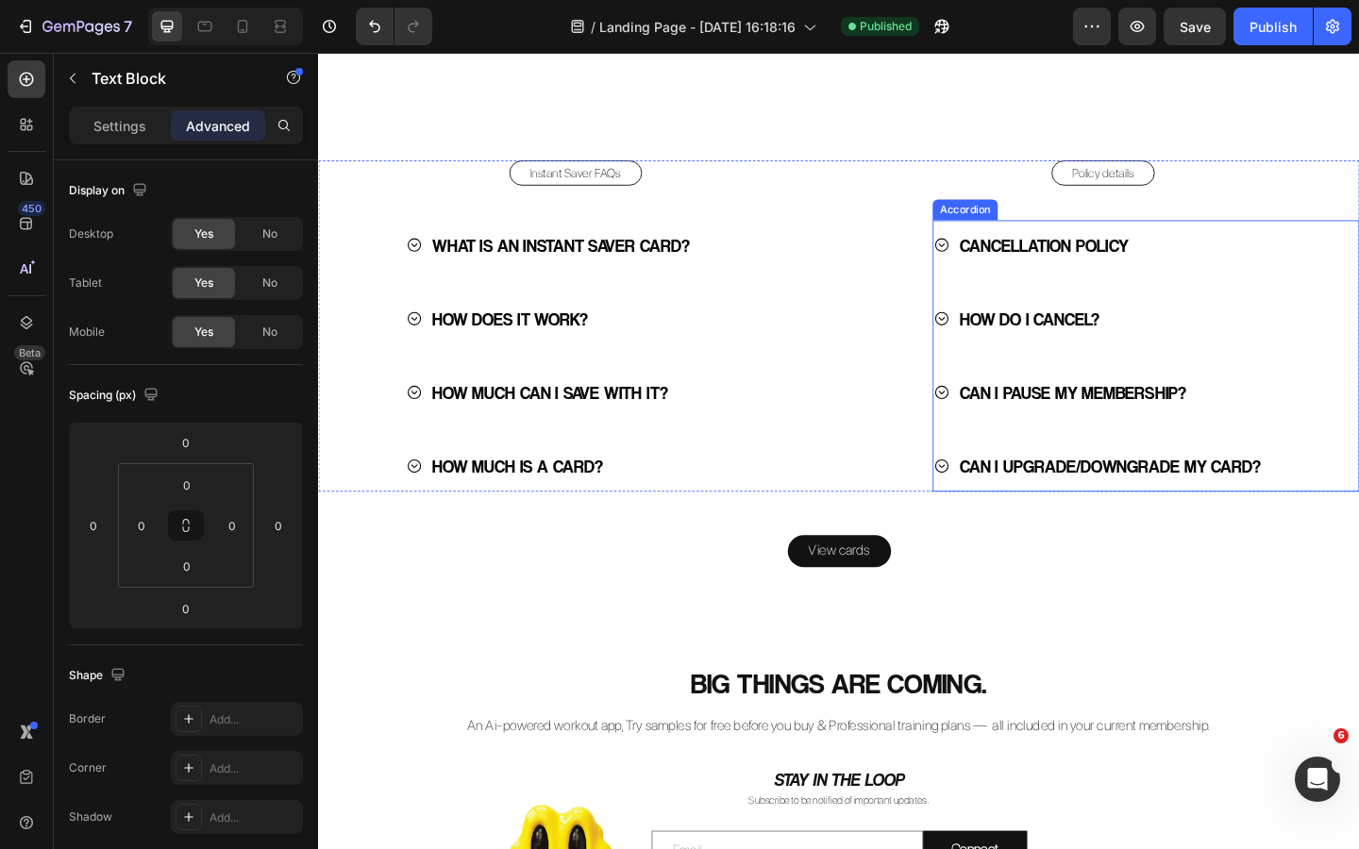
scroll to position [4035, 0]
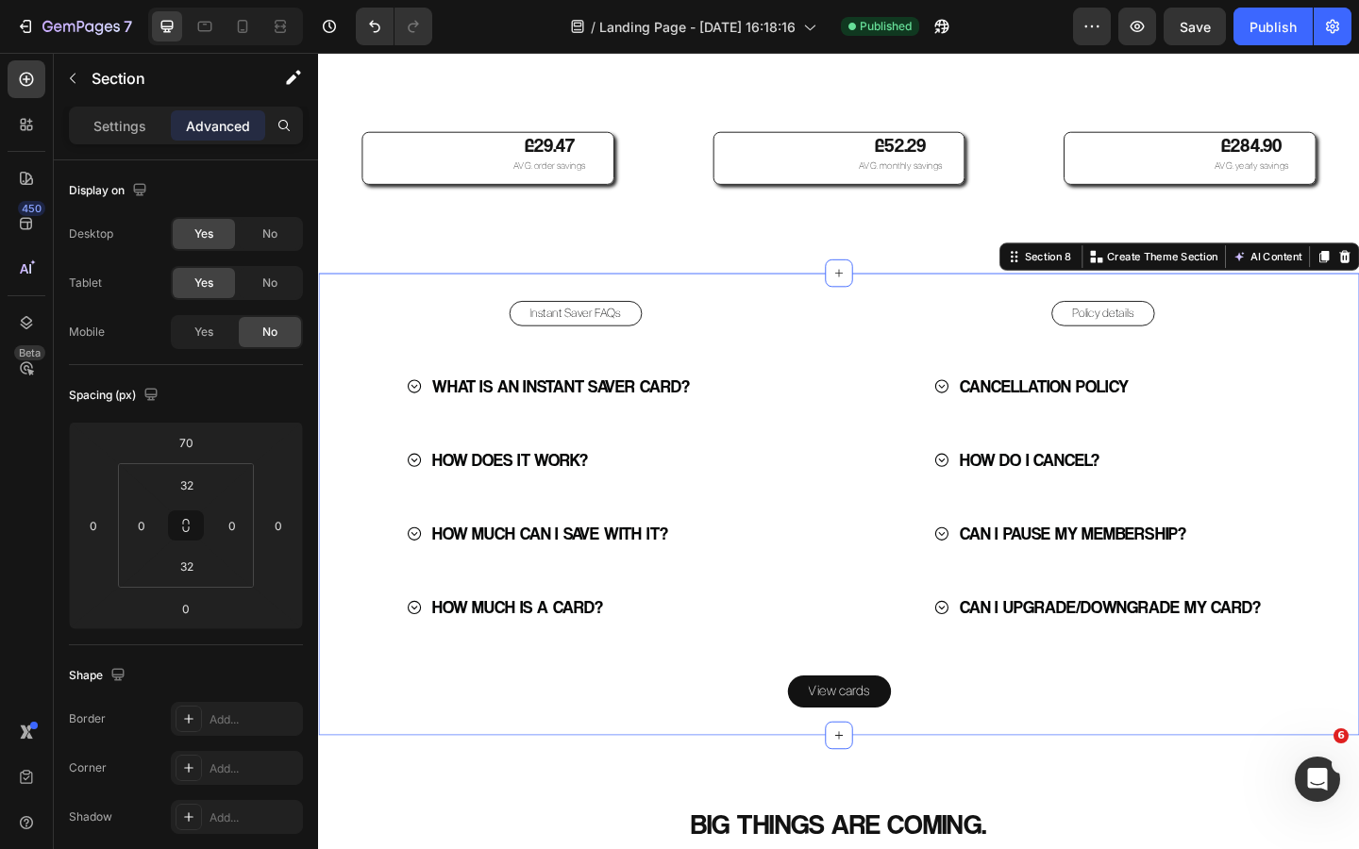
click at [861, 352] on div "Instant Saver FAQs Button WHAT IS AN INSTANT SAVER CARD? HOW DOES IT WORK? HOW …" at bounding box center [884, 544] width 1132 height 503
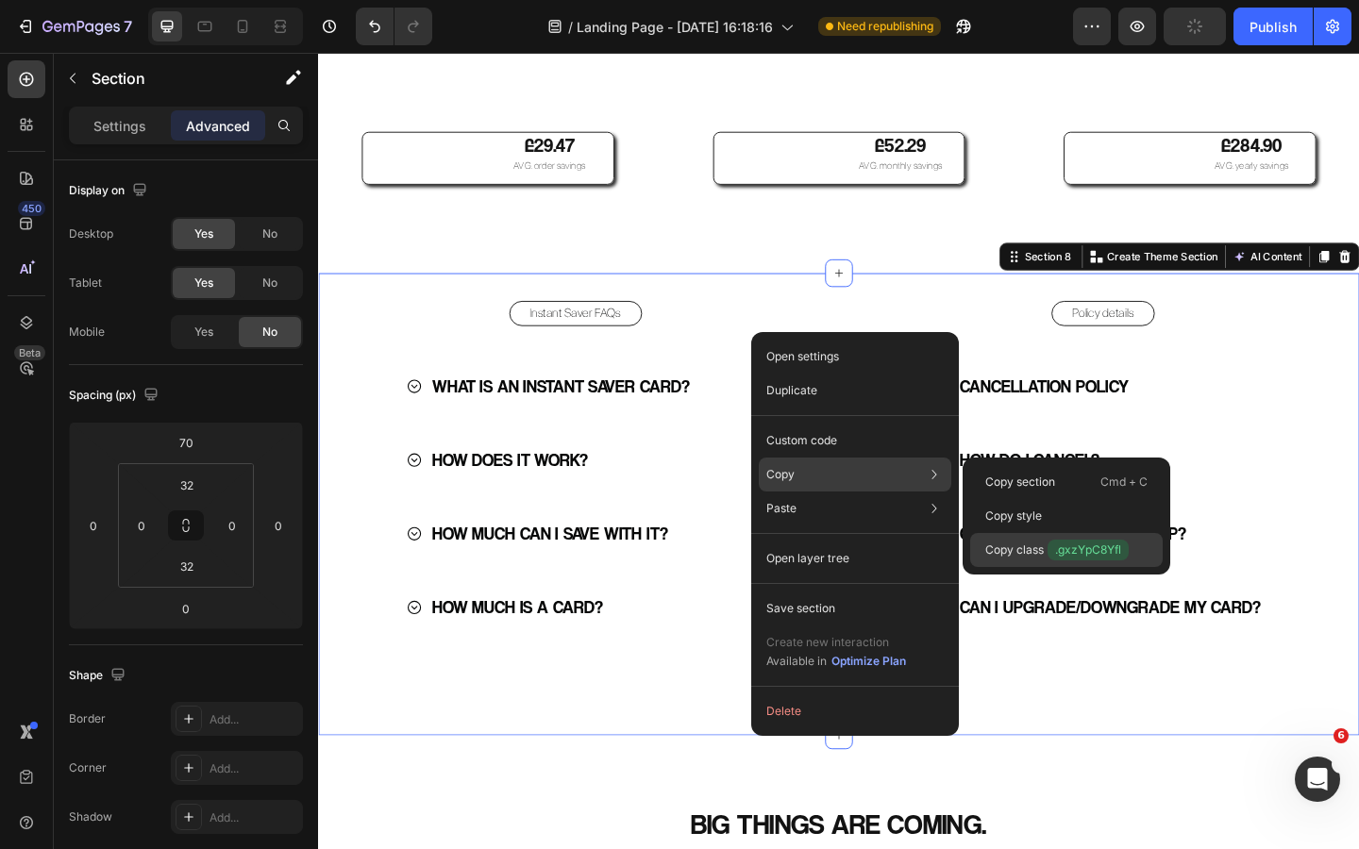
click at [1034, 544] on p "Copy class .gxzYpC8Yfl" at bounding box center [1056, 550] width 143 height 21
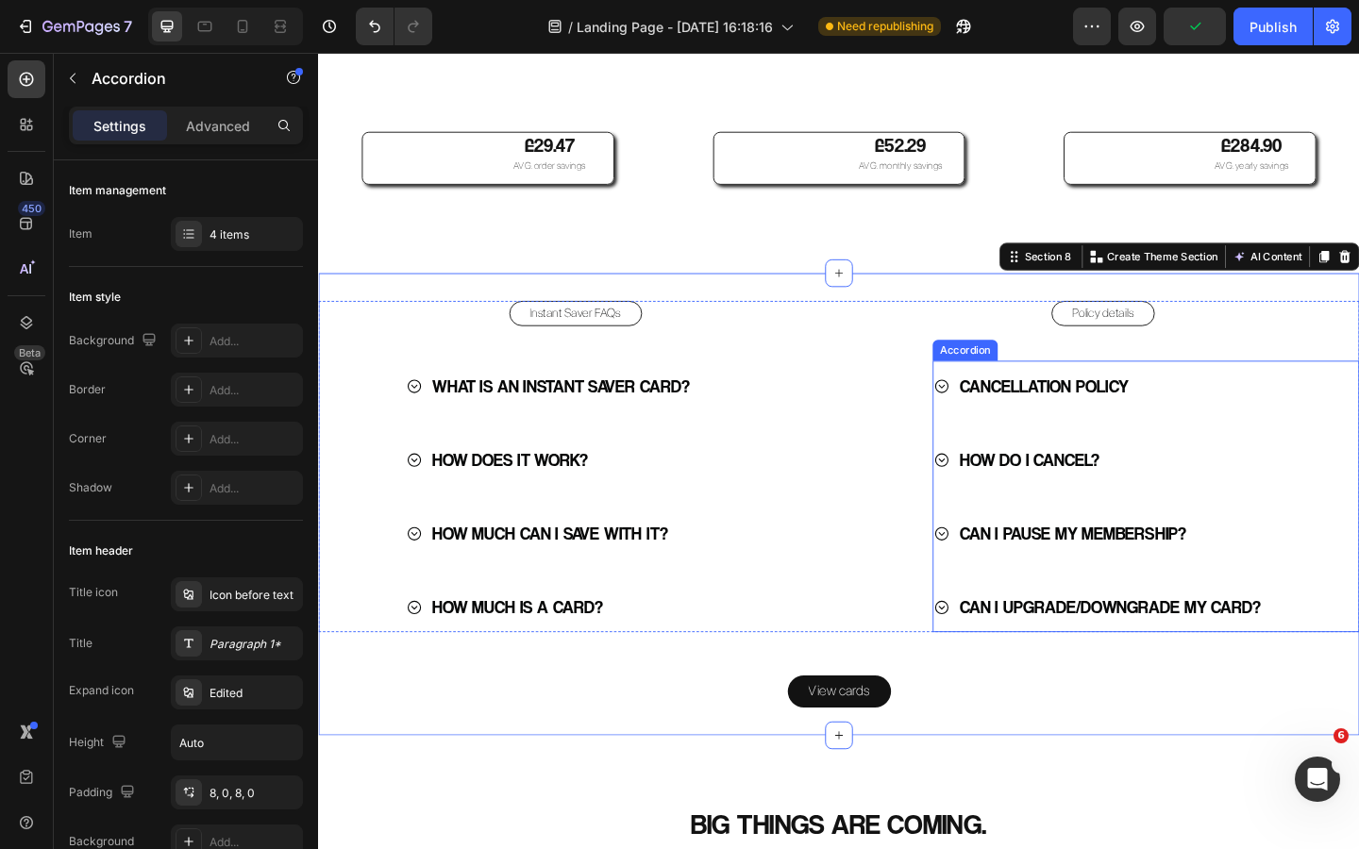
click at [997, 425] on icon at bounding box center [996, 416] width 18 height 18
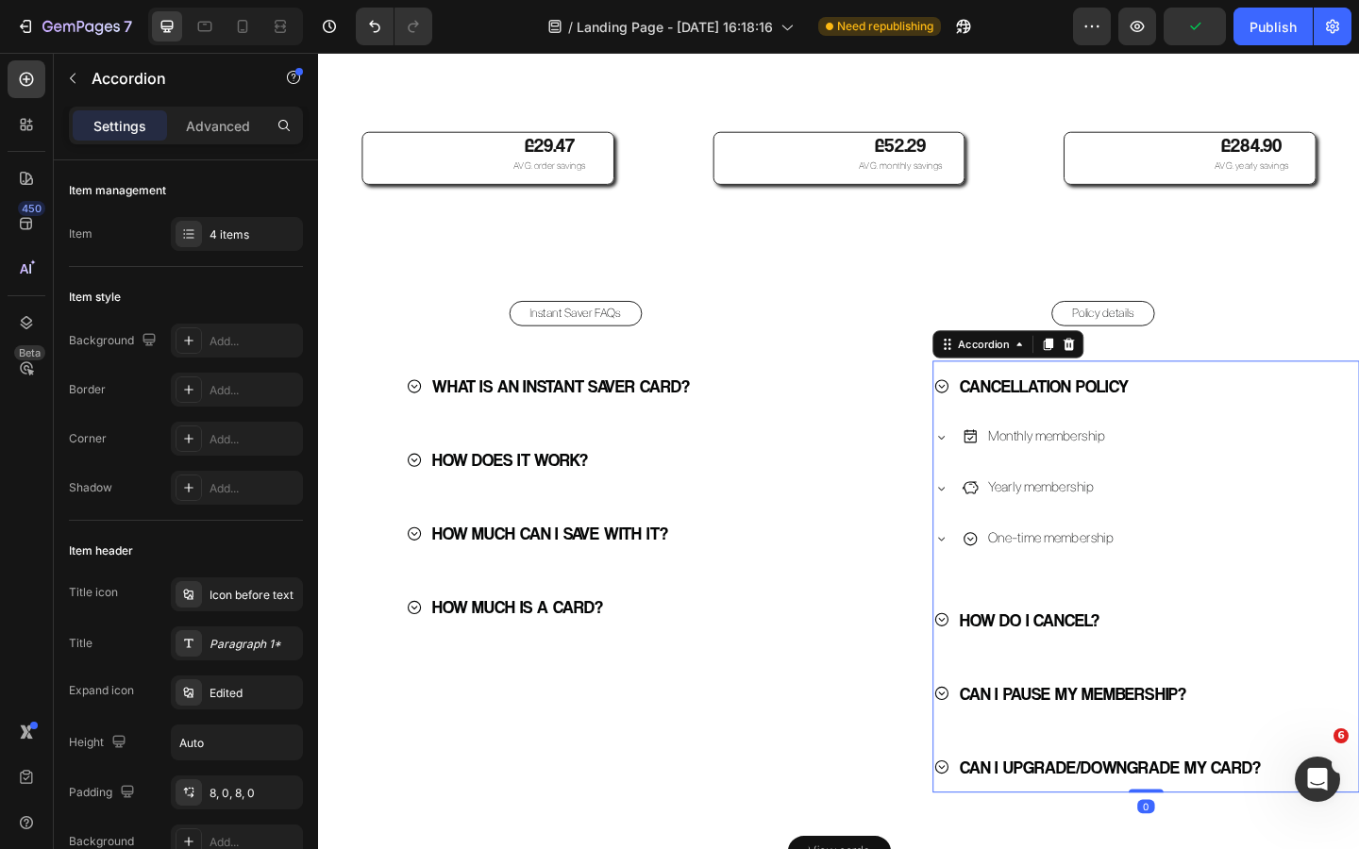
click at [997, 425] on icon at bounding box center [996, 416] width 18 height 18
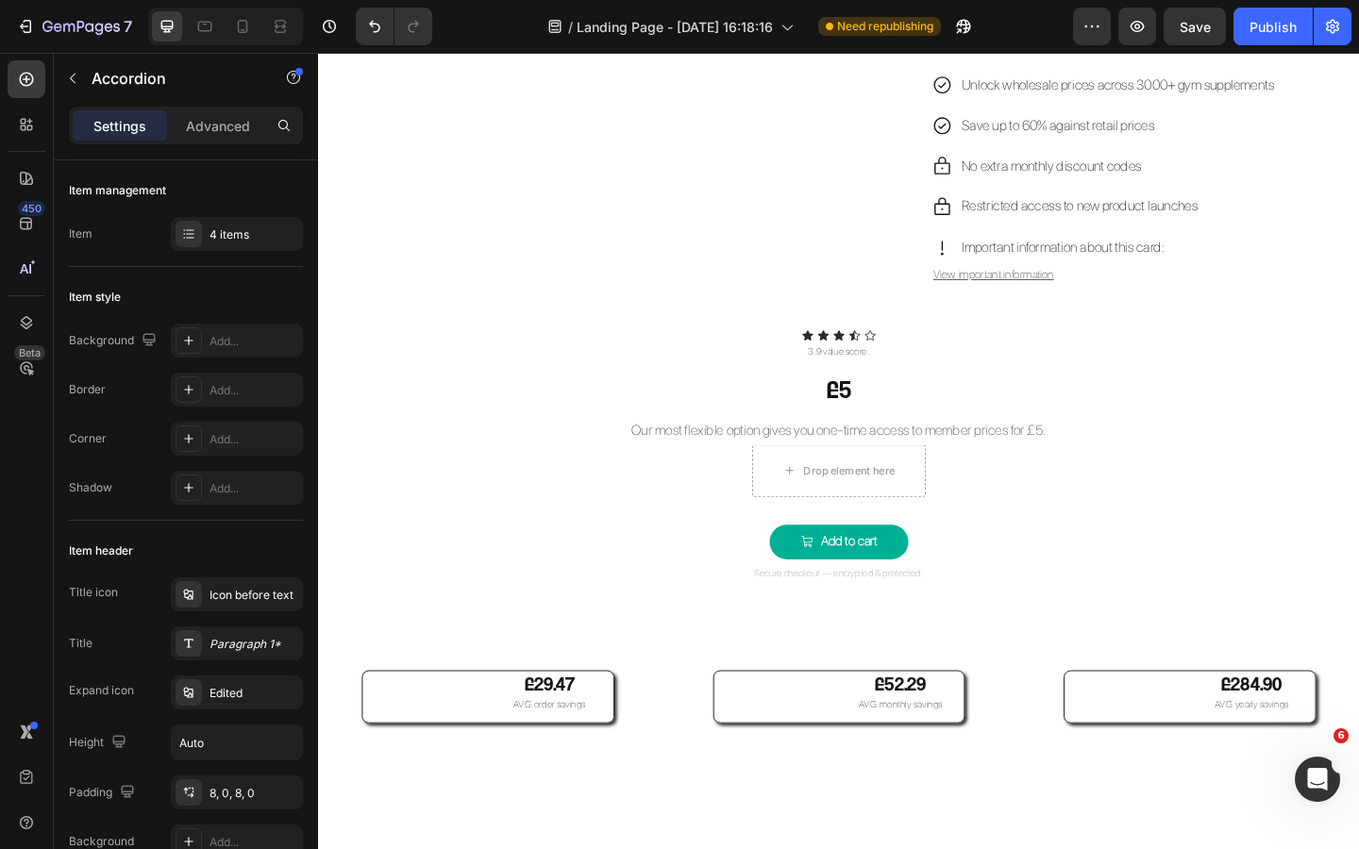
scroll to position [2308, 0]
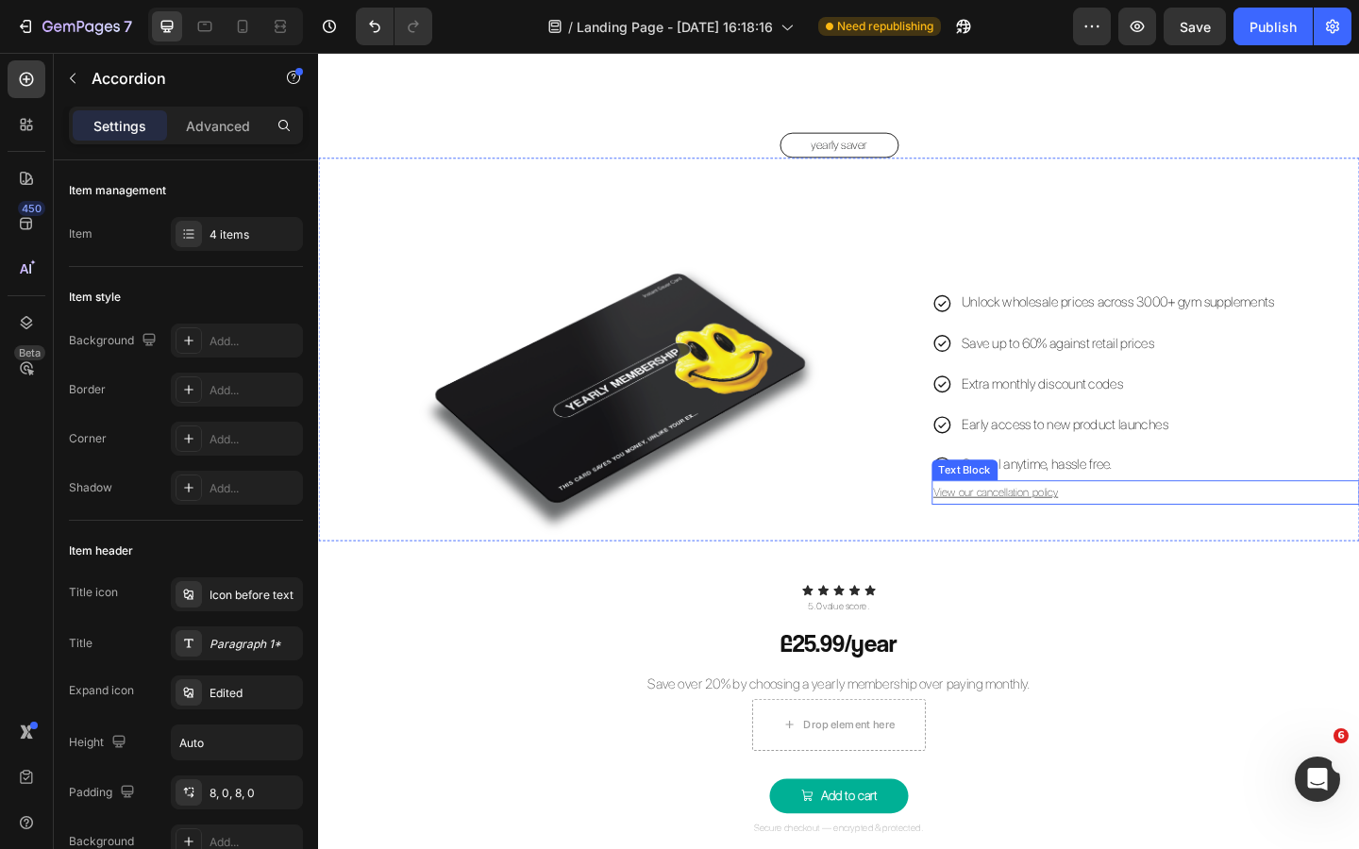
click at [1048, 530] on u "View our cancellation policy" at bounding box center [1055, 531] width 136 height 14
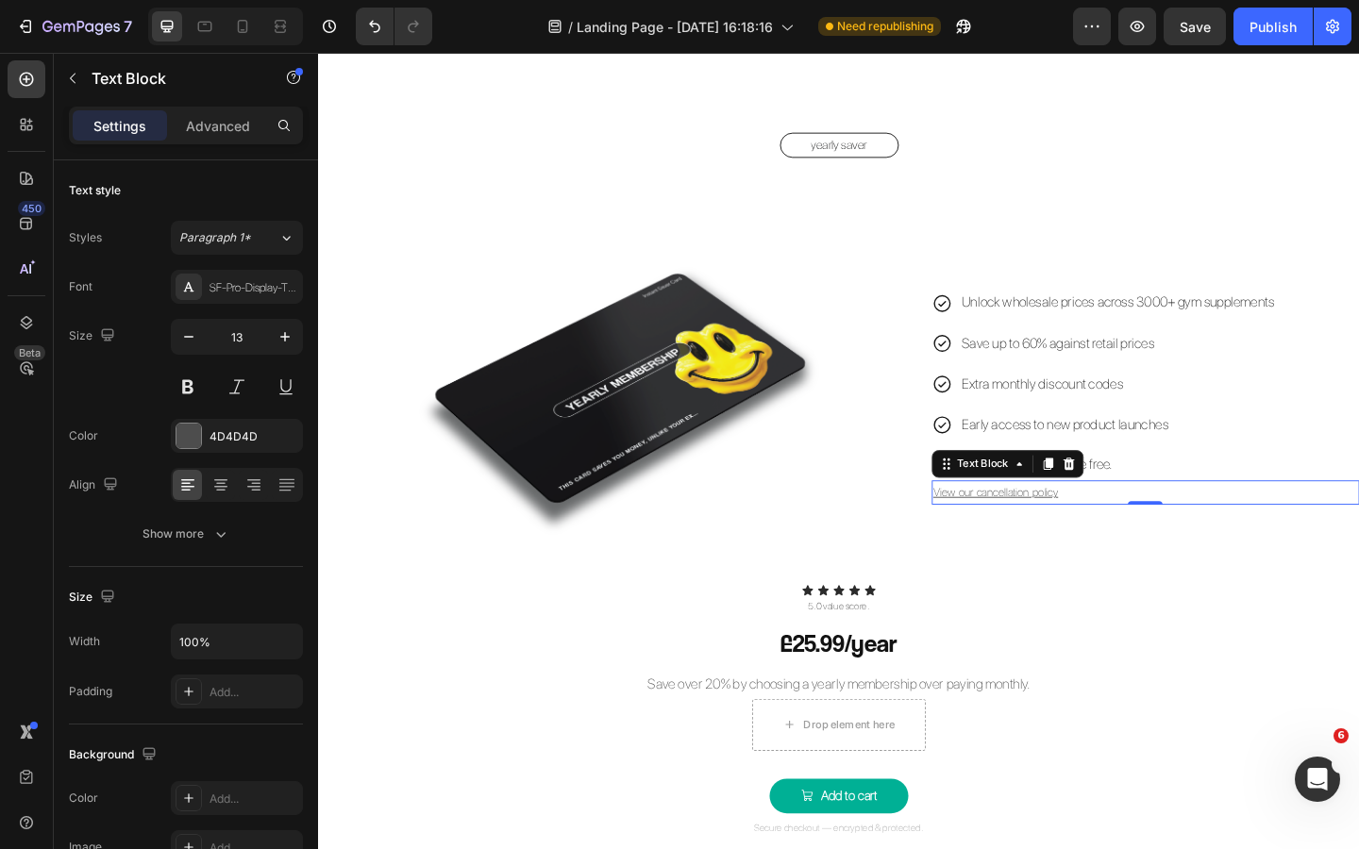
click at [1048, 530] on u "View our cancellation policy" at bounding box center [1055, 531] width 136 height 14
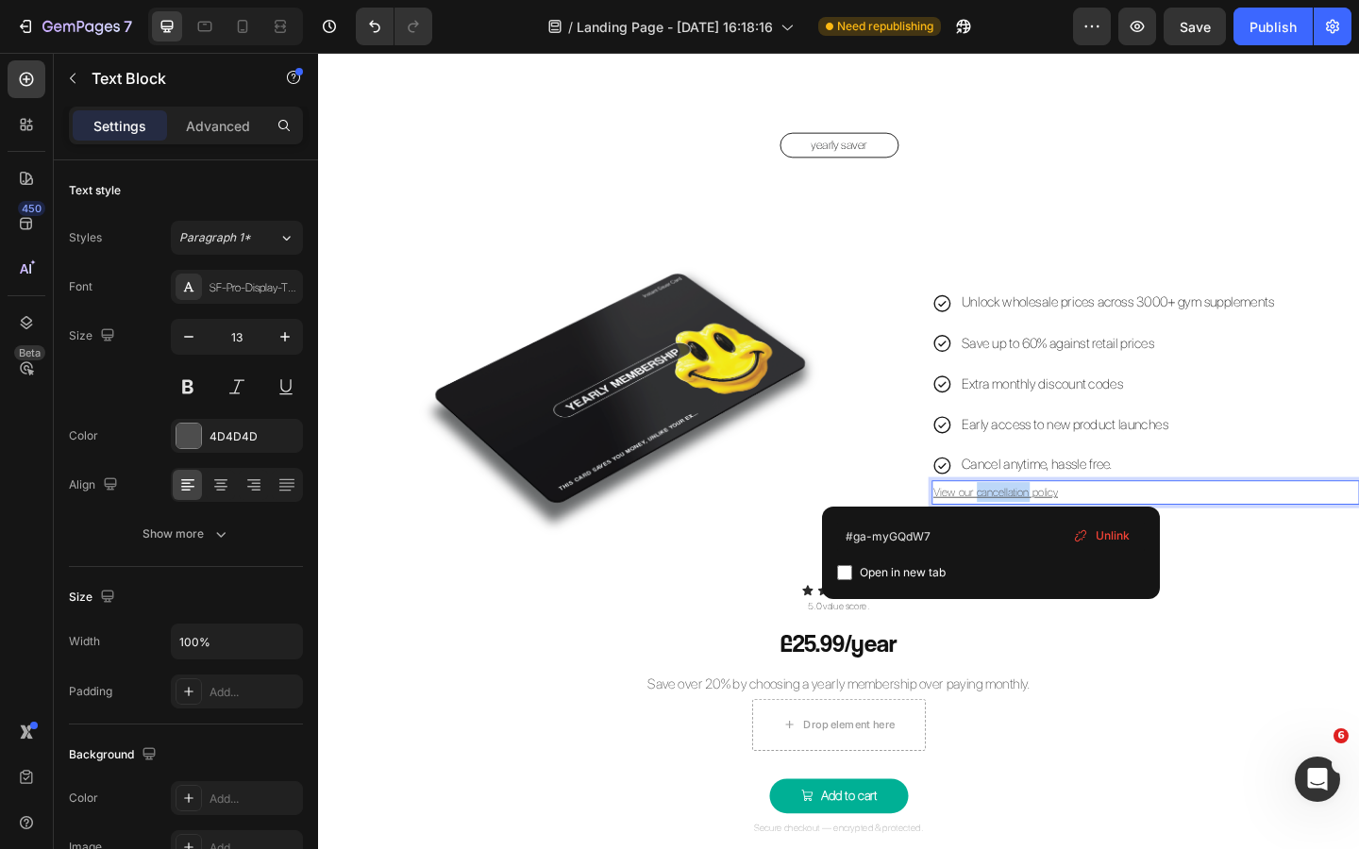
click at [1048, 530] on u "View our cancellation policy" at bounding box center [1055, 531] width 136 height 14
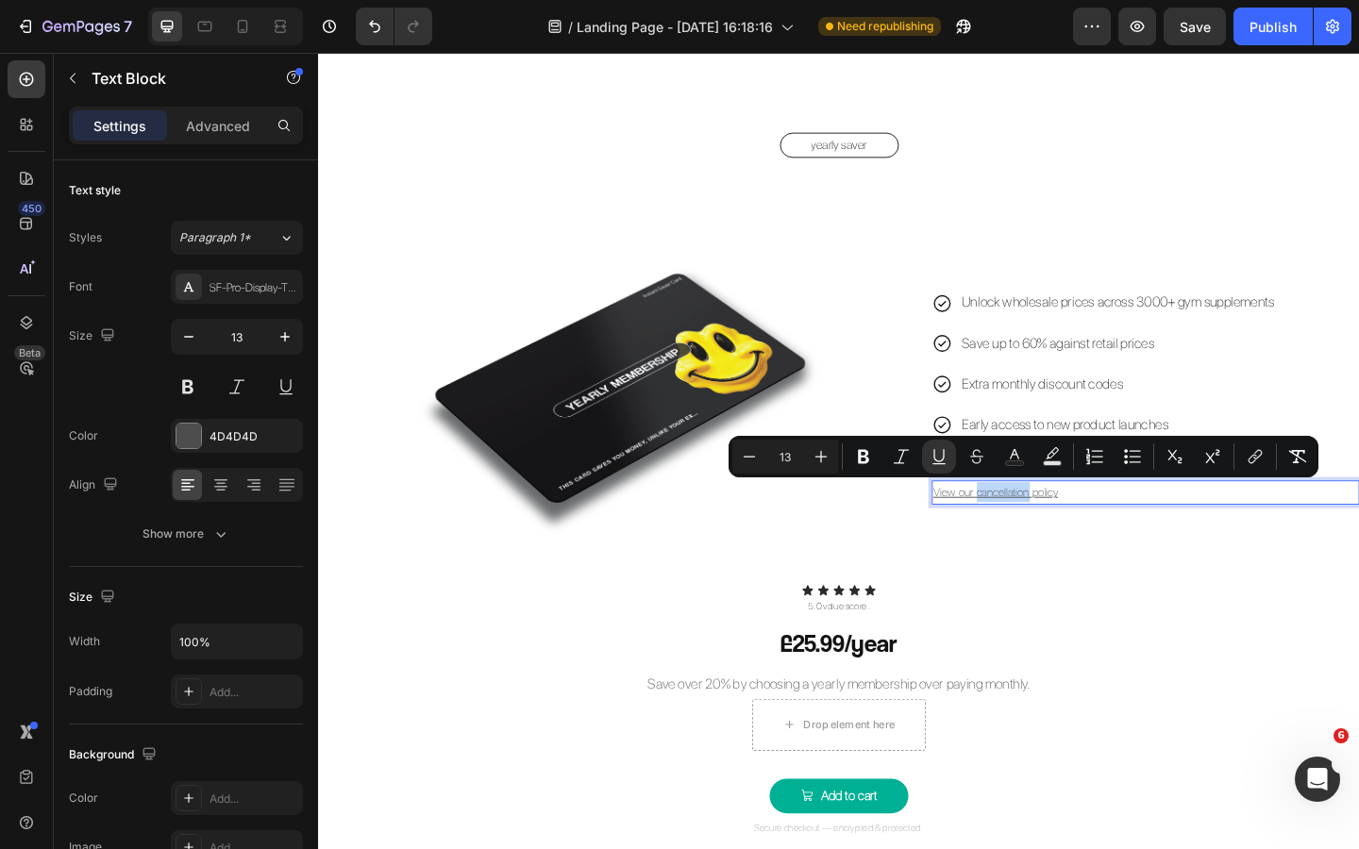
click at [1064, 535] on u "View our cancellation policy" at bounding box center [1055, 531] width 136 height 14
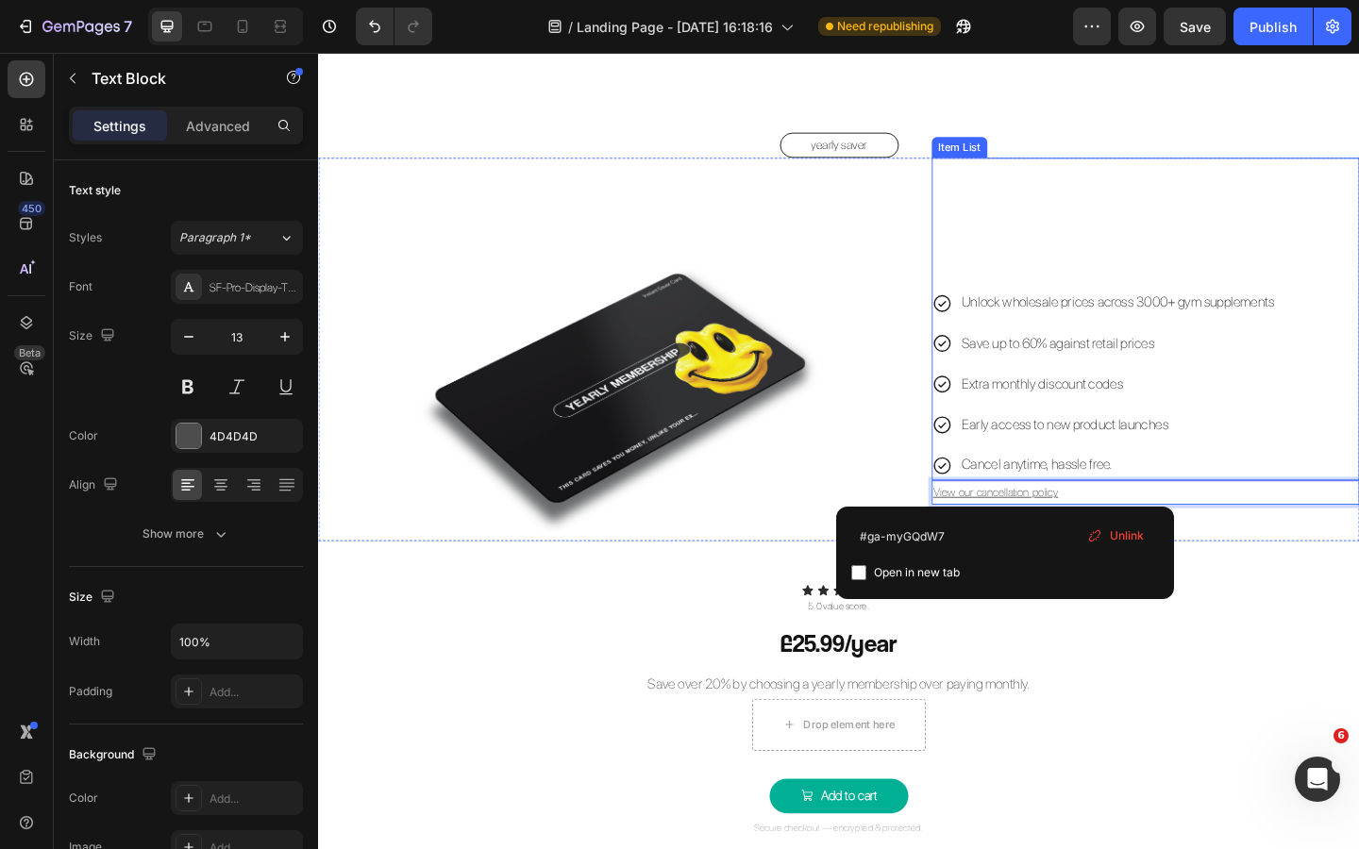
click at [1054, 238] on div "Unlock wholesale prices across 3000+ gym supplements Save up to 60% against ret…" at bounding box center [1217, 342] width 465 height 351
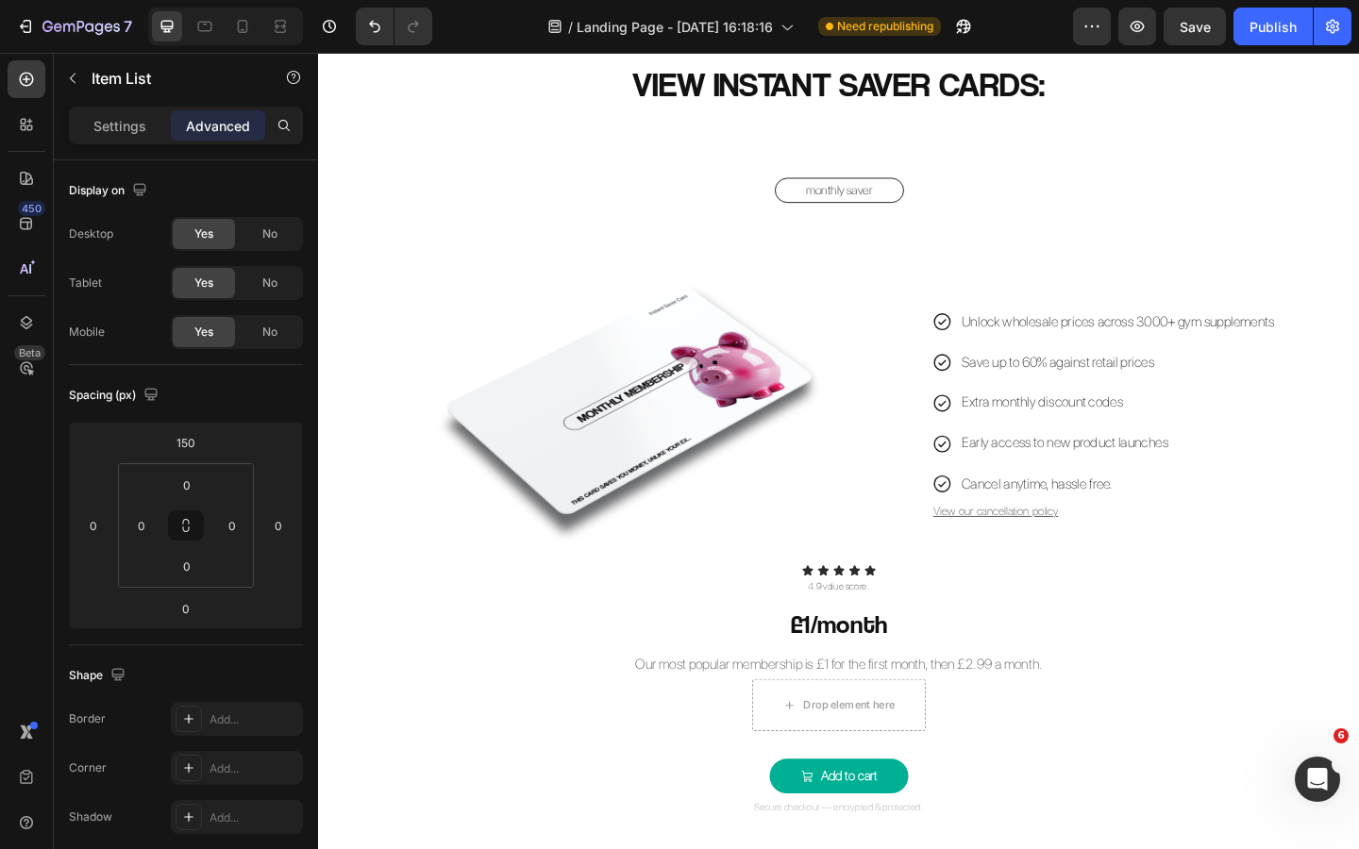
scroll to position [1470, 0]
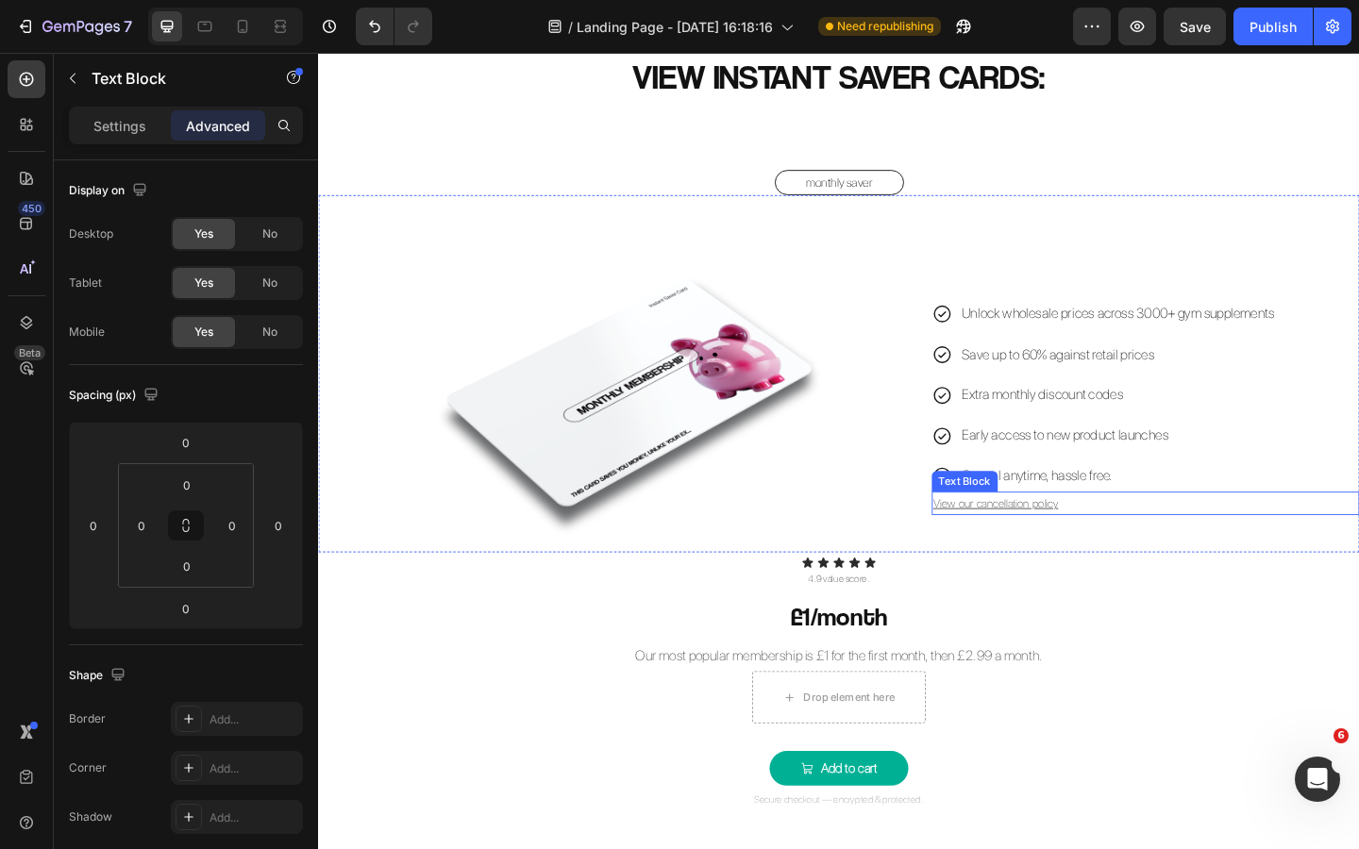
click at [1054, 545] on u "View our cancellation policy" at bounding box center [1055, 543] width 136 height 14
click at [1055, 545] on u "View our cancellation policy" at bounding box center [1055, 543] width 136 height 14
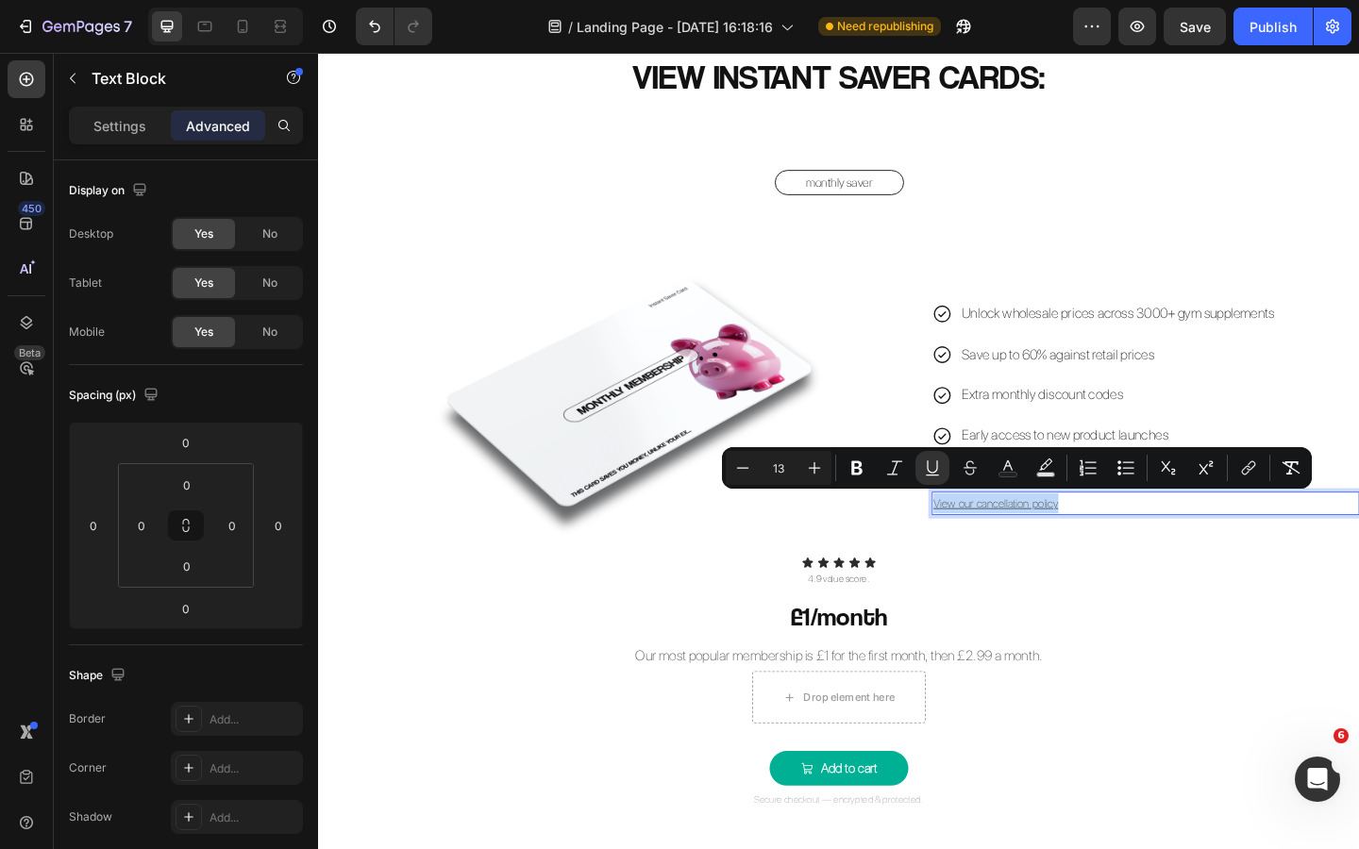
click at [1055, 545] on u "View our cancellation policy" at bounding box center [1055, 543] width 136 height 14
click at [1169, 464] on icon "Editor contextual toolbar" at bounding box center [1248, 468] width 19 height 19
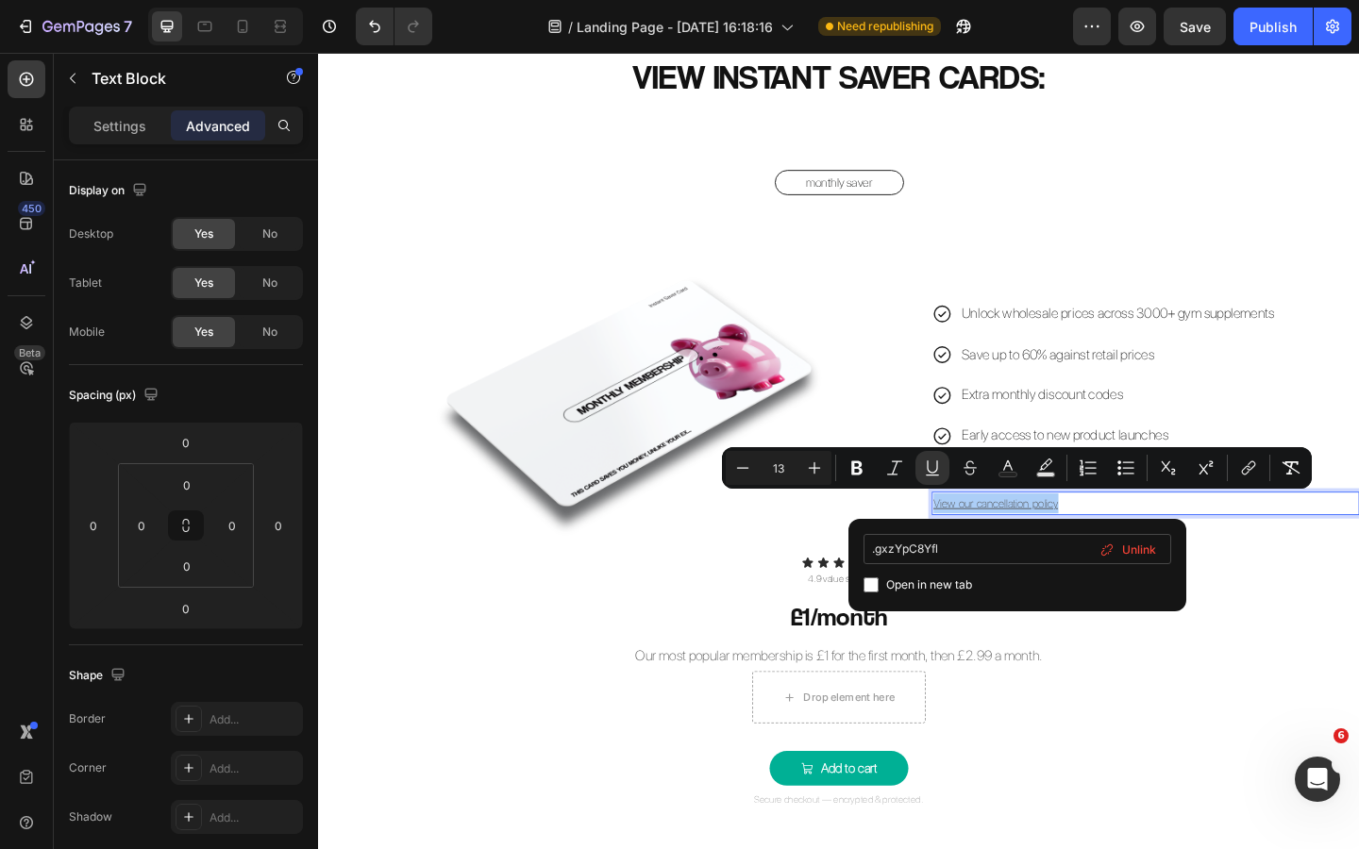
click at [878, 552] on input ".gxzYpC8Yfl" at bounding box center [1017, 549] width 308 height 30
type input "#gxzYpC8Yfl"
click at [934, 460] on icon "Editor contextual toolbar" at bounding box center [932, 468] width 19 height 19
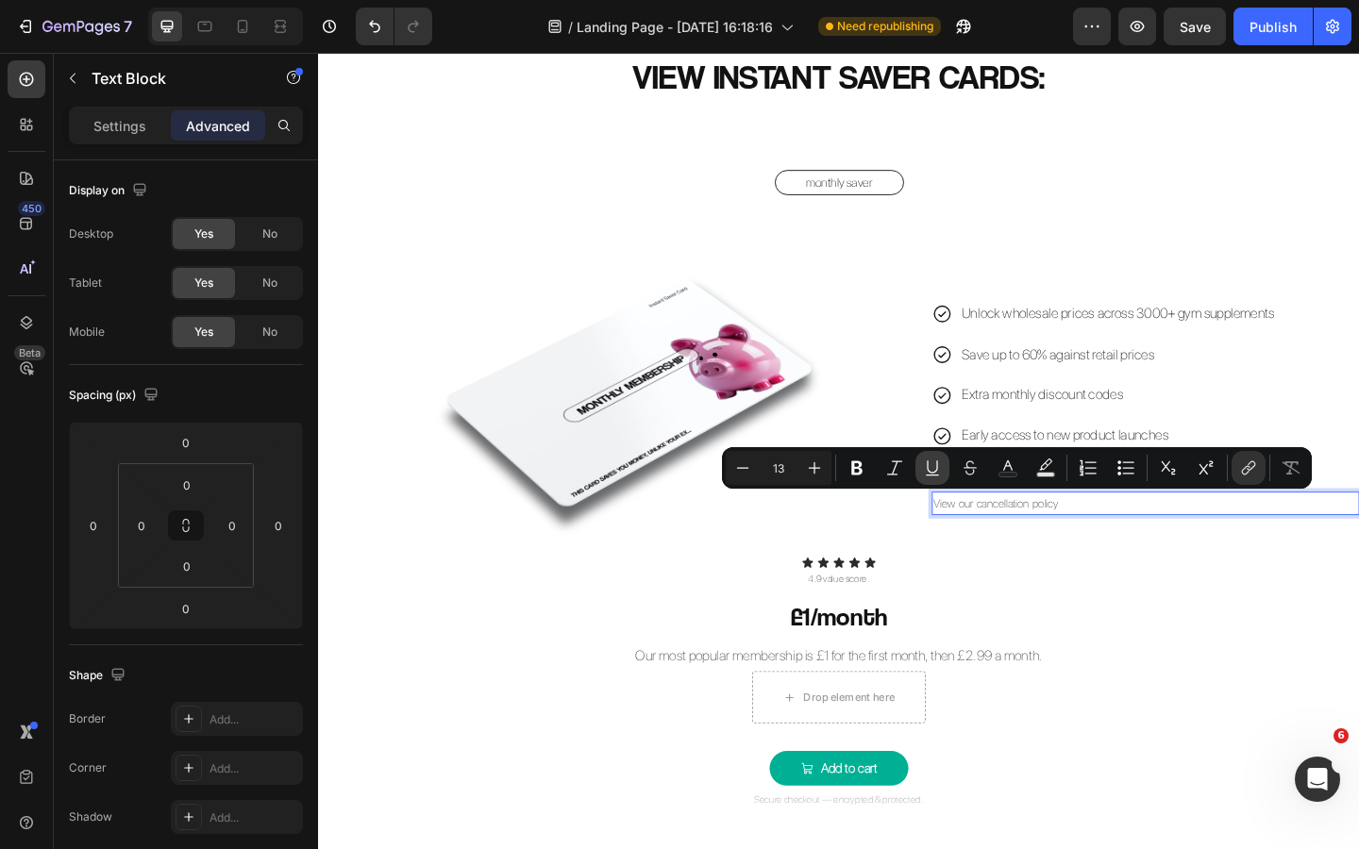
click at [932, 464] on icon "Editor contextual toolbar" at bounding box center [932, 468] width 19 height 19
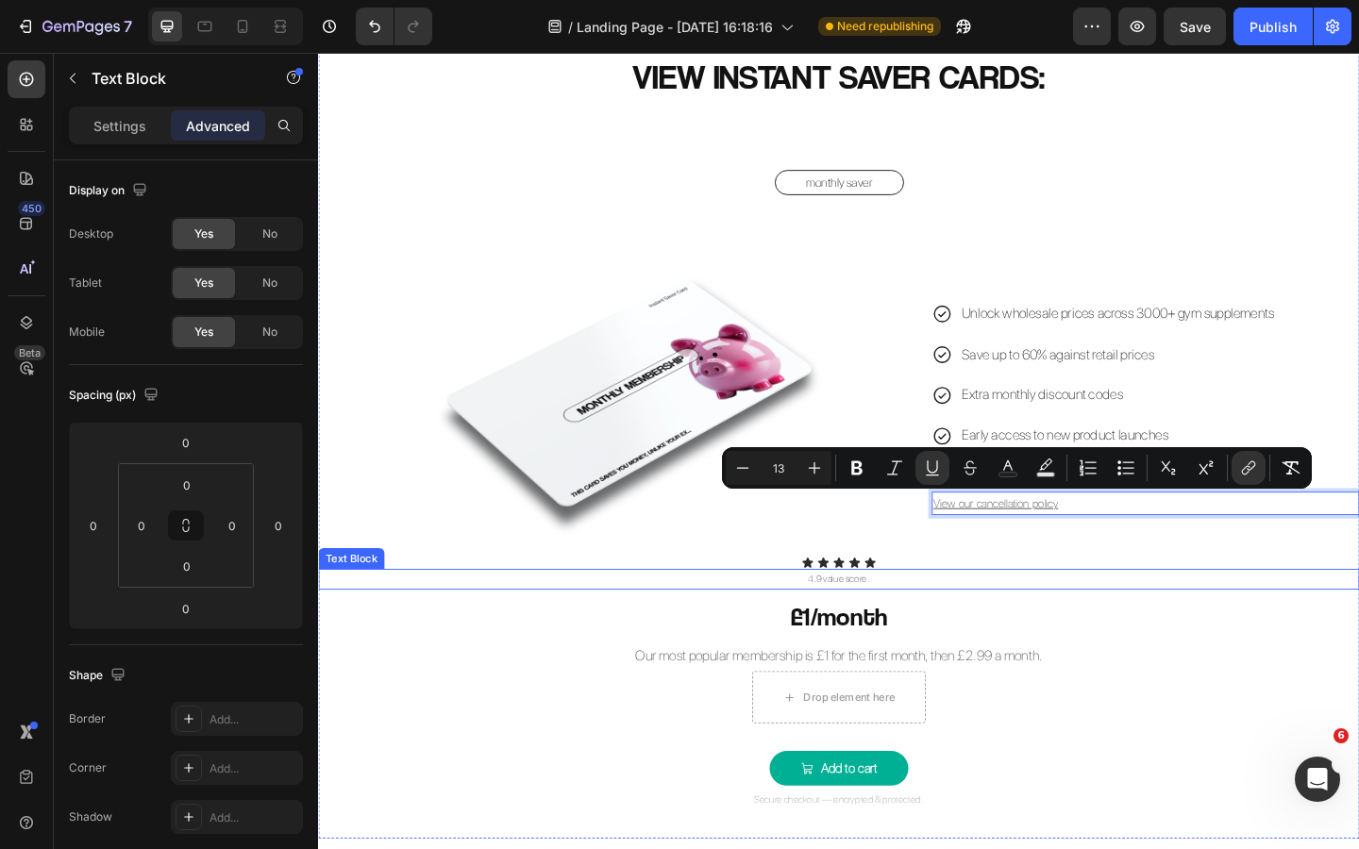
click at [1169, 633] on p "4.9 value score." at bounding box center [884, 625] width 1128 height 19
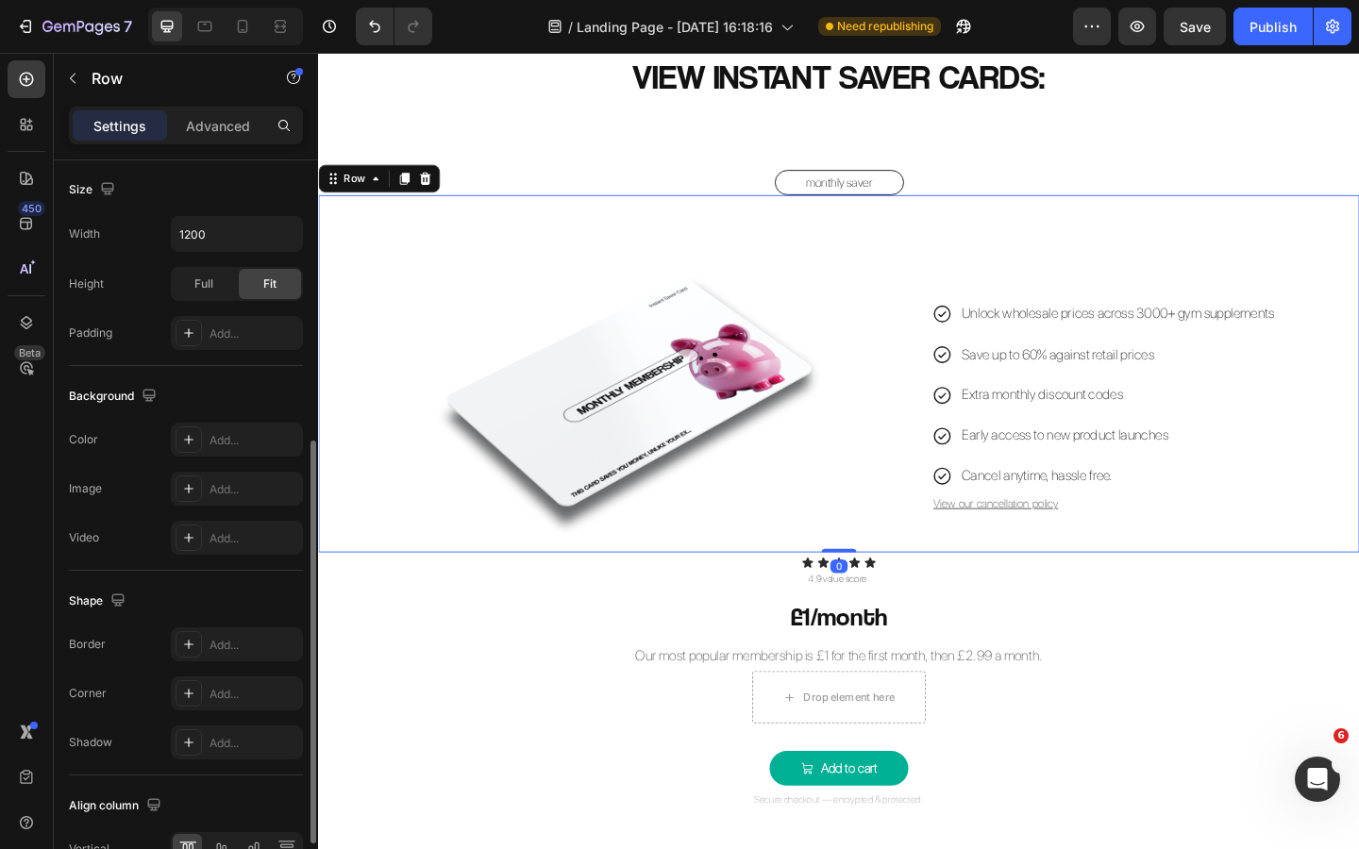
click at [1152, 586] on div "Unlock wholesale prices across 3000+ gym supplements Save up to 60% against ret…" at bounding box center [1217, 402] width 465 height 389
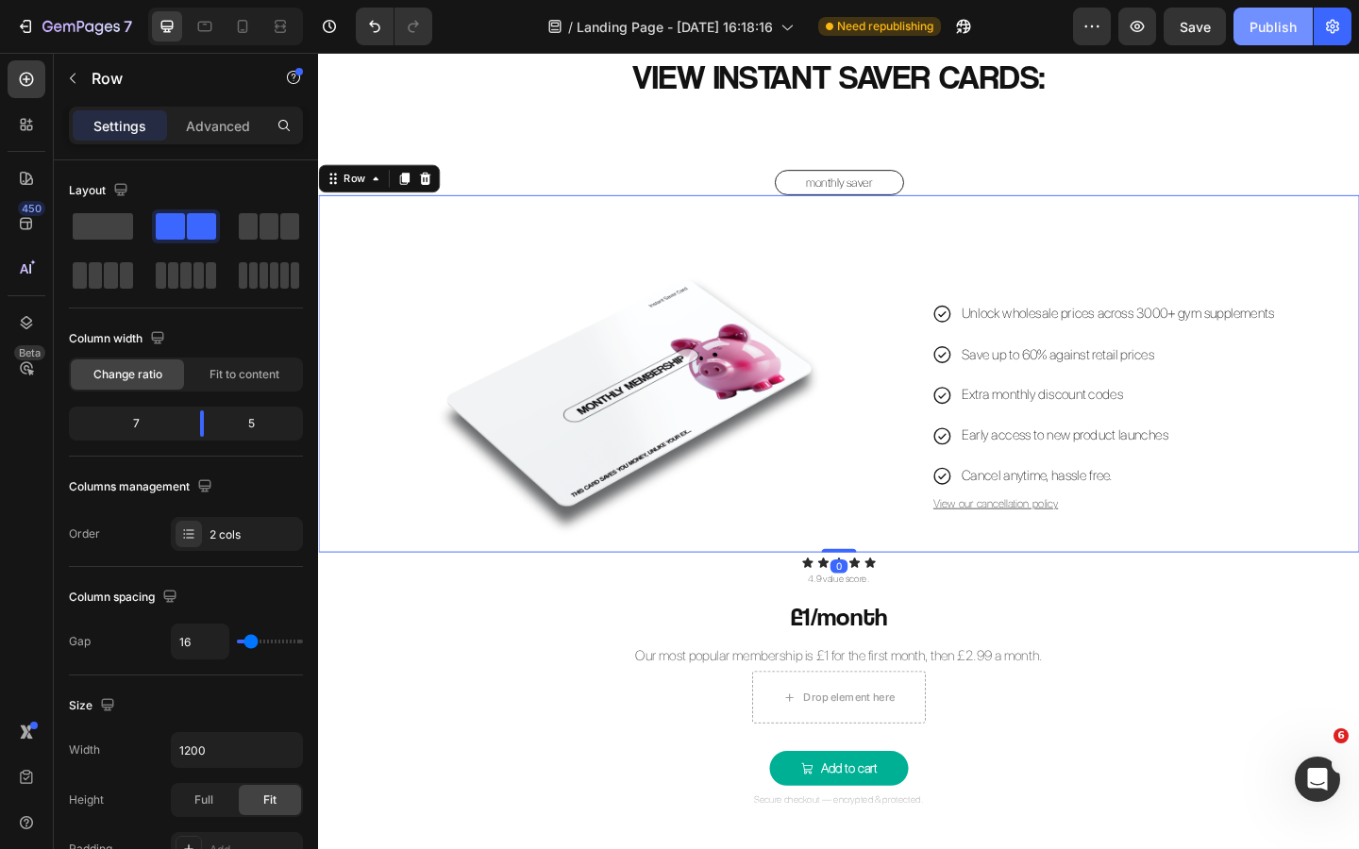
click at [1169, 40] on button "Publish" at bounding box center [1272, 27] width 79 height 38
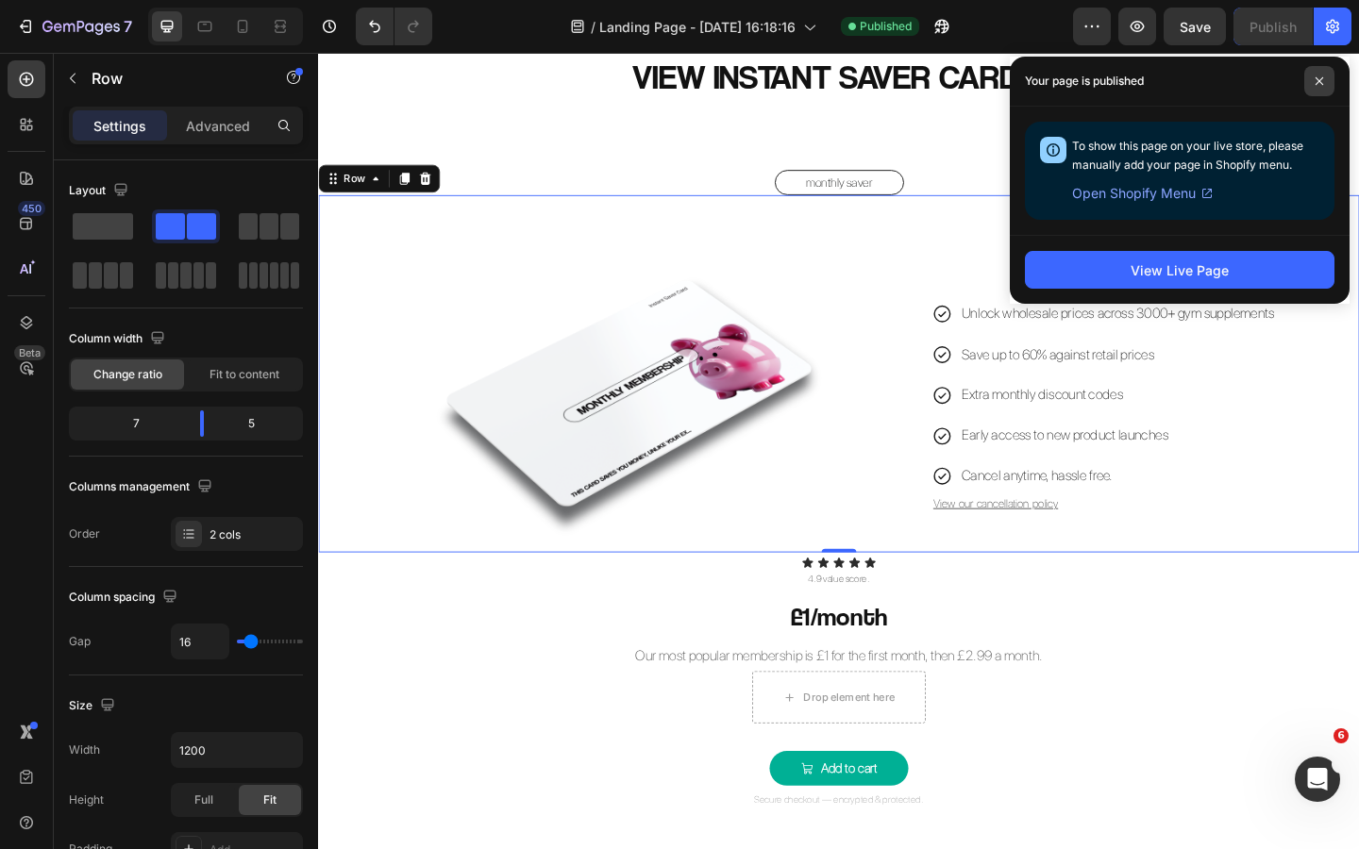
click at [1169, 85] on icon at bounding box center [1318, 80] width 9 height 9
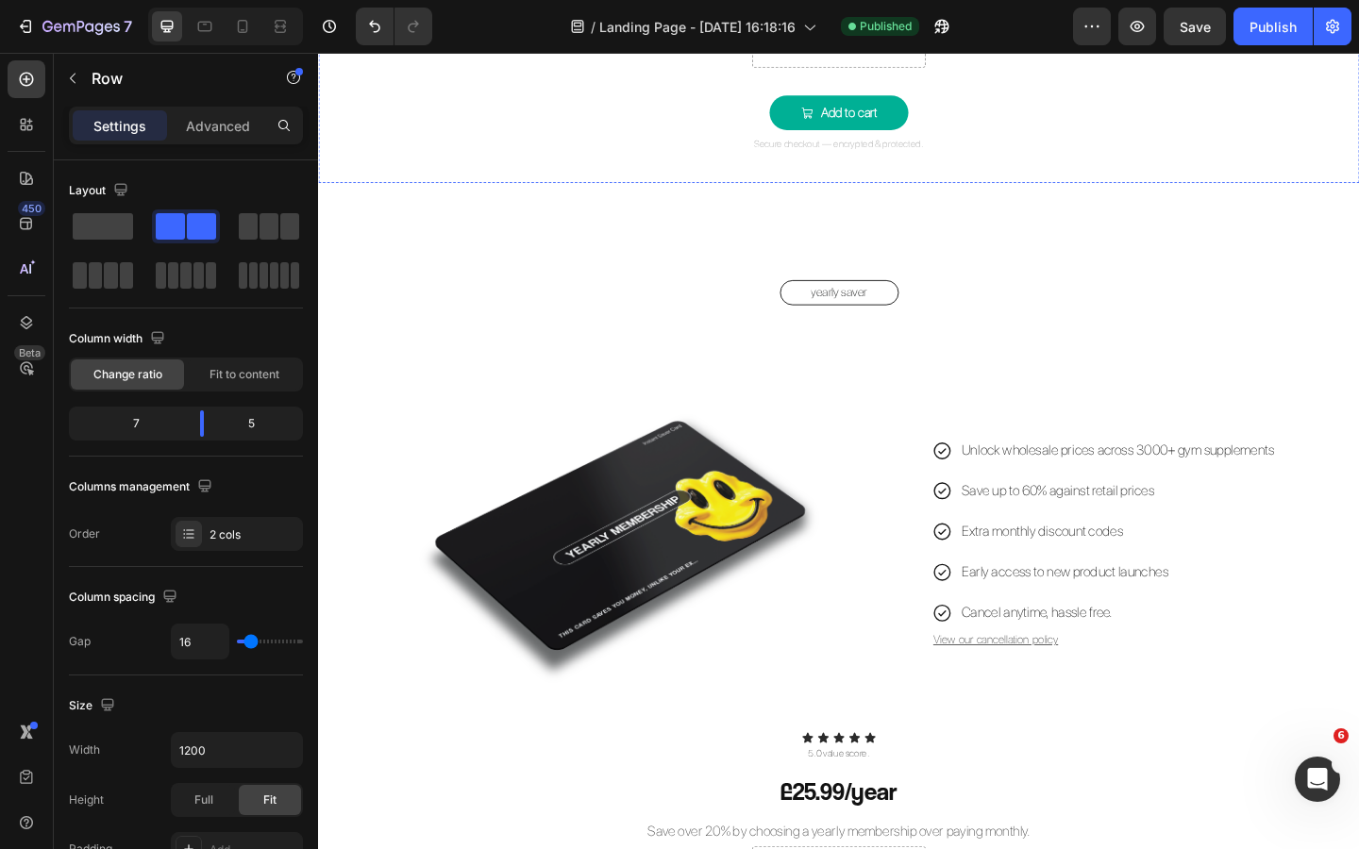
scroll to position [2193, 0]
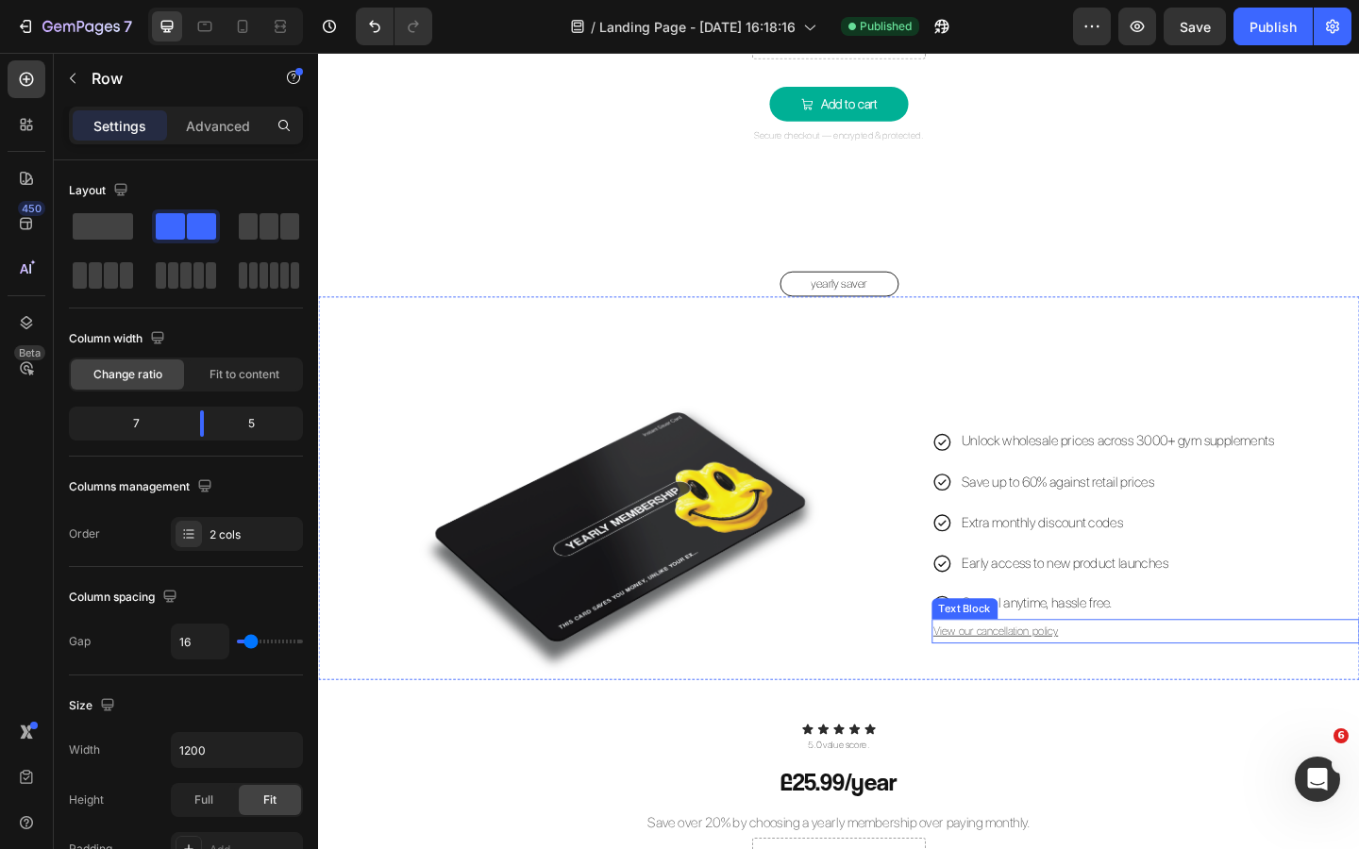
click at [1063, 646] on u "View our cancellation policy" at bounding box center [1055, 682] width 136 height 14
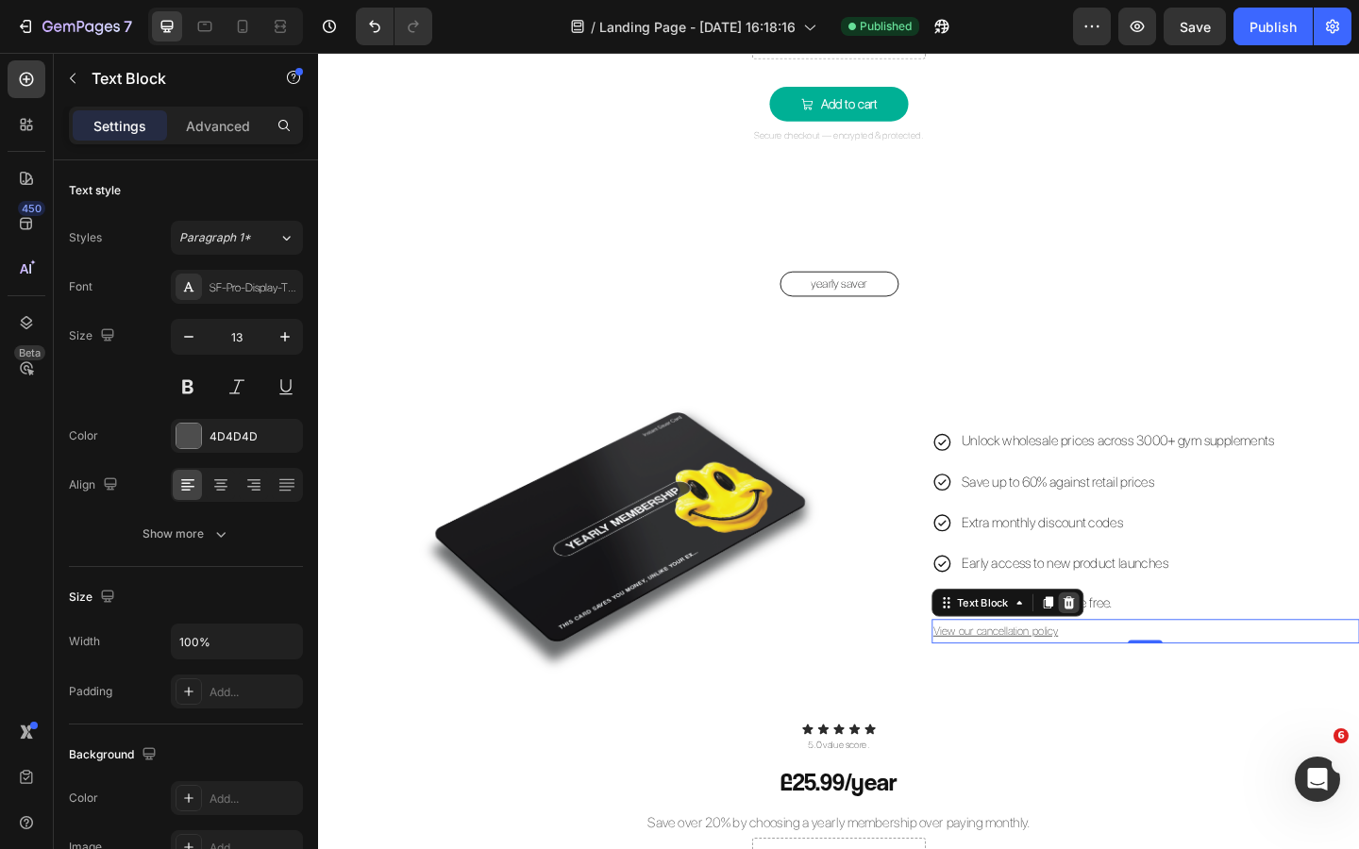
click at [1138, 646] on icon at bounding box center [1134, 650] width 12 height 13
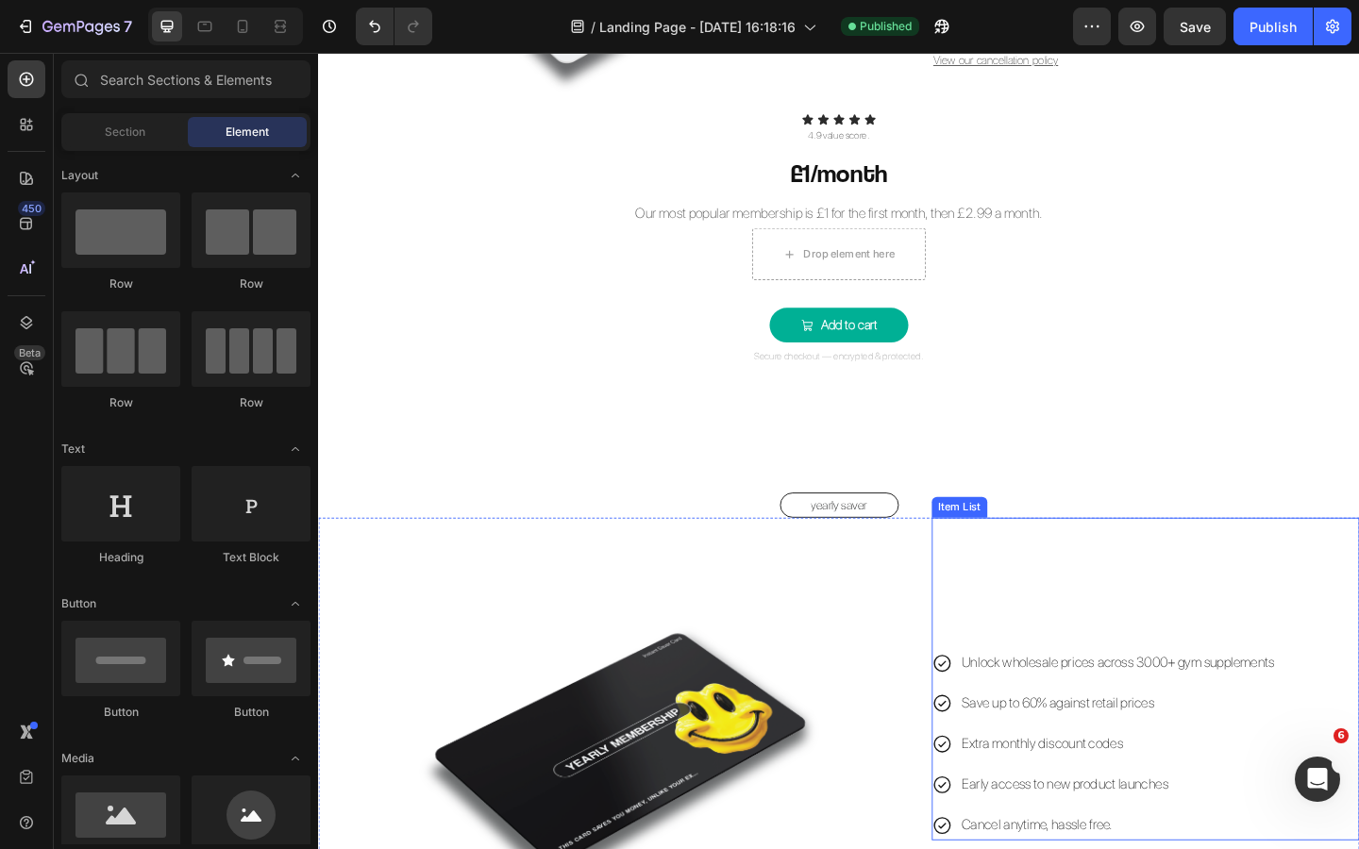
scroll to position [1846, 0]
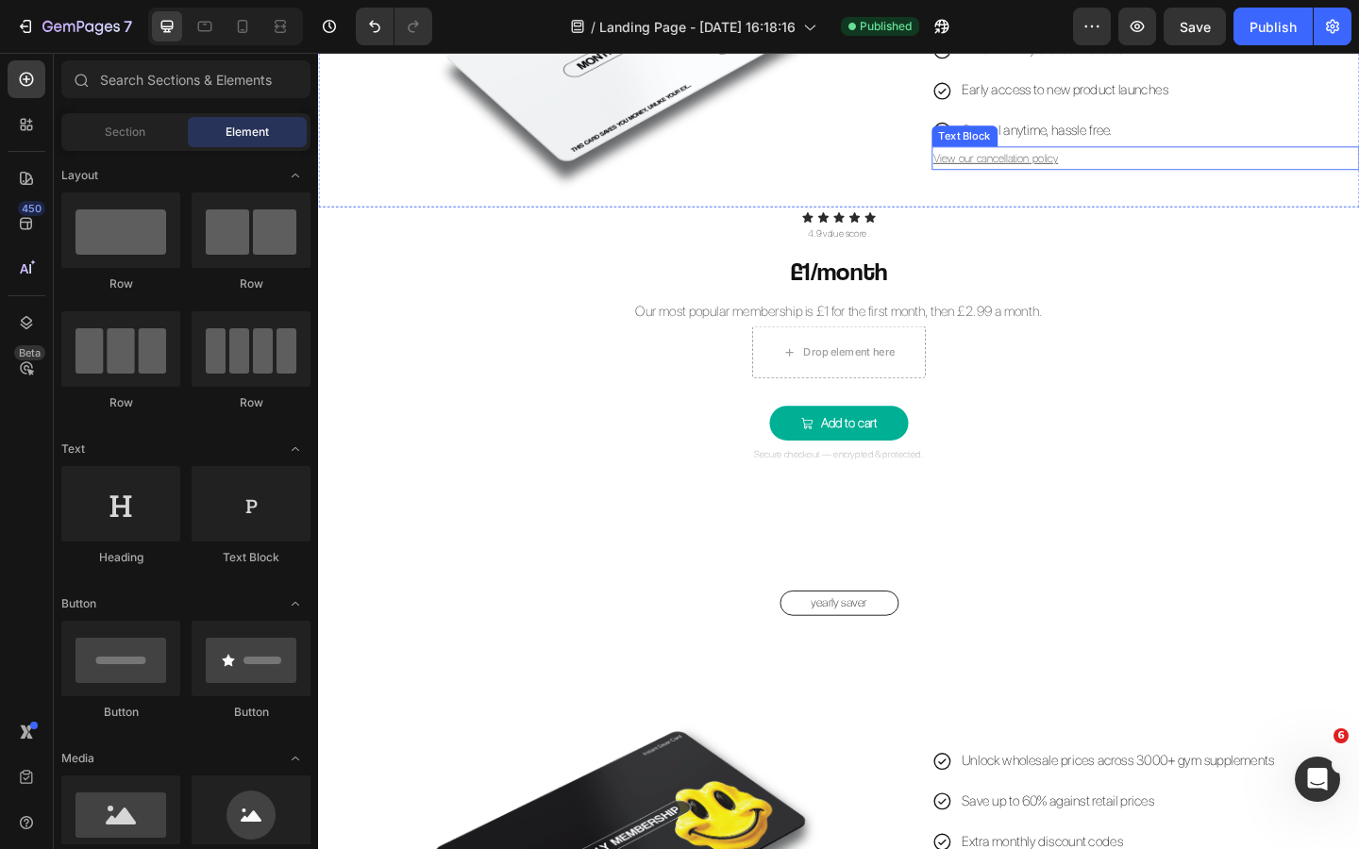
click at [1140, 166] on p "View our cancellation policy" at bounding box center [1217, 168] width 461 height 22
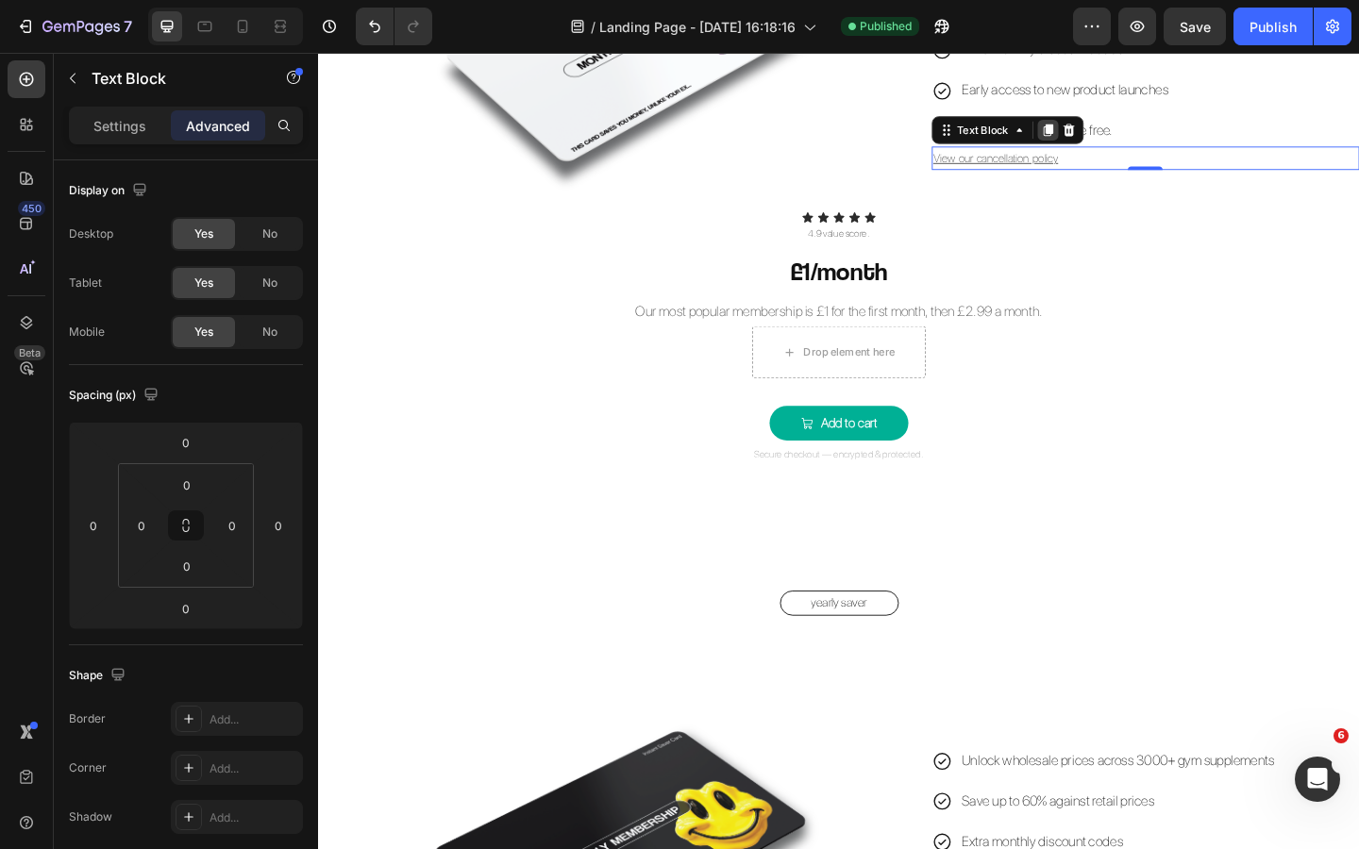
click at [1115, 140] on icon at bounding box center [1111, 136] width 15 height 15
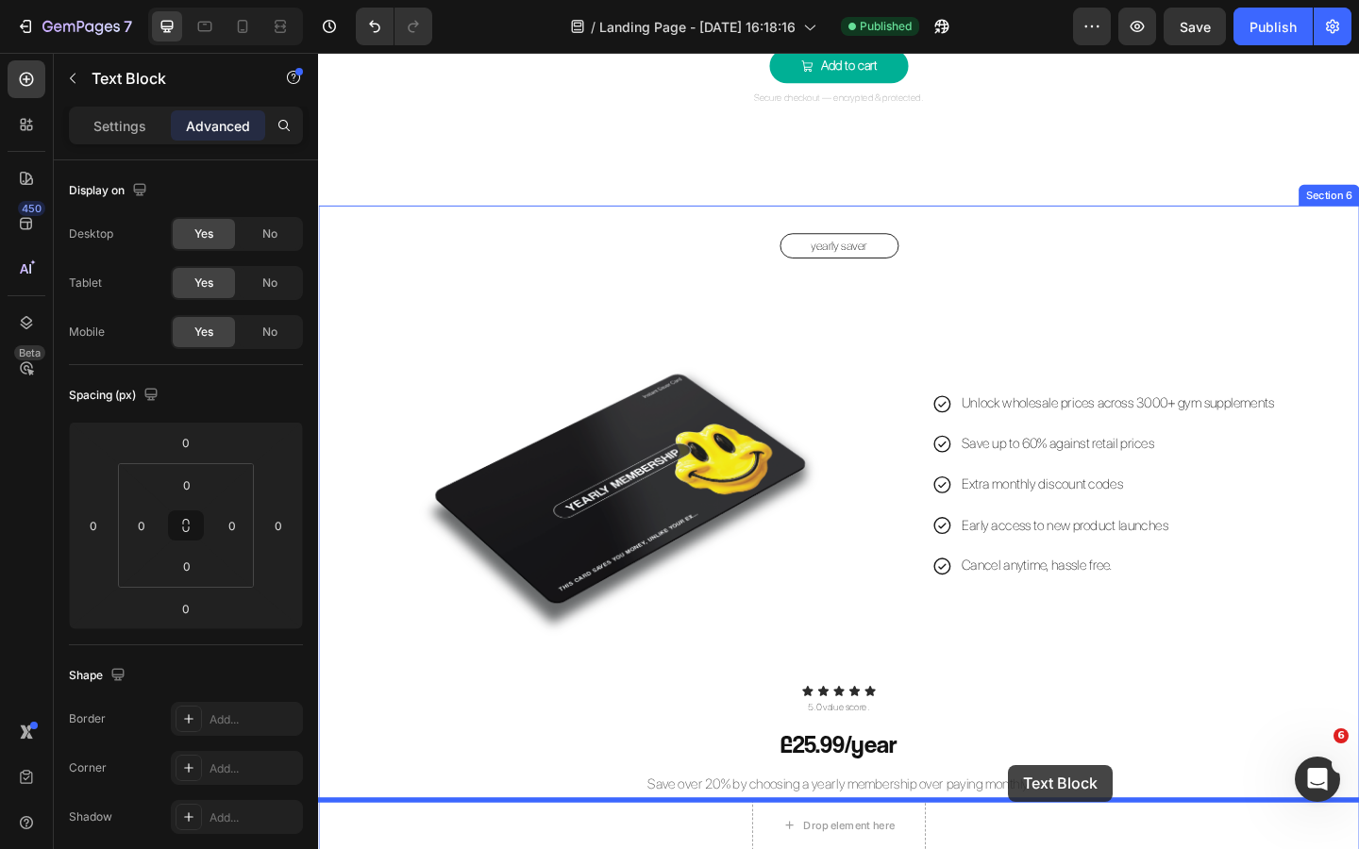
scroll to position [2298, 0]
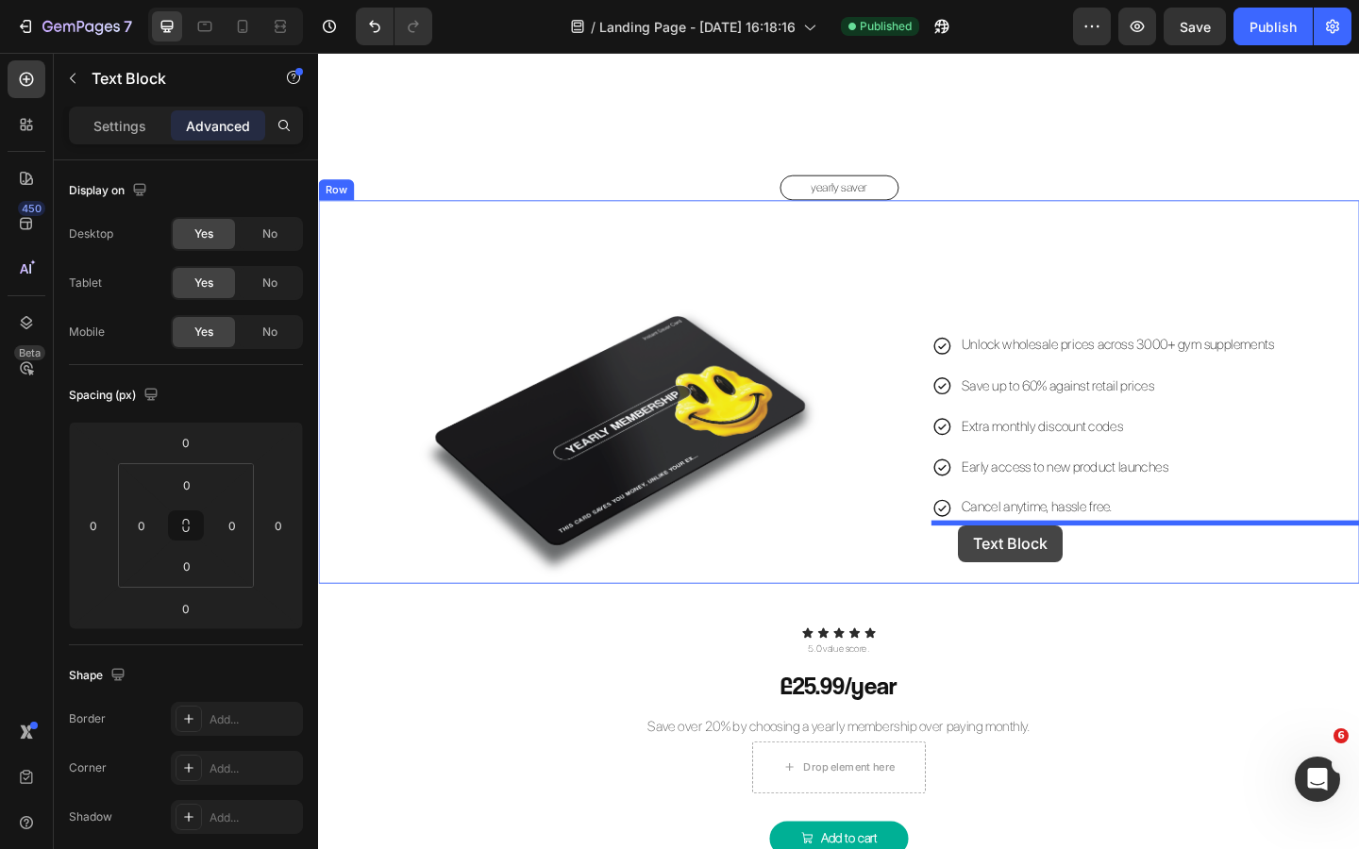
drag, startPoint x: 1000, startPoint y: 105, endPoint x: 1014, endPoint y: 567, distance: 462.6
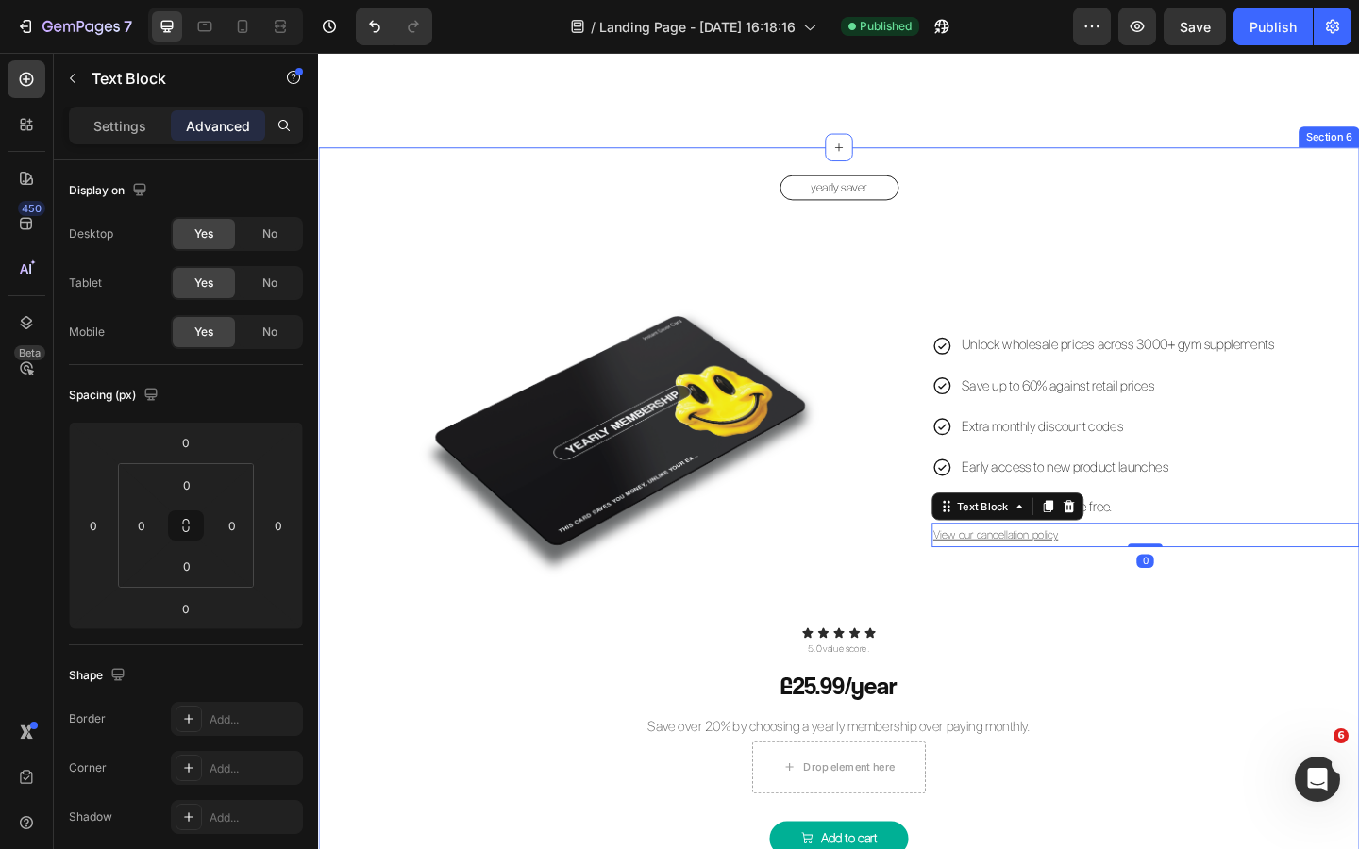
click at [1090, 646] on div "Icon Icon Icon Icon Icon" at bounding box center [884, 683] width 1132 height 13
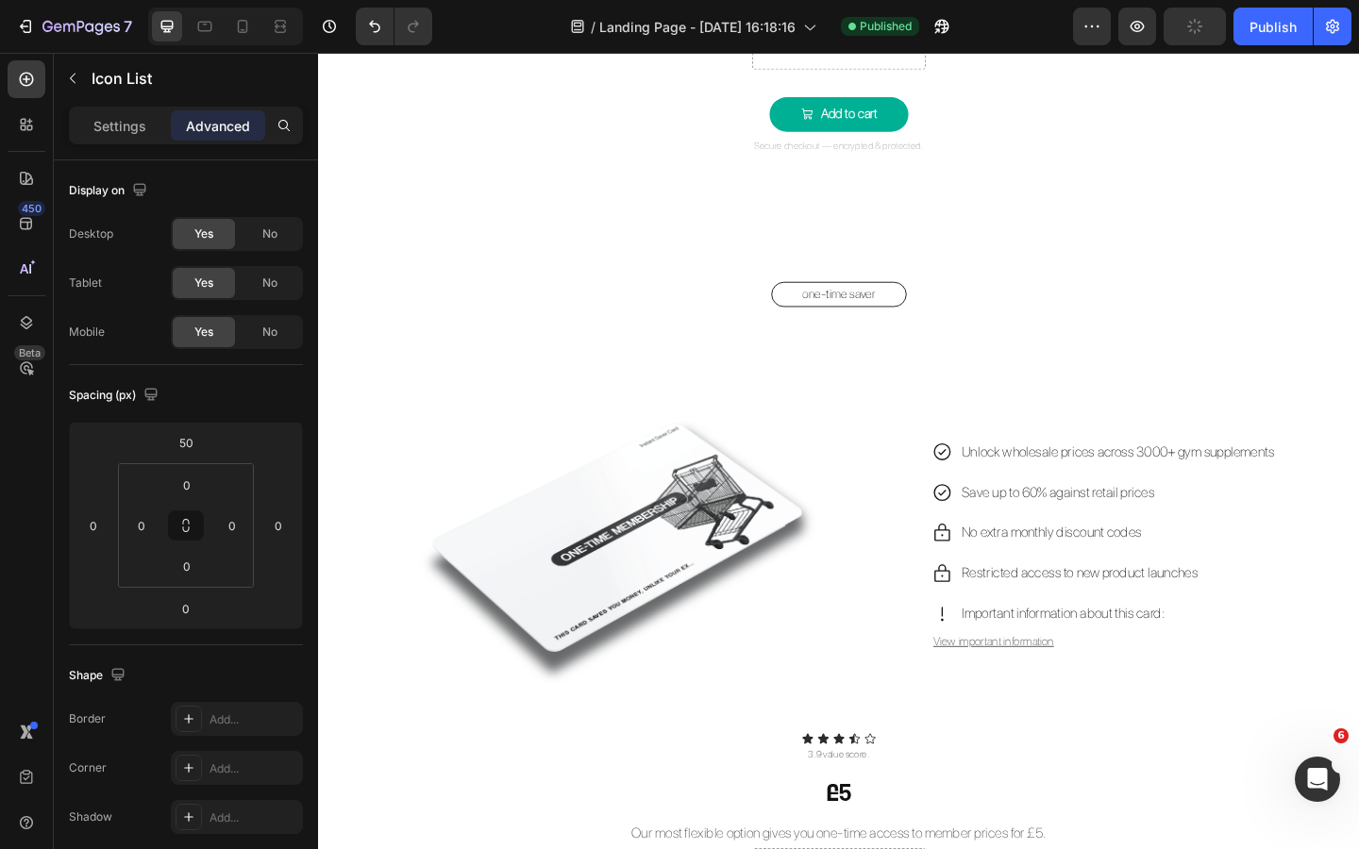
scroll to position [3086, 0]
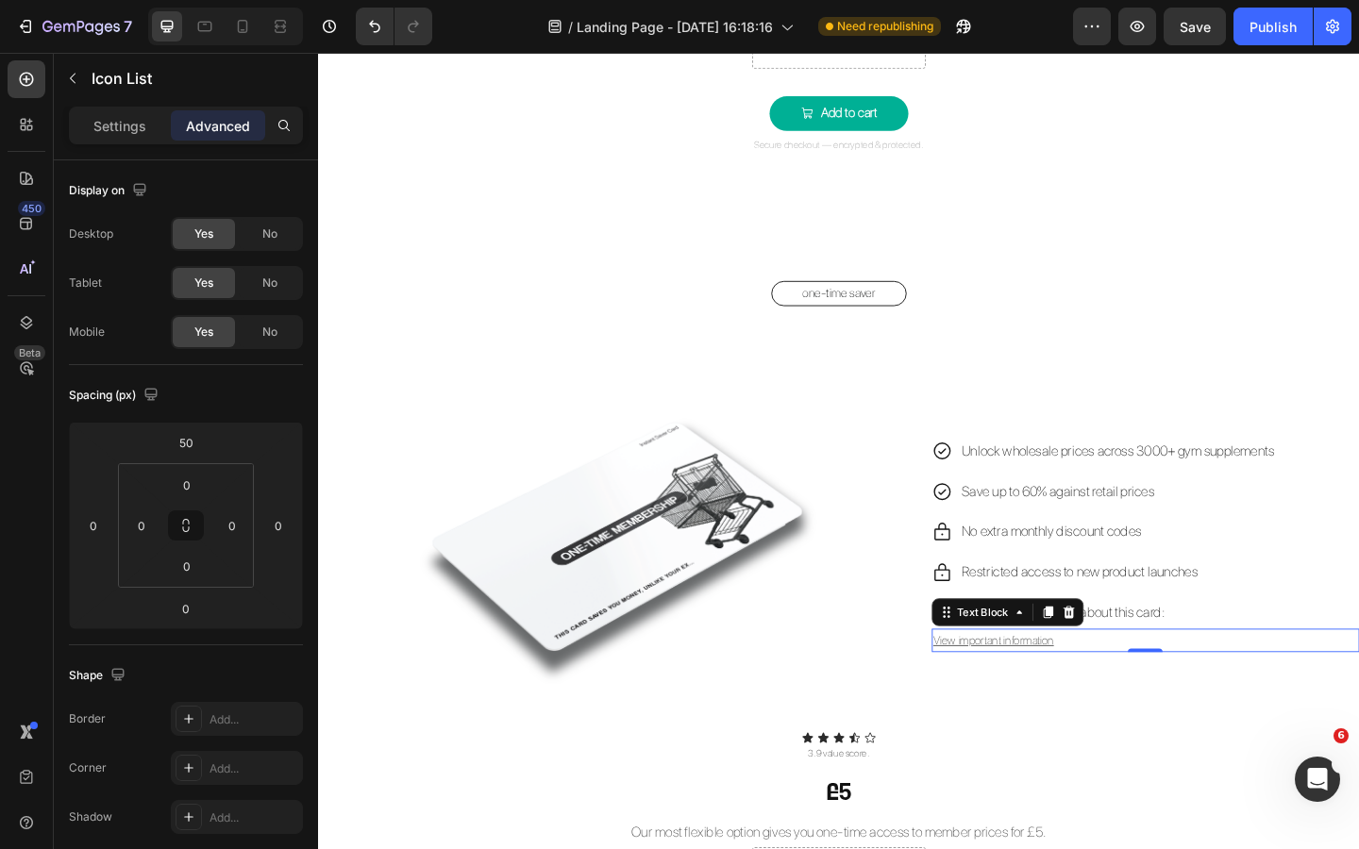
click at [1125, 646] on p "View important information" at bounding box center [1217, 692] width 461 height 22
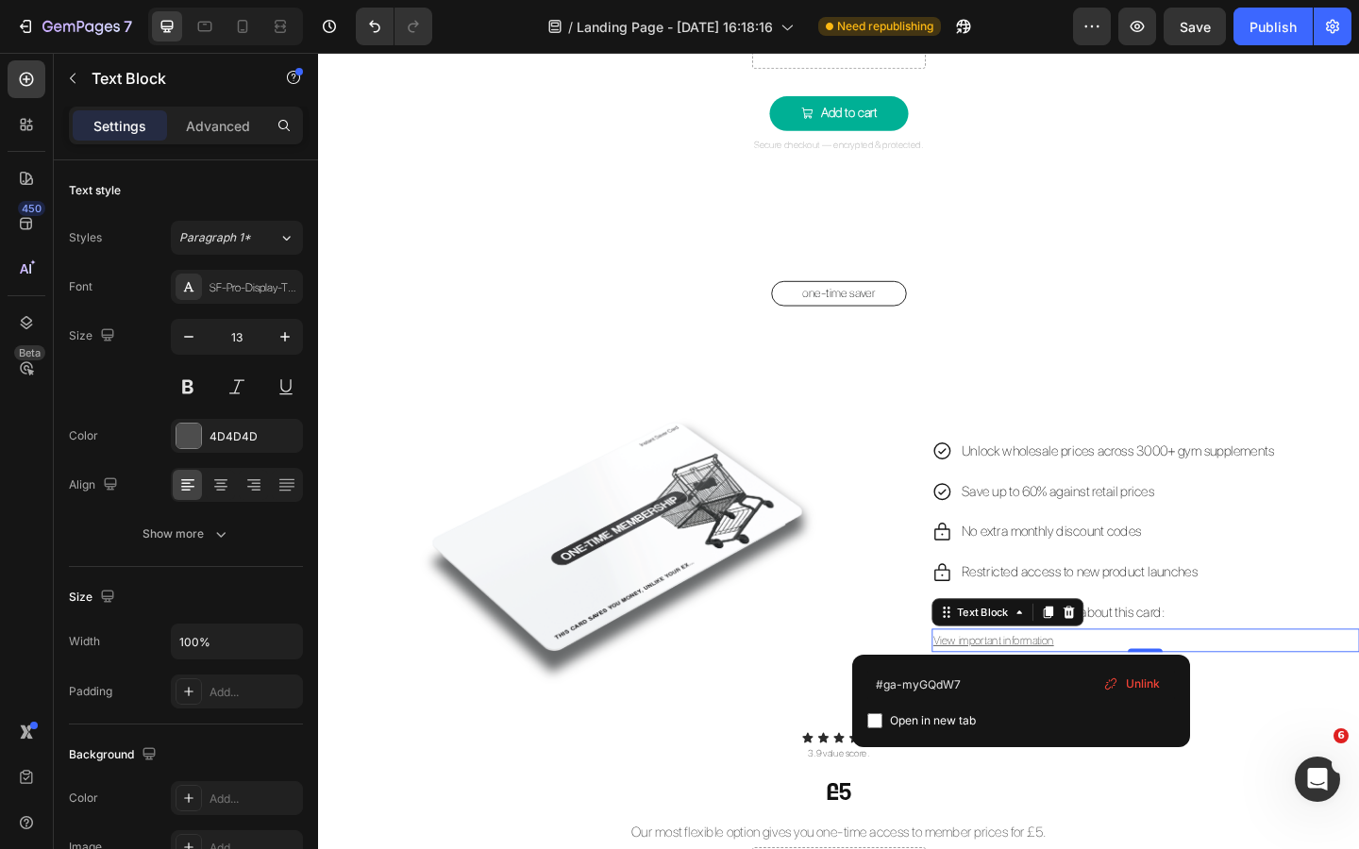
click at [1087, 646] on u "View important information" at bounding box center [1052, 692] width 131 height 14
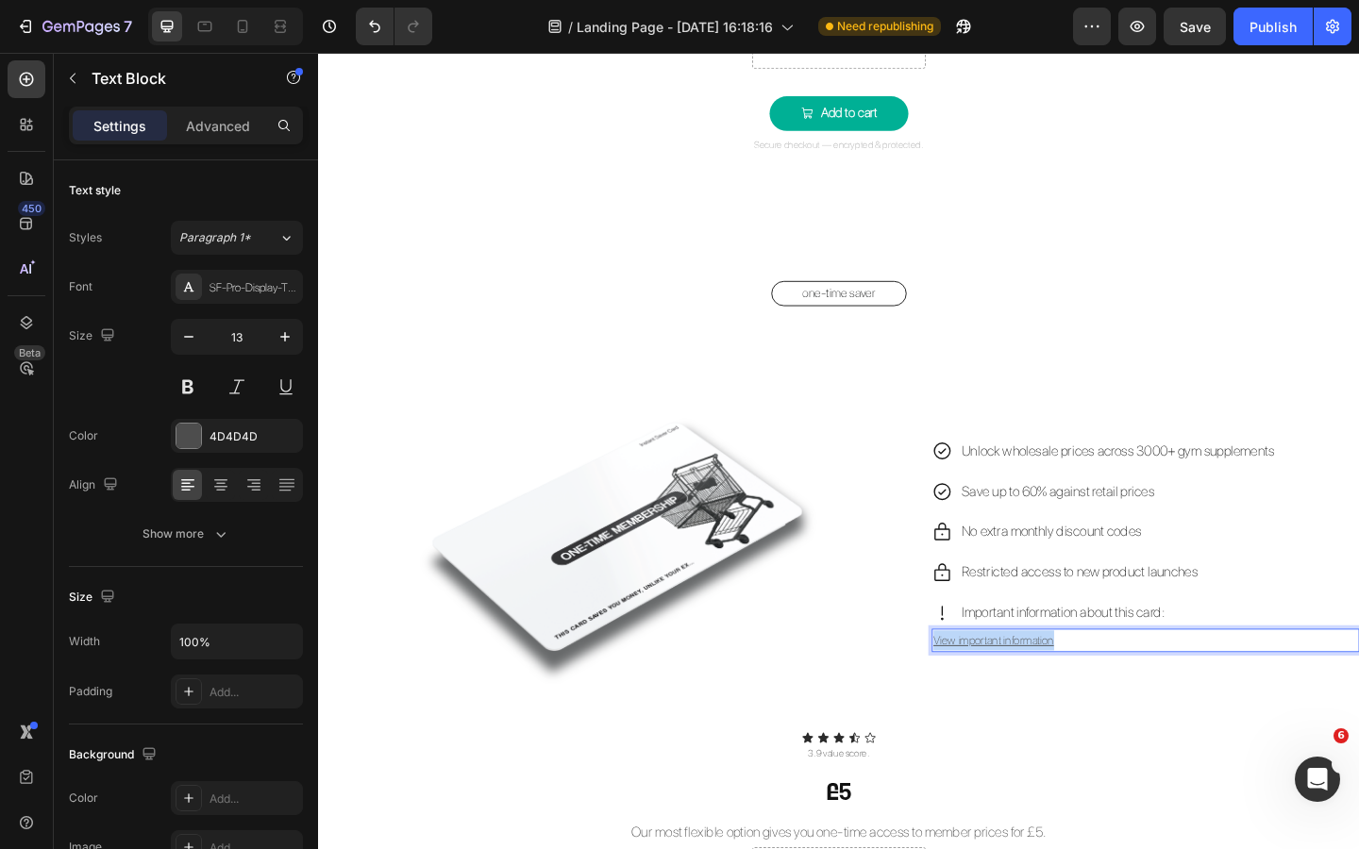
click at [1087, 646] on u "View important information" at bounding box center [1052, 692] width 131 height 14
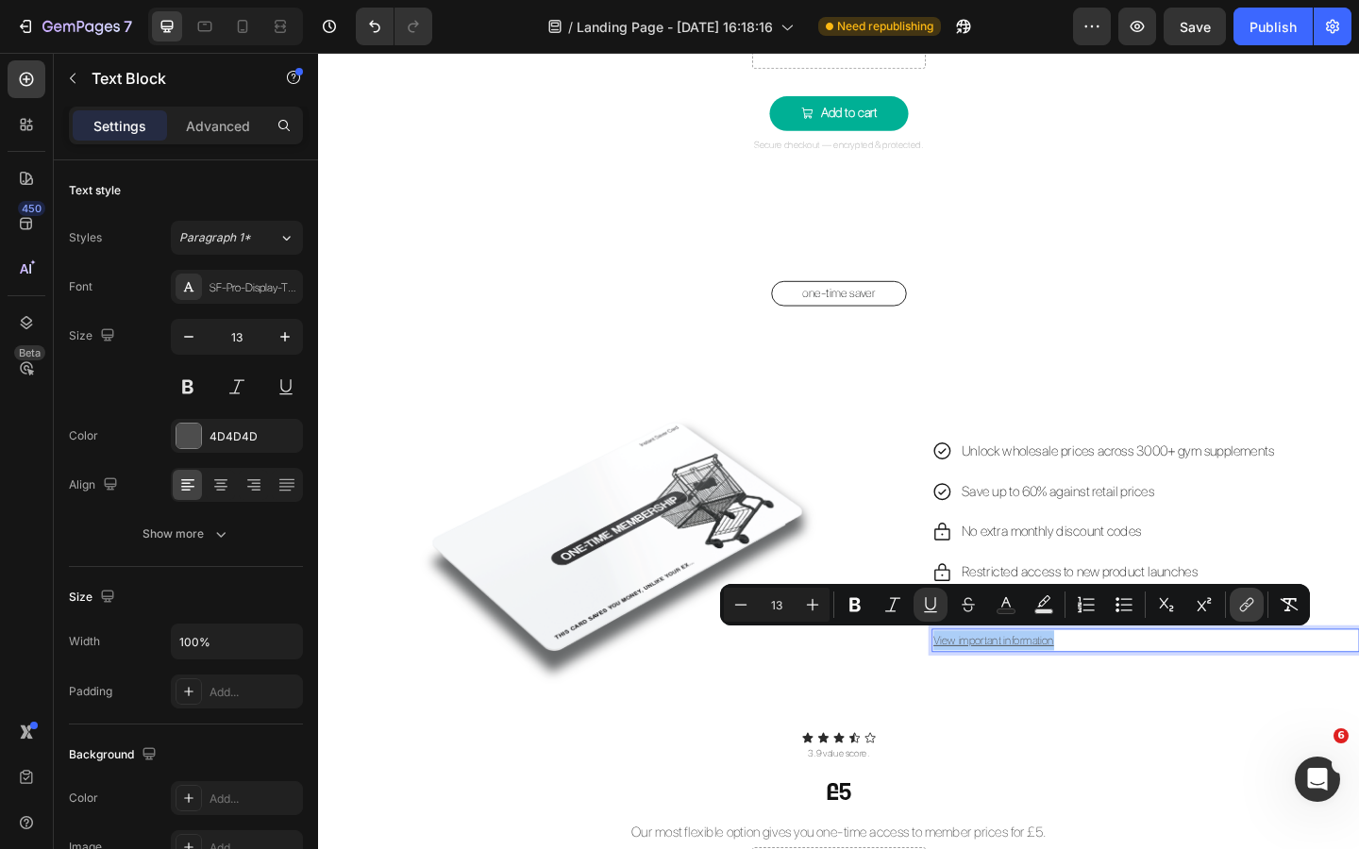
click at [1169, 609] on icon "Editor contextual toolbar" at bounding box center [1246, 604] width 19 height 19
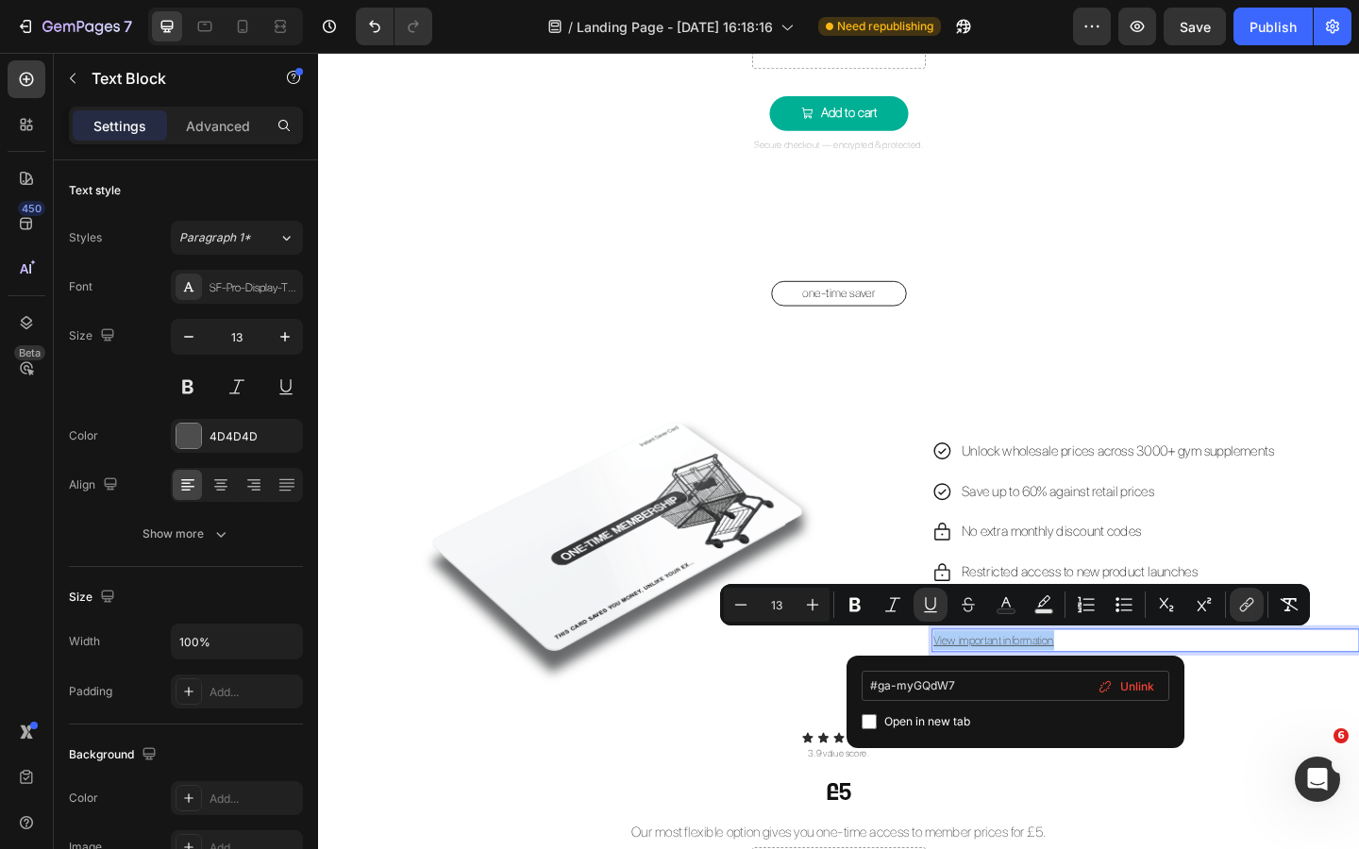
drag, startPoint x: 962, startPoint y: 686, endPoint x: 879, endPoint y: 688, distance: 83.1
click at [879, 646] on input "#ga-myGQdW7" at bounding box center [1015, 686] width 308 height 30
click at [880, 646] on input "#.gxzYpC8Yfl" at bounding box center [1015, 686] width 308 height 30
type input "#gxzYpC8Yfl"
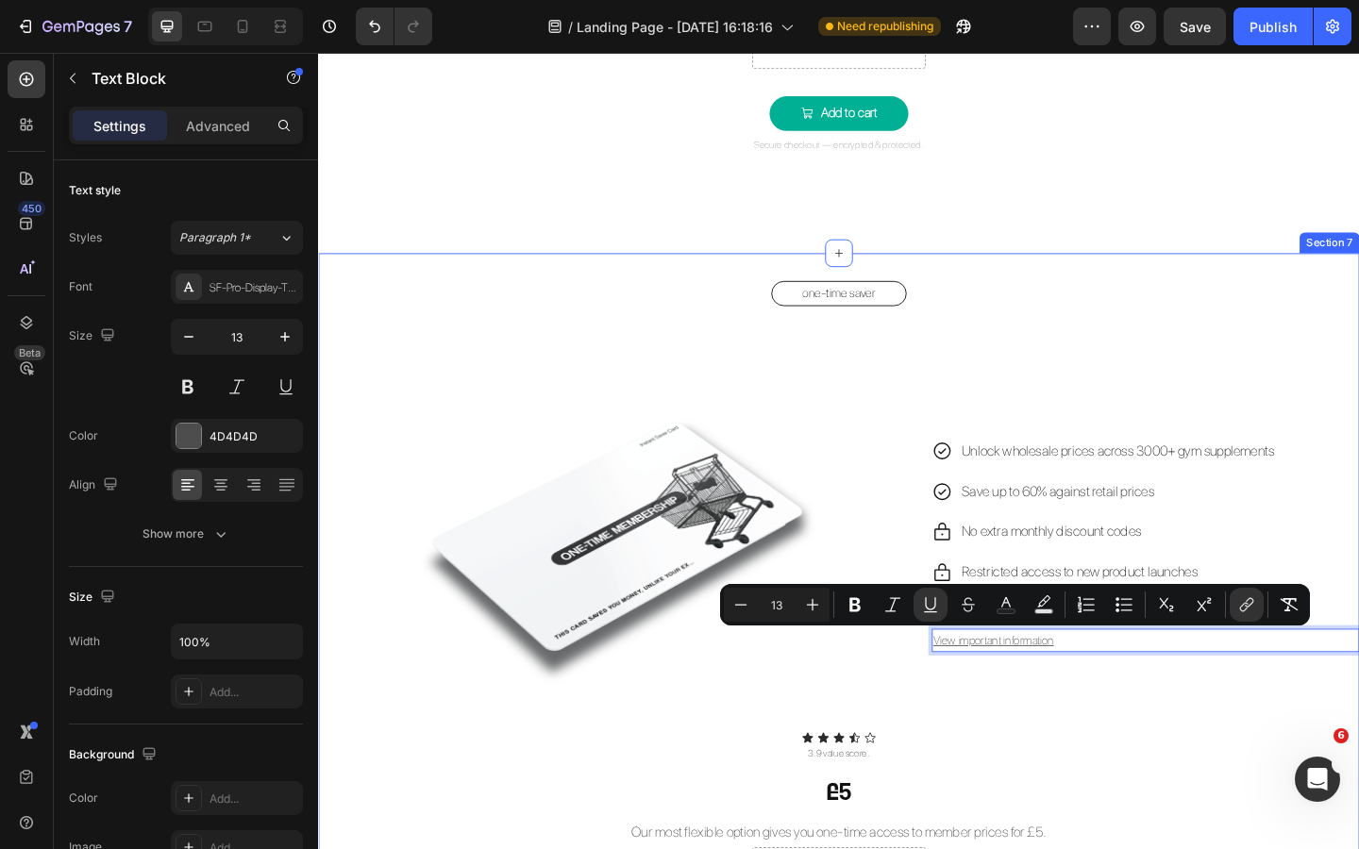
click at [1154, 646] on div "one-time saver Button Image Unlock wholesale prices across 3000+ gym supplement…" at bounding box center [884, 760] width 1132 height 919
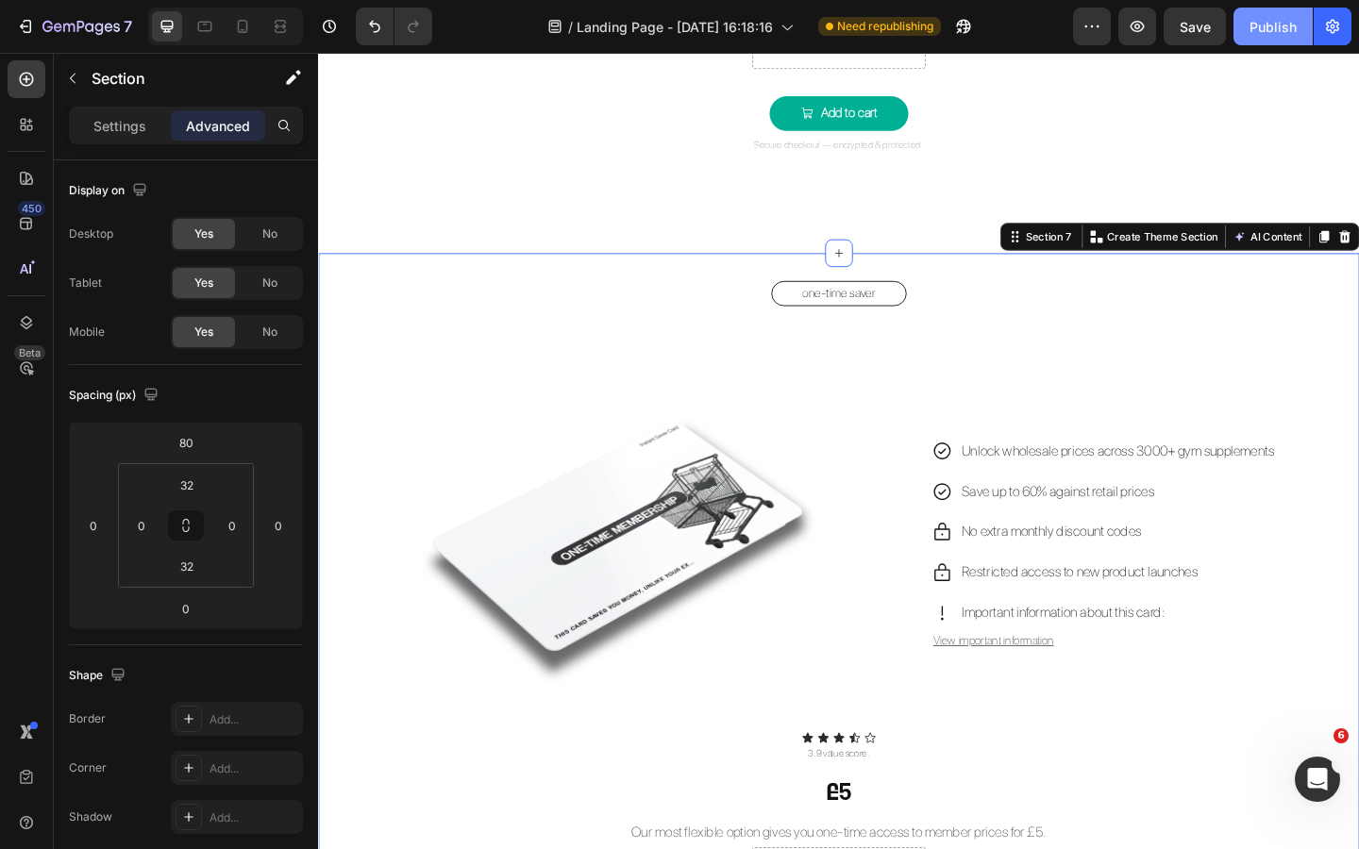
click at [1169, 19] on div "Publish" at bounding box center [1272, 27] width 47 height 20
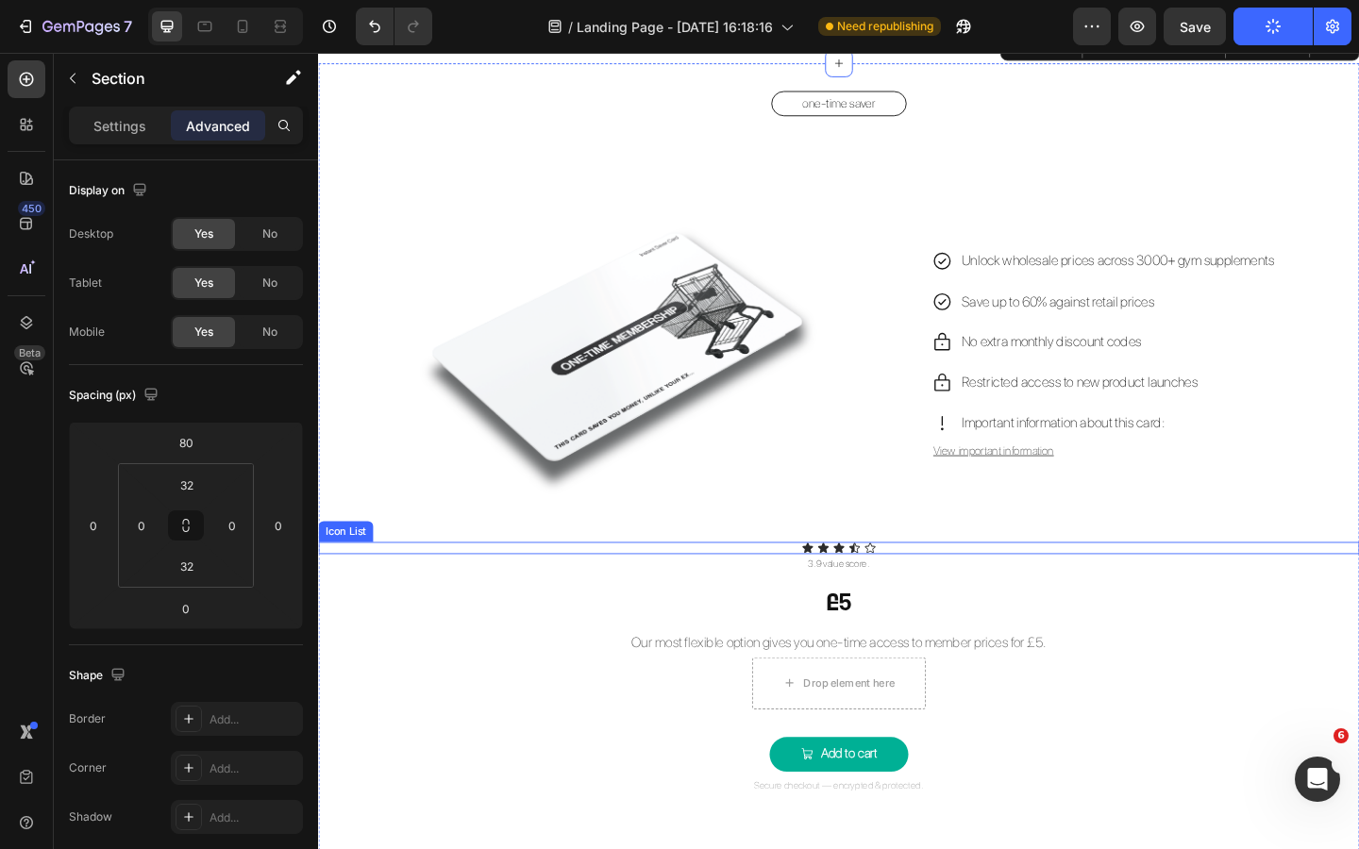
scroll to position [3306, 0]
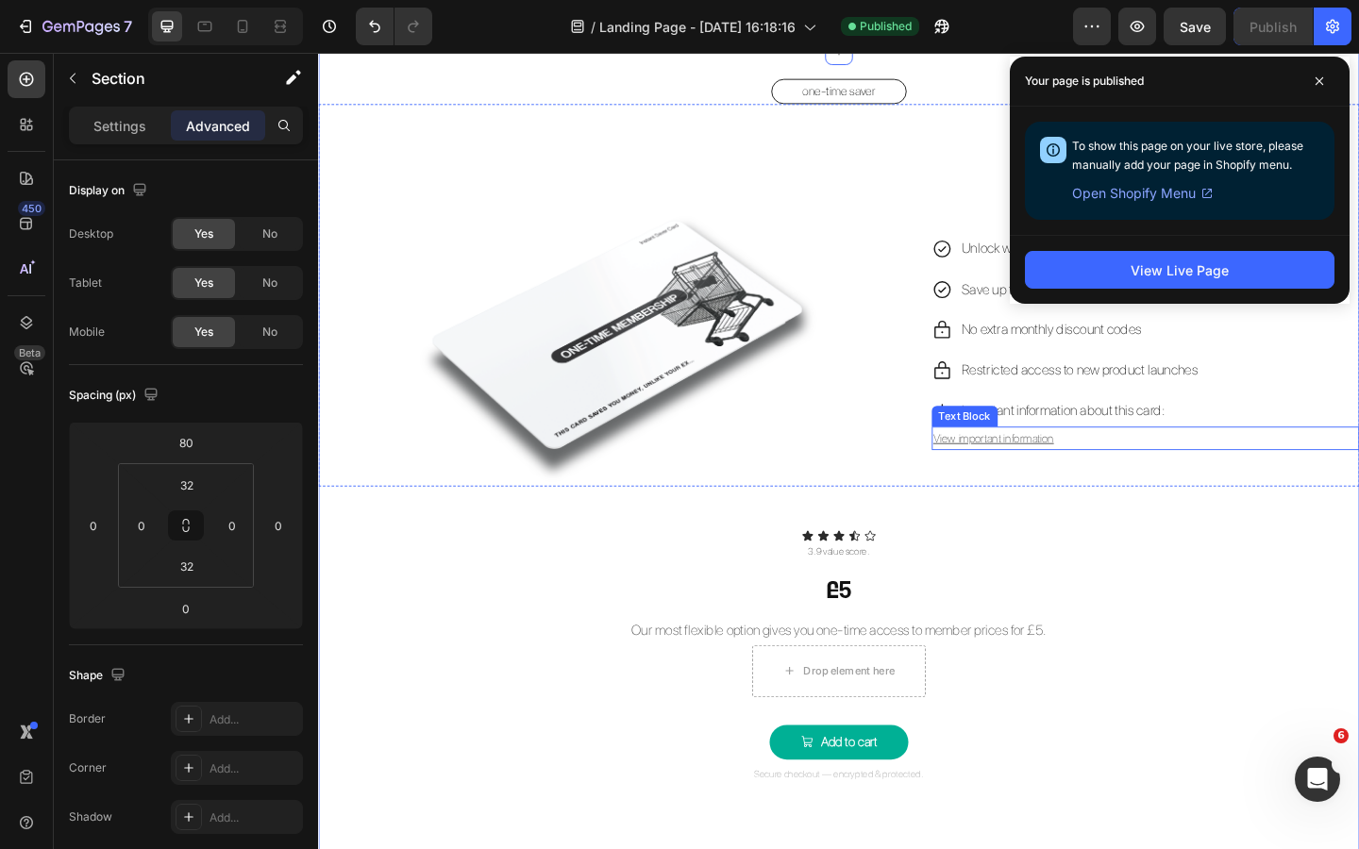
click at [1130, 474] on p "View important information" at bounding box center [1217, 472] width 461 height 22
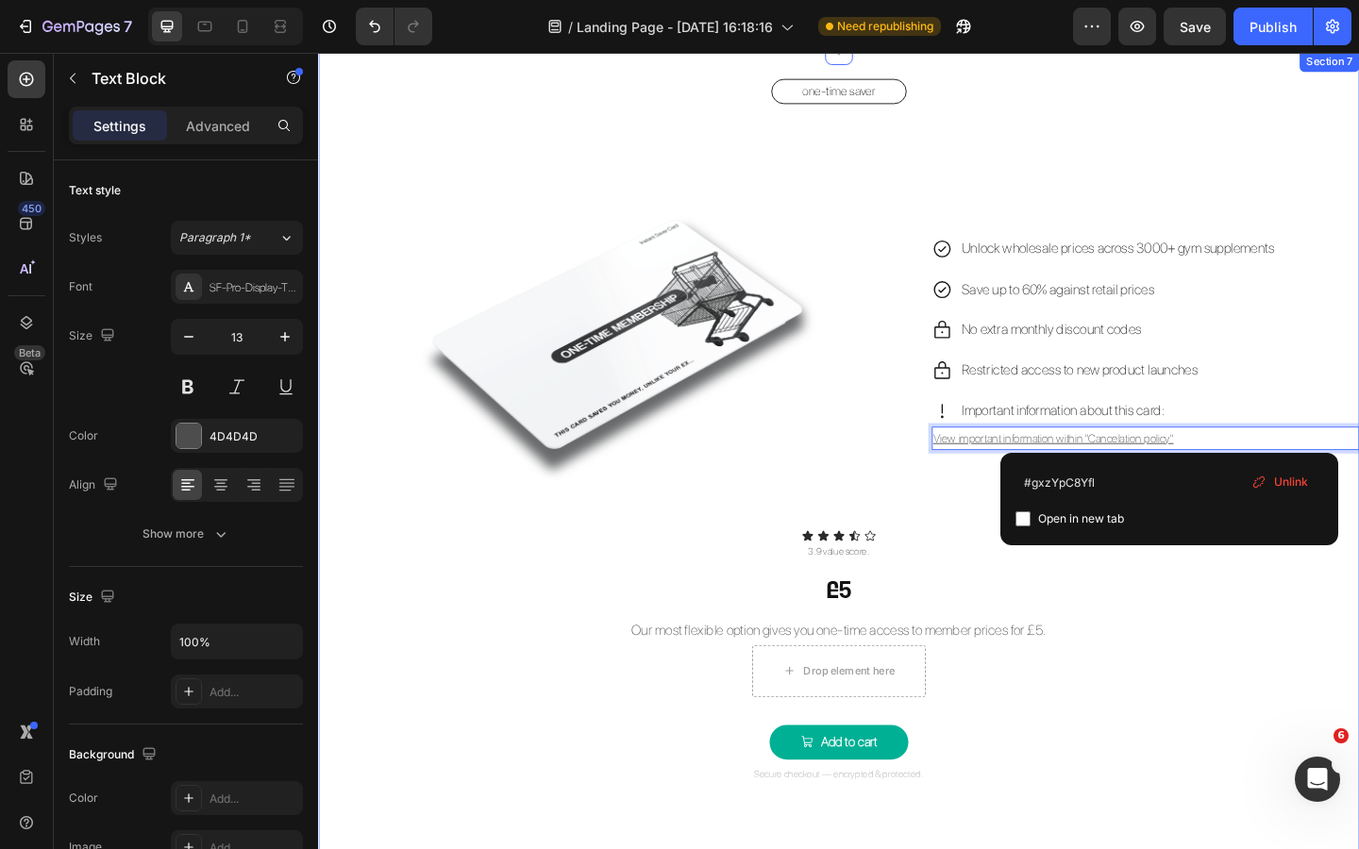
click at [1169, 646] on div "one-time saver Button Image Unlock wholesale prices across 3000+ gym supplement…" at bounding box center [884, 540] width 1132 height 919
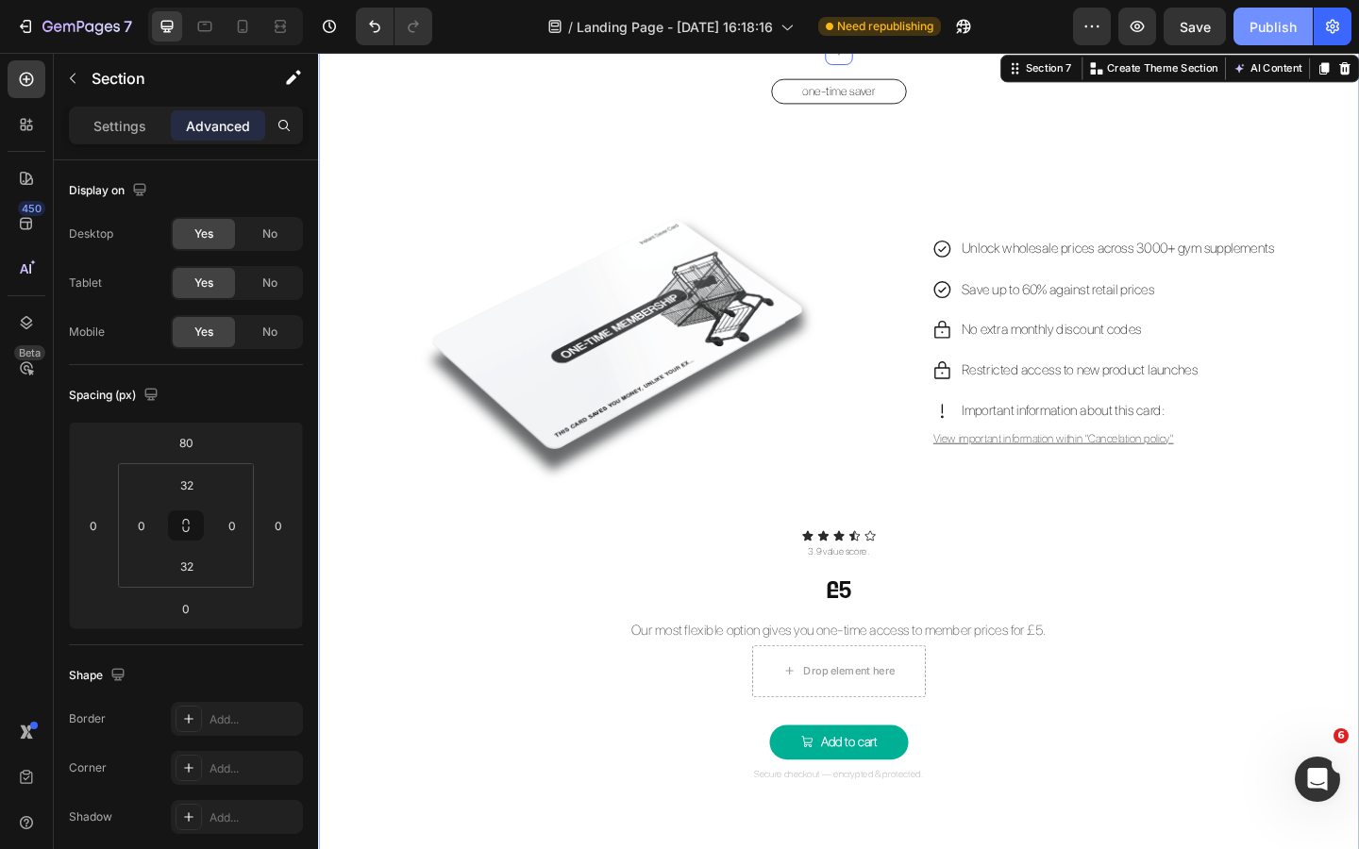
click at [1169, 26] on div "Publish" at bounding box center [1272, 27] width 47 height 20
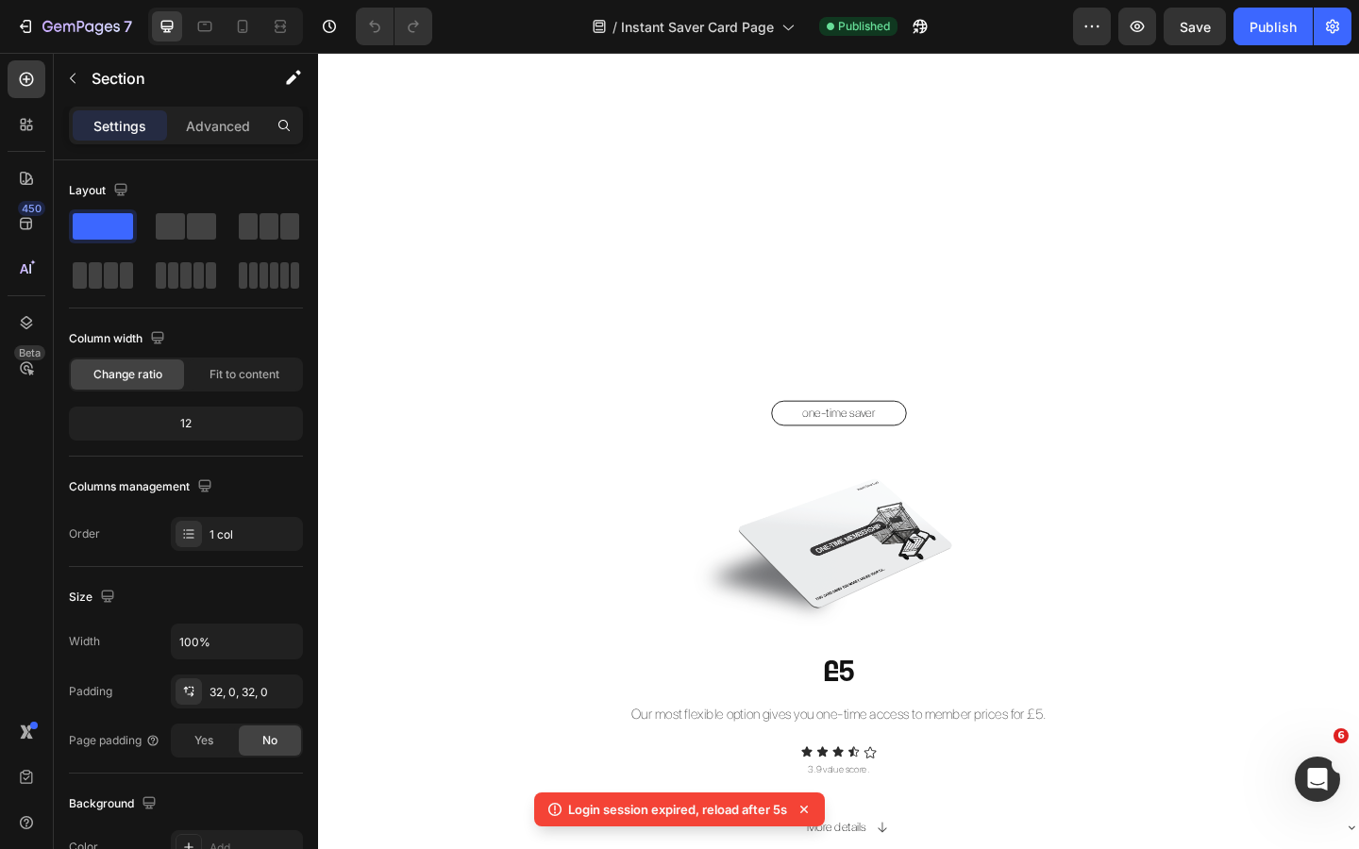
scroll to position [2579, 0]
